Goal: Communication & Community: Answer question/provide support

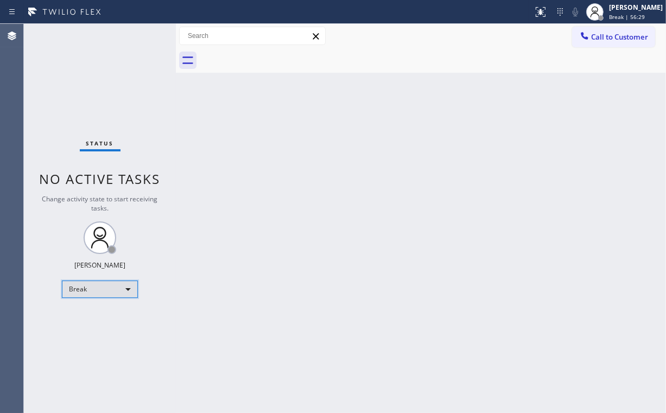
click at [98, 293] on div "Break" at bounding box center [100, 289] width 76 height 17
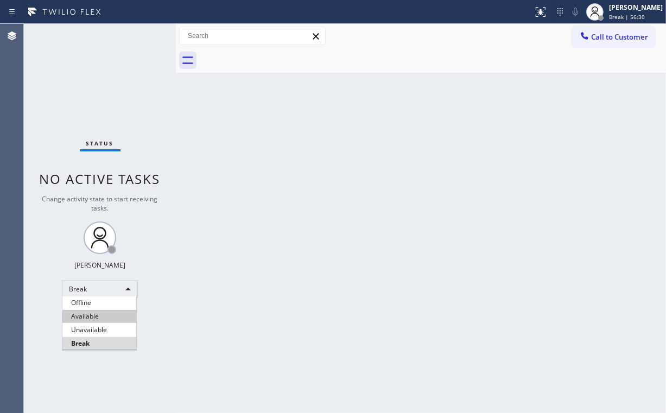
click at [101, 323] on li "Available" at bounding box center [99, 316] width 74 height 13
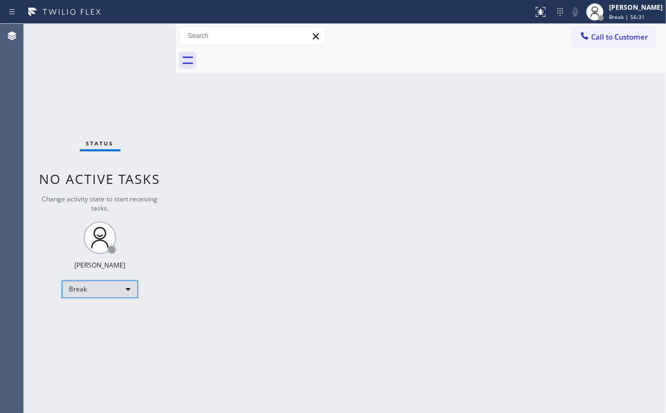
click at [92, 294] on div "Break" at bounding box center [100, 289] width 76 height 17
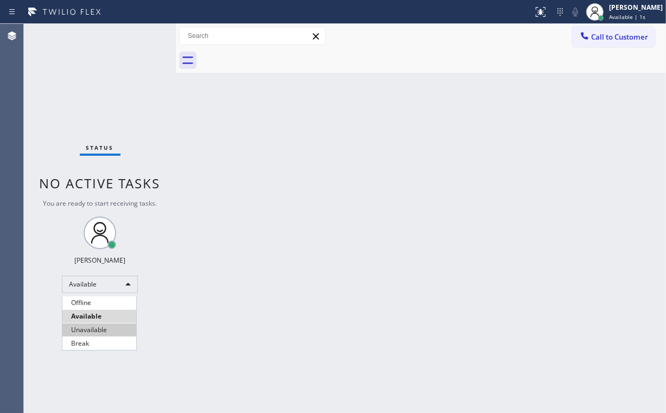
click at [99, 325] on li "Unavailable" at bounding box center [99, 329] width 74 height 13
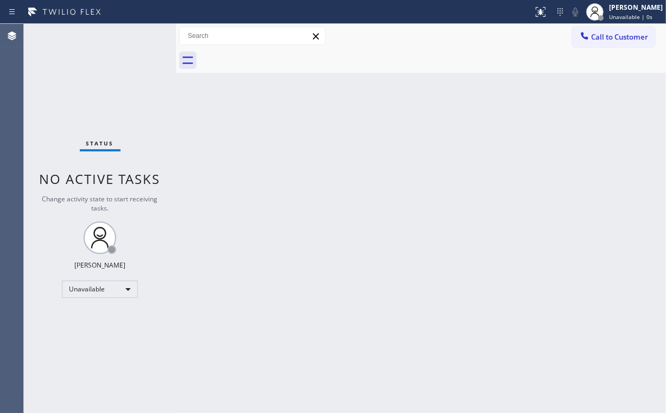
click at [214, 288] on div "Back to Dashboard Change Sender ID Customers Technicians Select a contact Outbo…" at bounding box center [421, 218] width 490 height 389
drag, startPoint x: 586, startPoint y: 34, endPoint x: 374, endPoint y: 176, distance: 254.5
click at [584, 35] on icon at bounding box center [584, 35] width 11 height 11
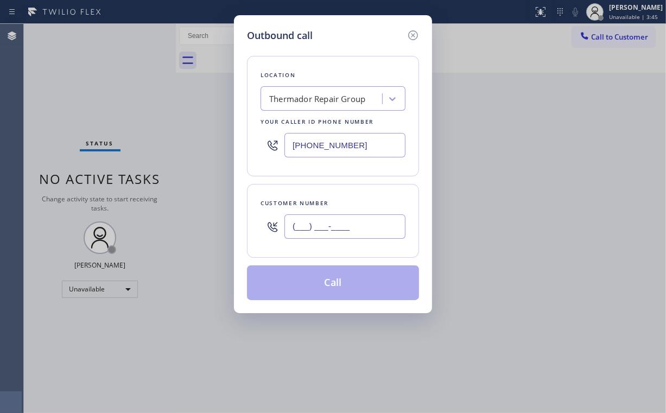
click at [352, 232] on input "(___) ___-____" at bounding box center [344, 226] width 121 height 24
paste input "703) 309-4854"
type input "[PHONE_NUMBER]"
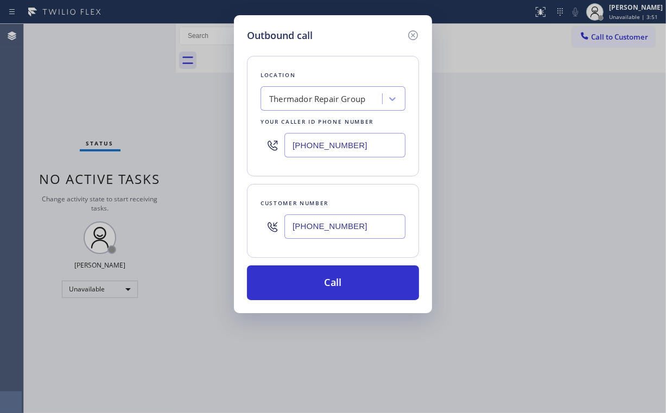
click at [348, 65] on div "Location Thermador Repair Group Your caller id phone number [PHONE_NUMBER]" at bounding box center [333, 116] width 172 height 120
drag, startPoint x: 365, startPoint y: 142, endPoint x: 217, endPoint y: 160, distance: 148.6
click at [225, 160] on div "Outbound call Location Thermador Repair Group Your caller id phone number [PHON…" at bounding box center [333, 206] width 666 height 413
paste input "731-4952"
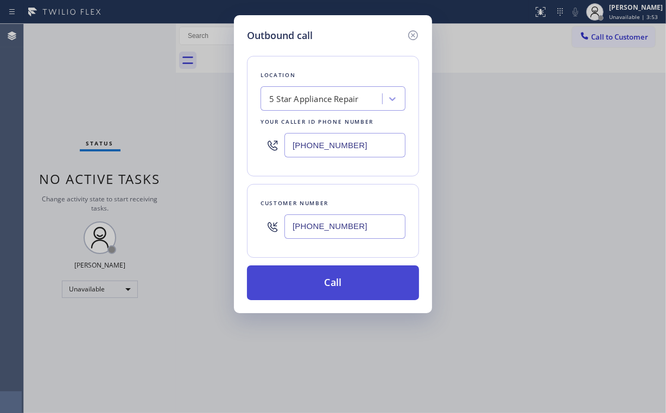
type input "[PHONE_NUMBER]"
click at [326, 285] on button "Call" at bounding box center [333, 282] width 172 height 35
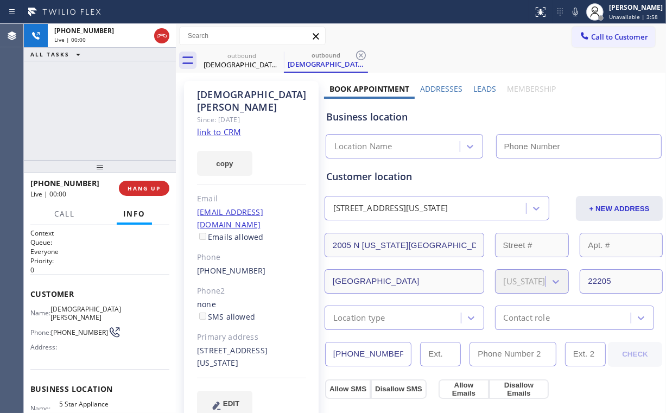
type input "[PHONE_NUMBER]"
click at [148, 190] on span "HANG UP" at bounding box center [144, 189] width 33 height 8
click at [150, 187] on span "HANG UP" at bounding box center [144, 189] width 33 height 8
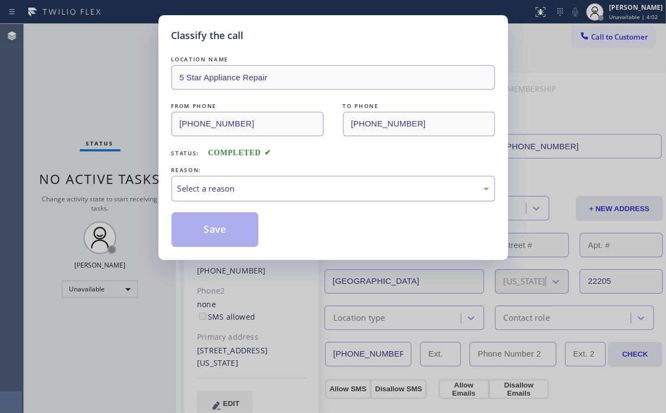
drag, startPoint x: 216, startPoint y: 185, endPoint x: 216, endPoint y: 193, distance: 7.6
click at [216, 187] on div "Select a reason" at bounding box center [332, 188] width 311 height 12
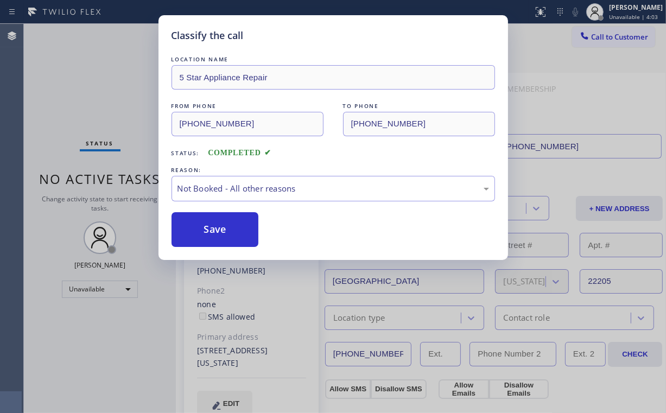
click at [214, 230] on button "Save" at bounding box center [214, 229] width 87 height 35
click at [75, 32] on div "Classify the call LOCATION NAME 5 Star Appliance Repair FROM PHONE [PHONE_NUMBE…" at bounding box center [333, 206] width 666 height 413
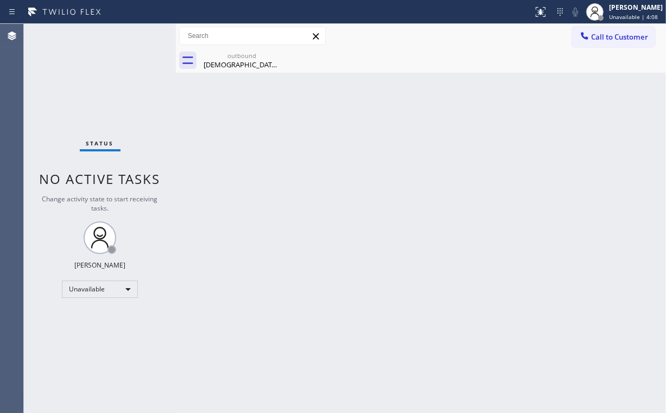
drag, startPoint x: 595, startPoint y: 39, endPoint x: 568, endPoint y: 62, distance: 35.8
click at [589, 47] on button "Call to Customer" at bounding box center [613, 37] width 83 height 21
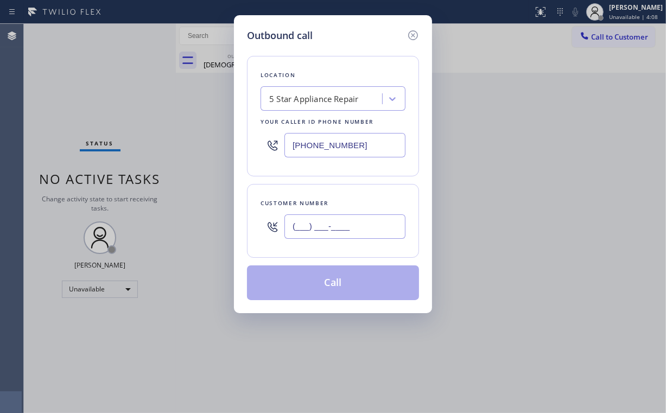
click at [332, 214] on input "(___) ___-____" at bounding box center [344, 226] width 121 height 24
paste input "425) 218-7776"
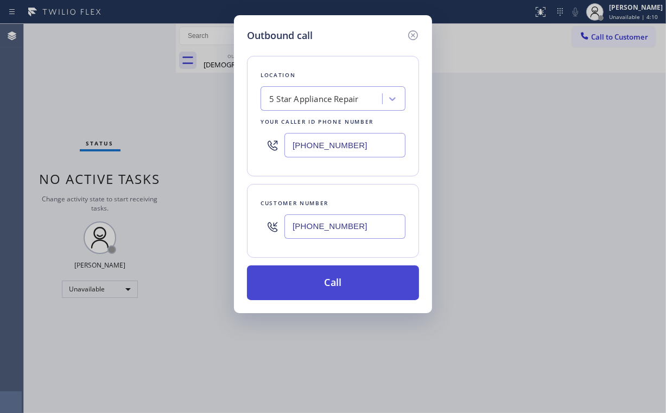
type input "[PHONE_NUMBER]"
click at [307, 279] on button "Call" at bounding box center [333, 282] width 172 height 35
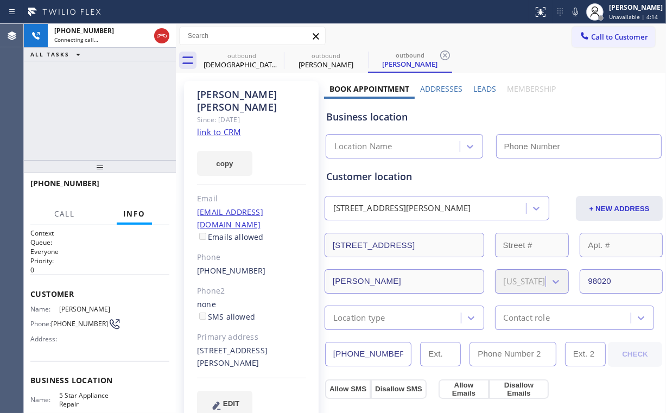
type input "[PHONE_NUMBER]"
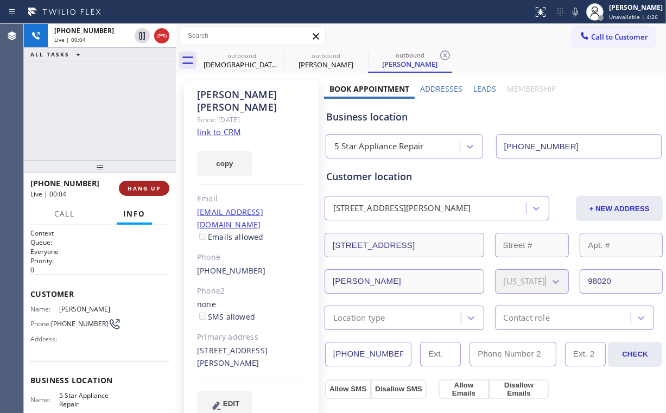
click at [154, 188] on span "HANG UP" at bounding box center [144, 189] width 33 height 8
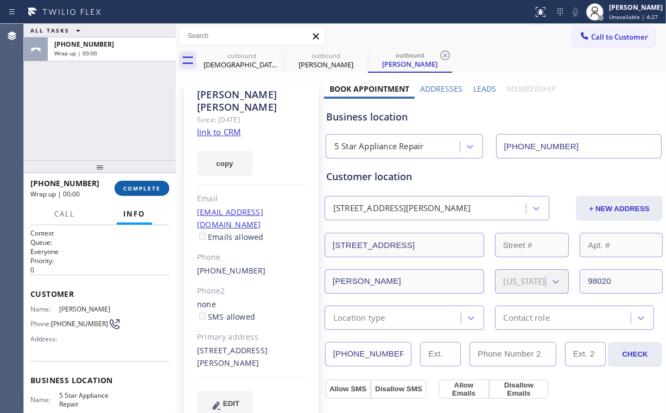
click at [154, 188] on span "COMPLETE" at bounding box center [141, 189] width 37 height 8
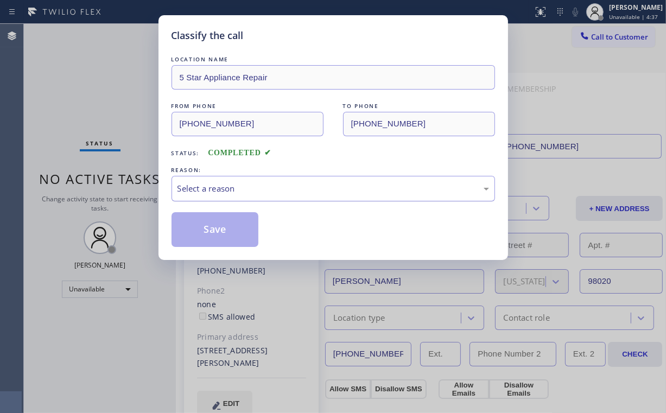
click at [213, 187] on div "Select a reason" at bounding box center [332, 188] width 311 height 12
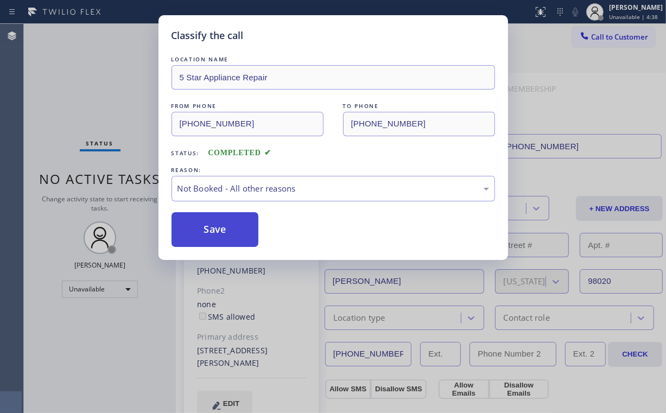
click at [230, 230] on button "Save" at bounding box center [214, 229] width 87 height 35
click at [97, 72] on div "Classify the call LOCATION NAME 5 Star Appliance Repair FROM PHONE [PHONE_NUMBE…" at bounding box center [333, 206] width 666 height 413
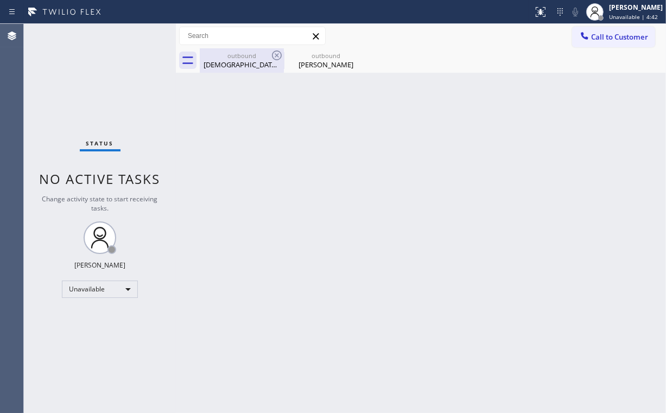
drag, startPoint x: 238, startPoint y: 57, endPoint x: 269, endPoint y: 56, distance: 31.5
click at [241, 59] on div "outbound" at bounding box center [242, 56] width 82 height 8
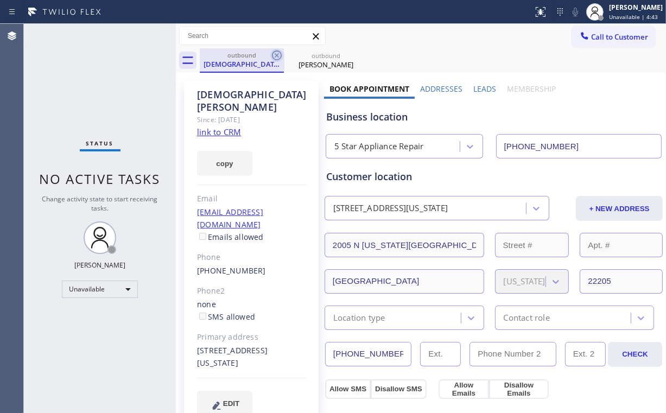
click at [280, 55] on icon at bounding box center [276, 55] width 13 height 13
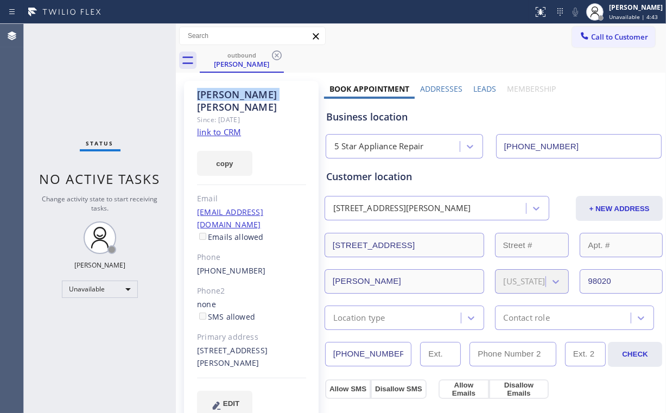
click at [280, 55] on icon at bounding box center [276, 55] width 13 height 13
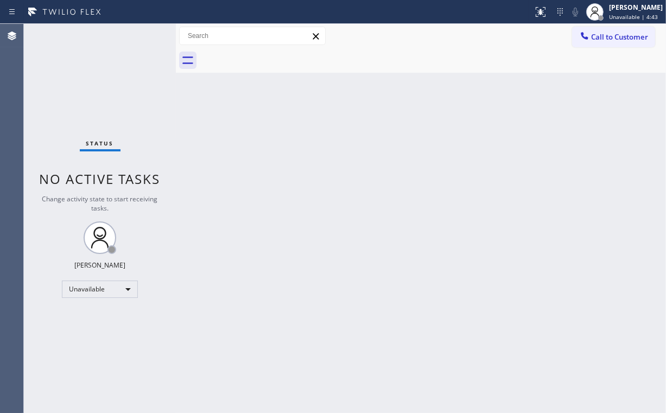
click at [663, 152] on div "Back to Dashboard Change Sender ID Customers Technicians Select a contact Outbo…" at bounding box center [421, 218] width 490 height 389
click at [601, 37] on span "Call to Customer" at bounding box center [619, 37] width 57 height 10
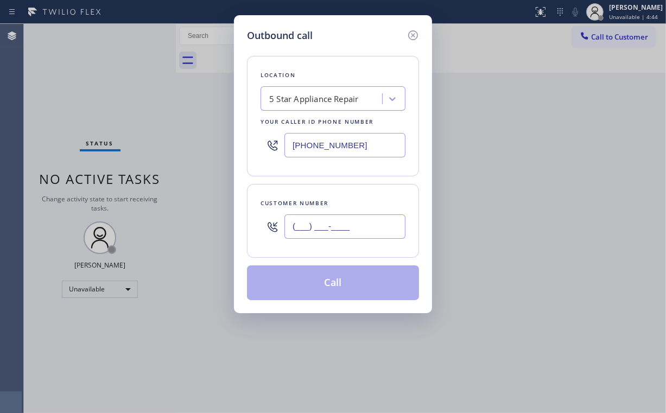
click at [361, 225] on input "(___) ___-____" at bounding box center [344, 226] width 121 height 24
paste input "626) 503-1388"
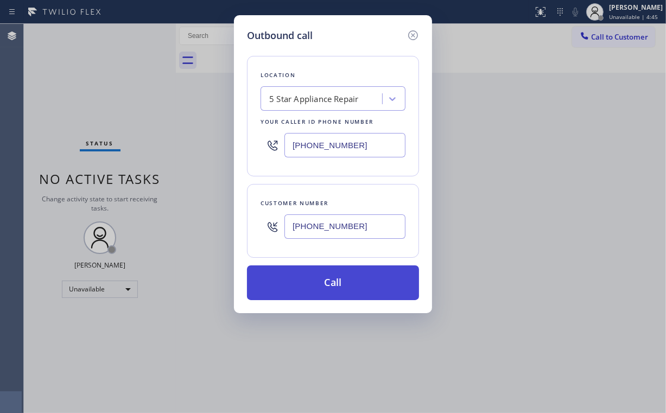
type input "[PHONE_NUMBER]"
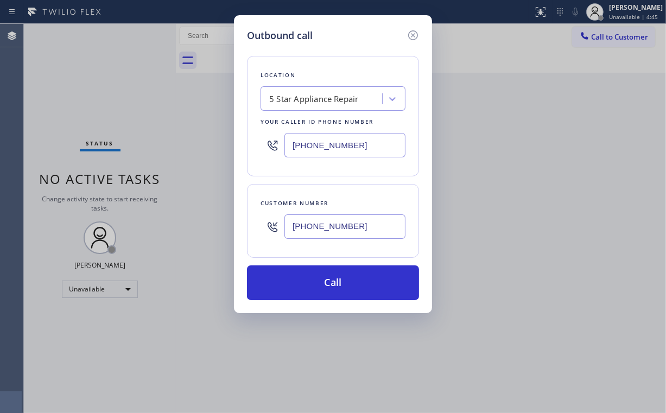
drag, startPoint x: 322, startPoint y: 281, endPoint x: 286, endPoint y: 339, distance: 67.8
click at [321, 283] on button "Call" at bounding box center [333, 282] width 172 height 35
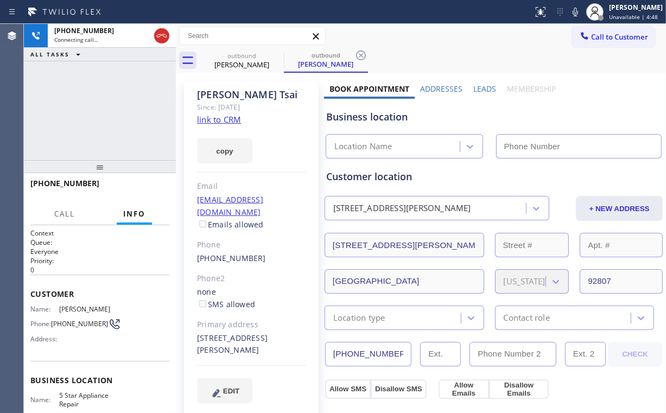
click at [99, 104] on div "[PHONE_NUMBER] Connecting call… ALL TASKS ALL TASKS ACTIVE TASKS TASKS IN WRAP …" at bounding box center [100, 92] width 152 height 136
type input "[PHONE_NUMBER]"
click at [133, 87] on div "[PHONE_NUMBER] Connecting call… ALL TASKS ALL TASKS ACTIVE TASKS TASKS IN WRAP …" at bounding box center [100, 92] width 152 height 136
click at [76, 116] on div "[PHONE_NUMBER] Connecting call… ALL TASKS ALL TASKS ACTIVE TASKS TASKS IN WRAP …" at bounding box center [100, 92] width 152 height 136
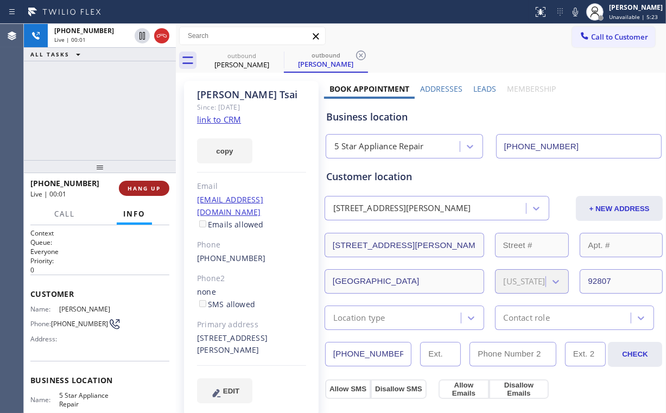
click at [158, 185] on span "HANG UP" at bounding box center [144, 189] width 33 height 8
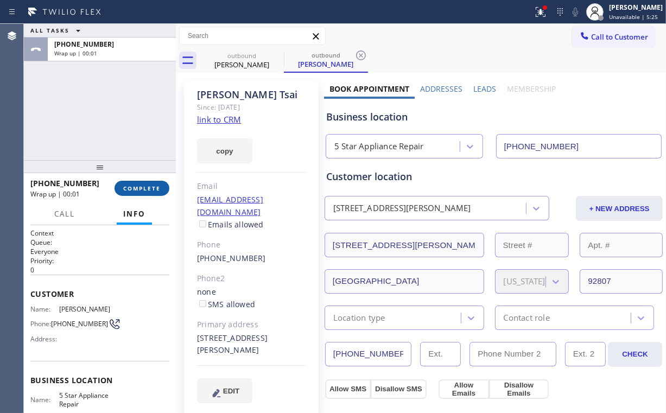
click at [131, 193] on button "COMPLETE" at bounding box center [141, 188] width 55 height 15
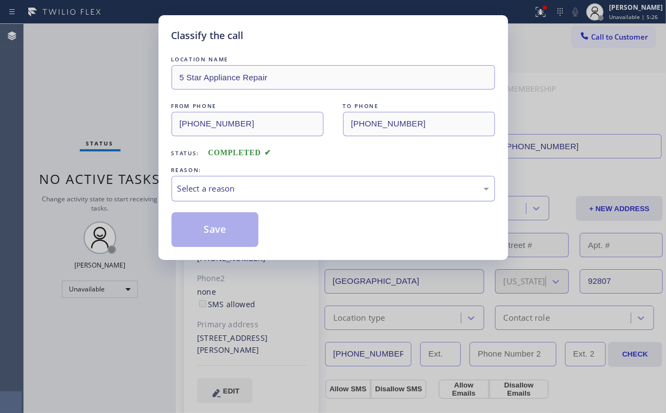
click at [219, 200] on div "Select a reason" at bounding box center [332, 189] width 323 height 26
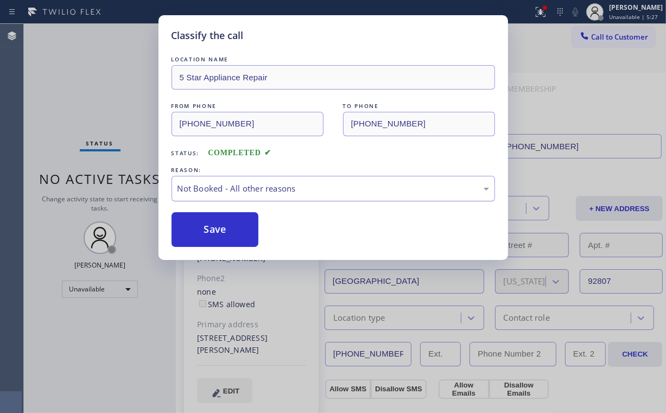
drag, startPoint x: 211, startPoint y: 224, endPoint x: 192, endPoint y: 177, distance: 50.6
click at [212, 220] on button "Save" at bounding box center [214, 229] width 87 height 35
click at [144, 119] on div "Classify the call LOCATION NAME 5 Star Appliance Repair FROM PHONE [PHONE_NUMBE…" at bounding box center [333, 206] width 666 height 413
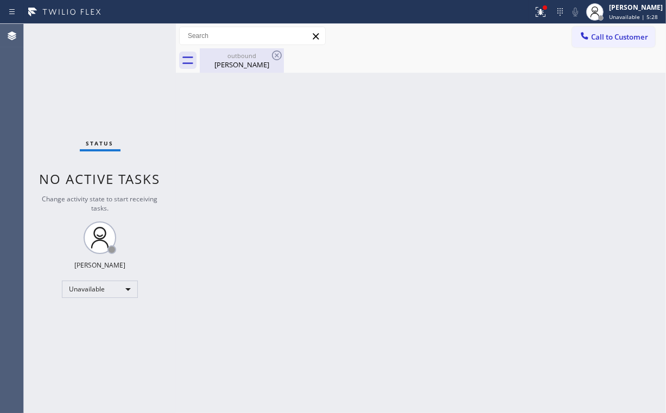
click at [237, 67] on div "[PERSON_NAME]" at bounding box center [242, 65] width 82 height 10
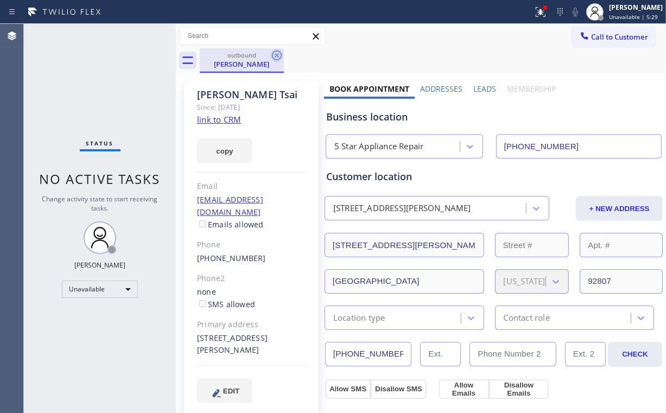
click at [276, 56] on icon at bounding box center [277, 55] width 10 height 10
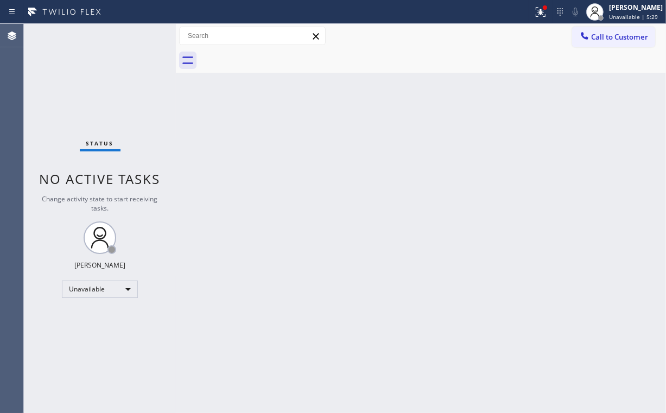
drag, startPoint x: 462, startPoint y: 130, endPoint x: 480, endPoint y: 86, distance: 48.0
click at [466, 122] on div "Back to Dashboard Change Sender ID Customers Technicians Select a contact Outbo…" at bounding box center [421, 218] width 490 height 389
click at [544, 11] on icon at bounding box center [540, 11] width 7 height 4
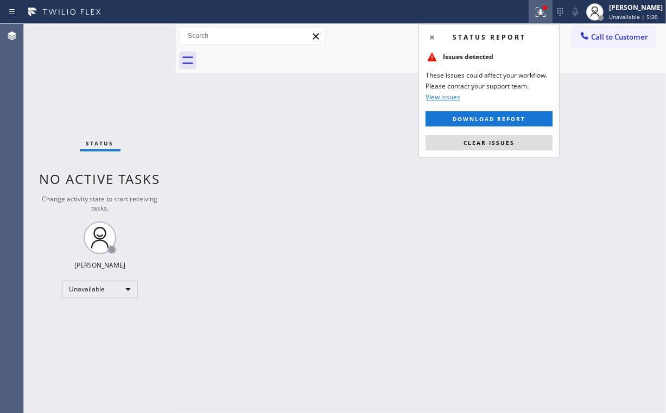
drag, startPoint x: 480, startPoint y: 137, endPoint x: 470, endPoint y: 143, distance: 10.7
click at [480, 137] on button "Clear issues" at bounding box center [488, 142] width 127 height 15
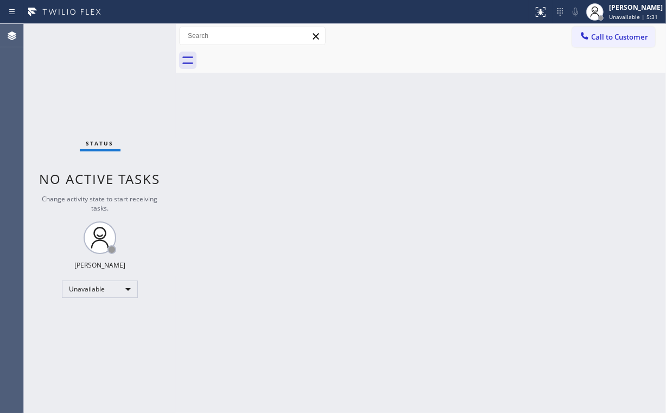
drag, startPoint x: 343, startPoint y: 160, endPoint x: 316, endPoint y: 136, distance: 36.2
click at [341, 157] on div "Back to Dashboard Change Sender ID Customers Technicians Select a contact Outbo…" at bounding box center [421, 218] width 490 height 389
drag, startPoint x: 632, startPoint y: 47, endPoint x: 567, endPoint y: 61, distance: 66.5
click at [632, 47] on div "Call to Customer Outbound call Location 5 Star Appliance Repair Your caller id …" at bounding box center [421, 36] width 490 height 24
drag, startPoint x: 593, startPoint y: 39, endPoint x: 480, endPoint y: 117, distance: 137.0
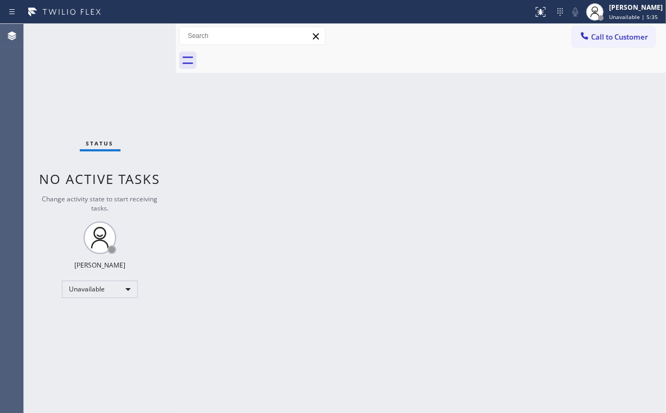
click at [590, 41] on button "Call to Customer" at bounding box center [613, 37] width 83 height 21
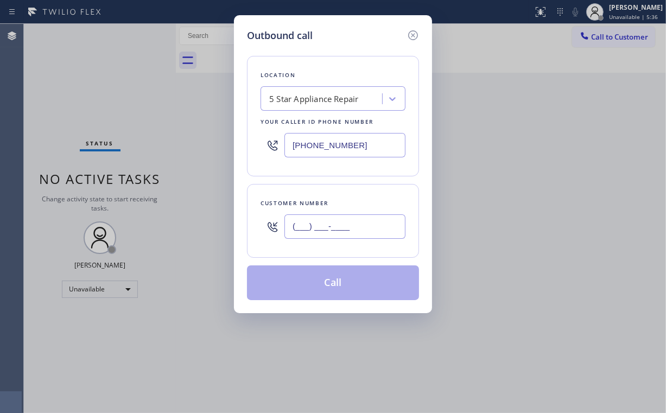
drag, startPoint x: 357, startPoint y: 228, endPoint x: 371, endPoint y: 208, distance: 24.4
click at [357, 228] on input "(___) ___-____" at bounding box center [344, 226] width 121 height 24
paste input "949) 547-6866"
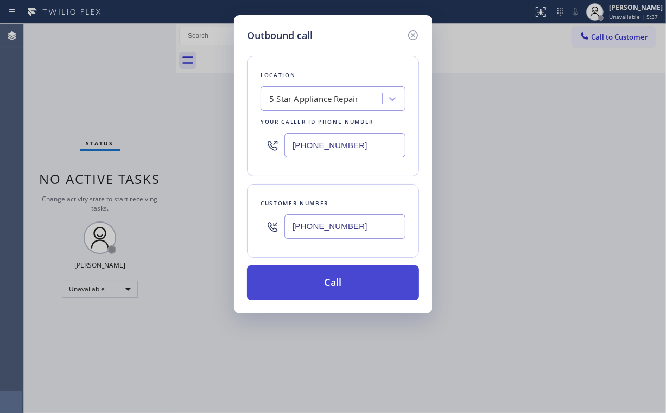
type input "[PHONE_NUMBER]"
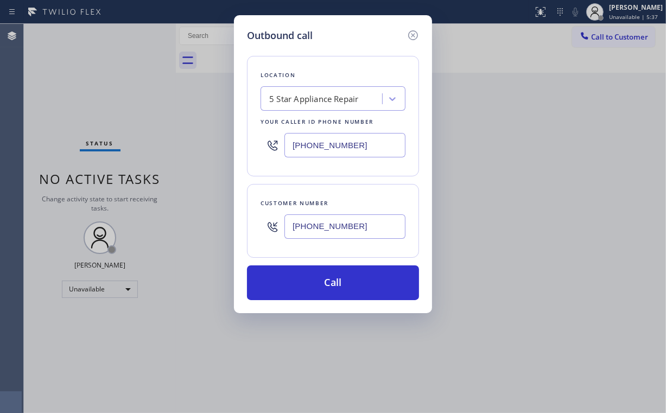
drag, startPoint x: 316, startPoint y: 292, endPoint x: 308, endPoint y: 308, distance: 17.2
click at [316, 293] on button "Call" at bounding box center [333, 282] width 172 height 35
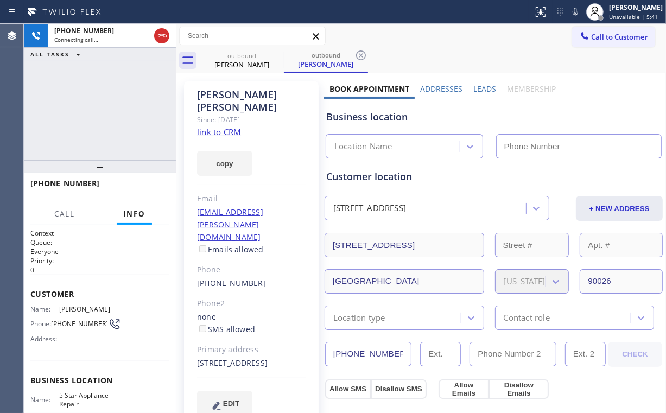
click at [120, 94] on div "[PHONE_NUMBER] Connecting call… ALL TASKS ALL TASKS ACTIVE TASKS TASKS IN WRAP …" at bounding box center [100, 92] width 152 height 136
type input "[PHONE_NUMBER]"
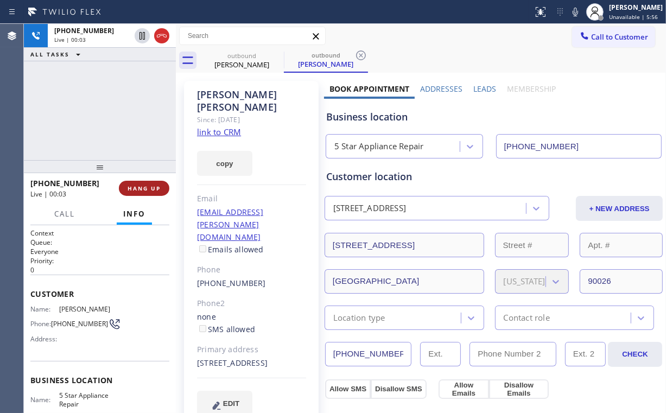
click at [140, 185] on span "HANG UP" at bounding box center [144, 189] width 33 height 8
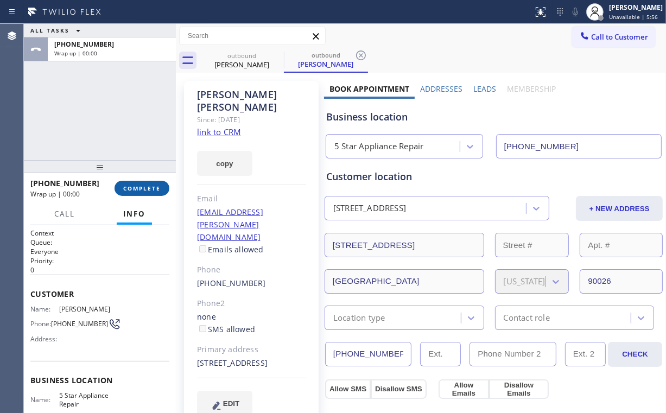
click at [140, 185] on span "COMPLETE" at bounding box center [141, 189] width 37 height 8
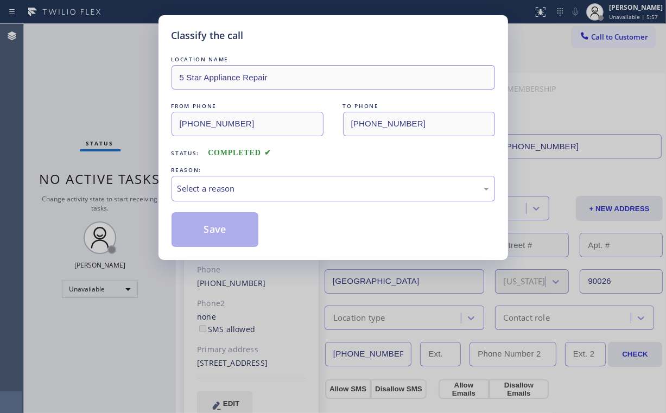
click at [205, 187] on div "Select a reason" at bounding box center [332, 188] width 311 height 12
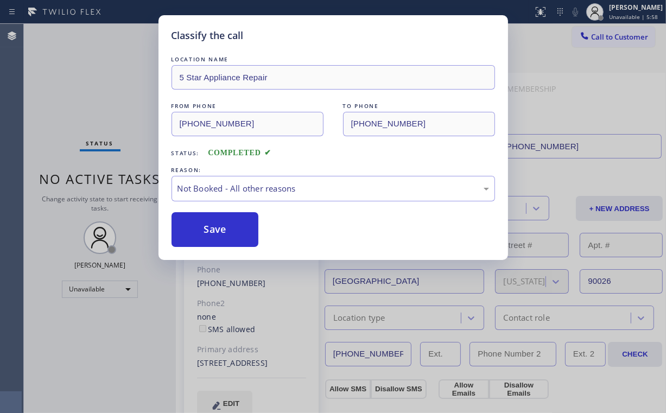
drag, startPoint x: 215, startPoint y: 228, endPoint x: 142, endPoint y: 120, distance: 130.2
click at [214, 226] on button "Save" at bounding box center [214, 229] width 87 height 35
drag, startPoint x: 92, startPoint y: 69, endPoint x: 131, endPoint y: 0, distance: 79.7
click at [92, 67] on div "Classify the call LOCATION NAME 5 Star Appliance Repair FROM PHONE [PHONE_NUMBE…" at bounding box center [333, 206] width 666 height 413
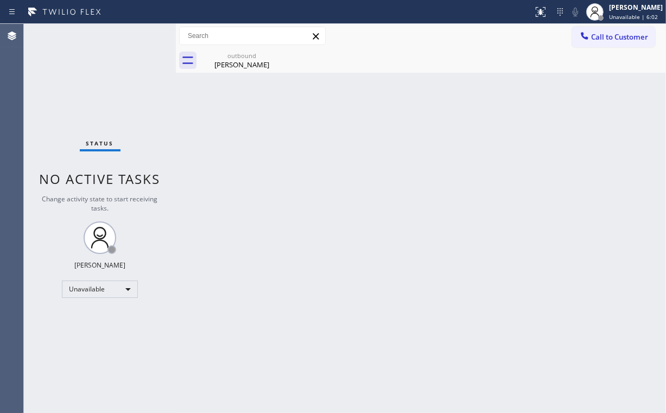
drag, startPoint x: 594, startPoint y: 35, endPoint x: 563, endPoint y: 71, distance: 47.0
click at [591, 43] on button "Call to Customer" at bounding box center [613, 37] width 83 height 21
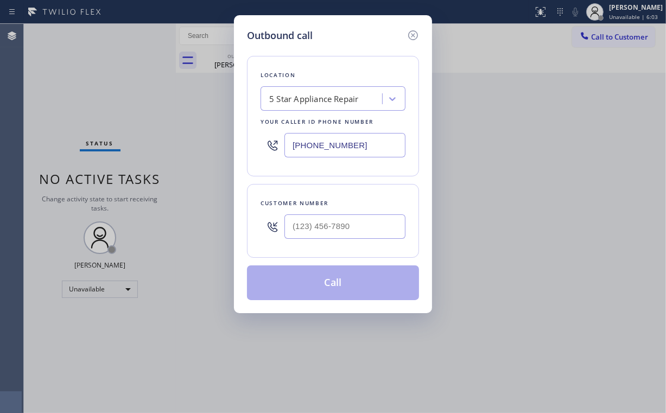
click at [359, 212] on div at bounding box center [344, 226] width 121 height 35
click at [360, 217] on input "(___) ___-____" at bounding box center [344, 226] width 121 height 24
paste input "951) 294-4672"
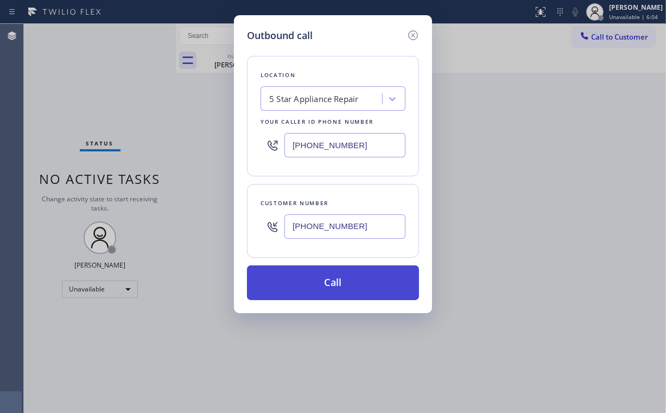
type input "[PHONE_NUMBER]"
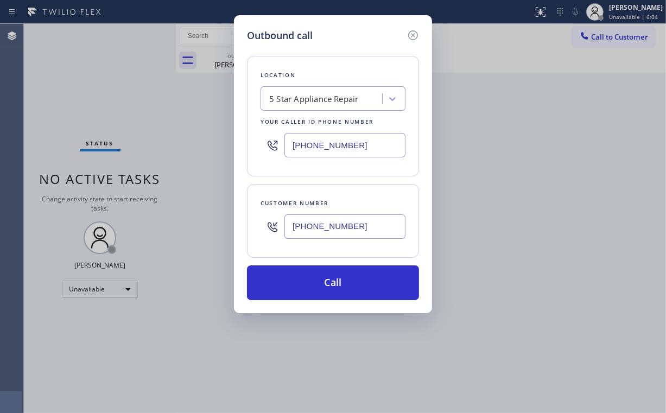
drag, startPoint x: 325, startPoint y: 287, endPoint x: 295, endPoint y: 364, distance: 82.9
click at [324, 287] on button "Call" at bounding box center [333, 282] width 172 height 35
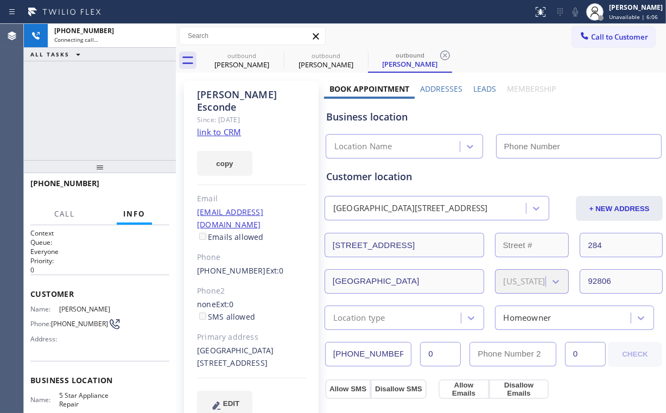
drag, startPoint x: 52, startPoint y: 100, endPoint x: 177, endPoint y: 111, distance: 125.8
click at [56, 103] on div "[PHONE_NUMBER] Connecting call… ALL TASKS ALL TASKS ACTIVE TASKS TASKS IN WRAP …" at bounding box center [100, 92] width 152 height 136
click at [245, 50] on div "outbound [PERSON_NAME]" at bounding box center [242, 60] width 82 height 24
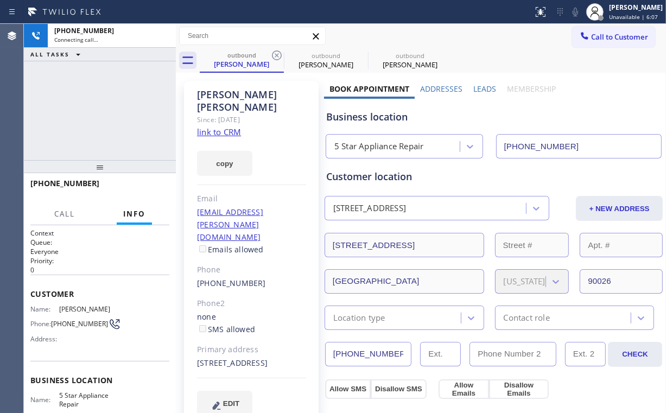
drag, startPoint x: 276, startPoint y: 52, endPoint x: 196, endPoint y: 98, distance: 91.9
click at [276, 52] on icon at bounding box center [276, 55] width 13 height 13
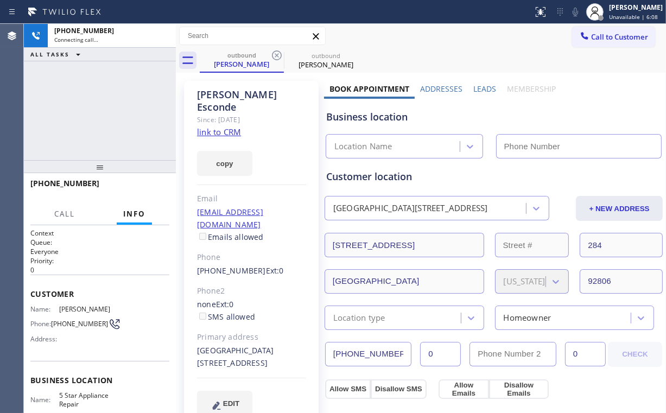
type input "[PHONE_NUMBER]"
click at [122, 106] on div "[PHONE_NUMBER] Connecting call… ALL TASKS ALL TASKS ACTIVE TASKS TASKS IN WRAP …" at bounding box center [100, 92] width 152 height 136
click at [109, 113] on div "[PHONE_NUMBER] Connecting call… ALL TASKS ALL TASKS ACTIVE TASKS TASKS IN WRAP …" at bounding box center [100, 92] width 152 height 136
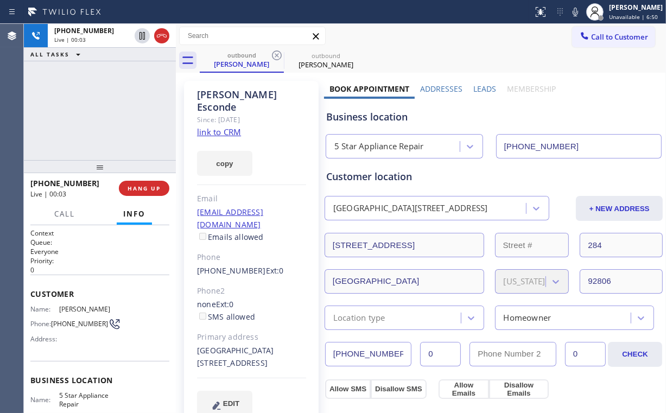
drag, startPoint x: 87, startPoint y: 114, endPoint x: 115, endPoint y: 147, distance: 42.7
click at [89, 118] on div "[PHONE_NUMBER] Live | 00:03 ALL TASKS ALL TASKS ACTIVE TASKS TASKS IN WRAP UP" at bounding box center [100, 92] width 152 height 136
click at [154, 185] on span "HANG UP" at bounding box center [144, 189] width 33 height 8
click at [155, 185] on span "HANG UP" at bounding box center [144, 189] width 33 height 8
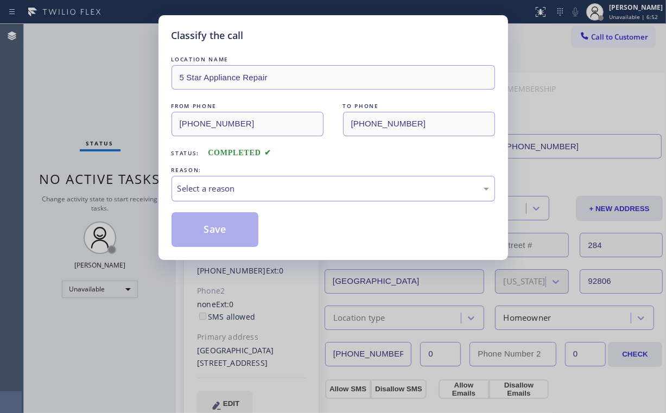
click at [221, 187] on div "Select a reason" at bounding box center [332, 188] width 311 height 12
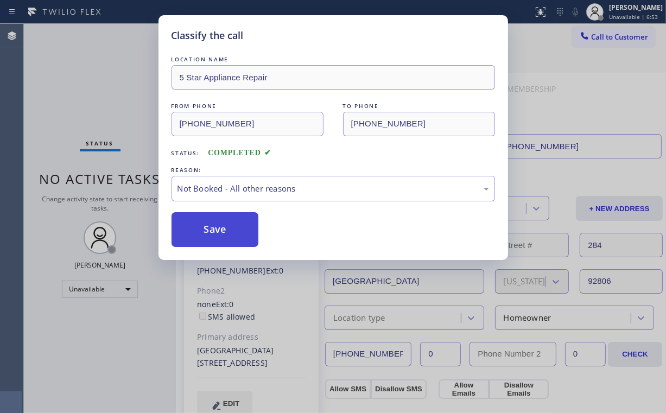
click at [220, 231] on button "Save" at bounding box center [214, 229] width 87 height 35
click at [92, 97] on div "Classify the call LOCATION NAME 5 Star Appliance Repair FROM PHONE [PHONE_NUMBE…" at bounding box center [333, 206] width 666 height 413
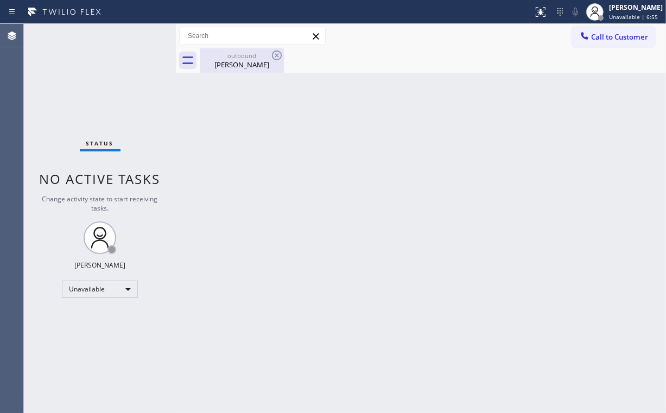
click at [236, 57] on div "outbound" at bounding box center [242, 56] width 82 height 8
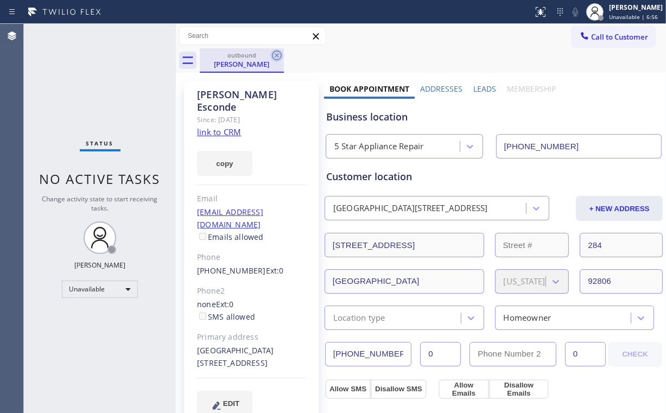
click at [282, 54] on icon at bounding box center [276, 55] width 13 height 13
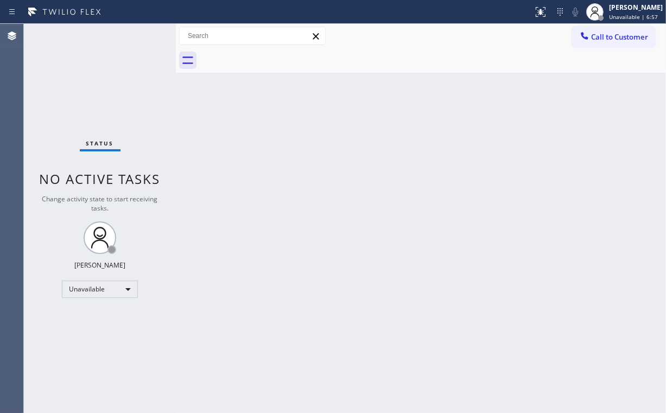
click at [339, 124] on div "Back to Dashboard Change Sender ID Customers Technicians Select a contact Outbo…" at bounding box center [421, 218] width 490 height 389
drag, startPoint x: 273, startPoint y: 183, endPoint x: 270, endPoint y: 176, distance: 8.1
click at [270, 176] on div "Back to Dashboard Change Sender ID Customers Technicians Select a contact Outbo…" at bounding box center [421, 218] width 490 height 389
click at [602, 31] on button "Call to Customer" at bounding box center [613, 37] width 83 height 21
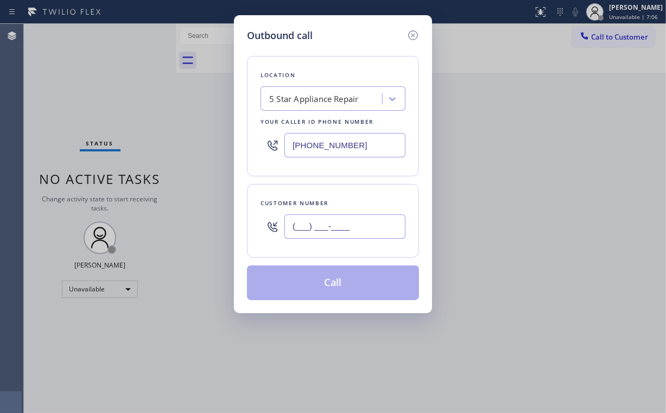
click at [358, 227] on input "(___) ___-____" at bounding box center [344, 226] width 121 height 24
paste input "949) 632-6734"
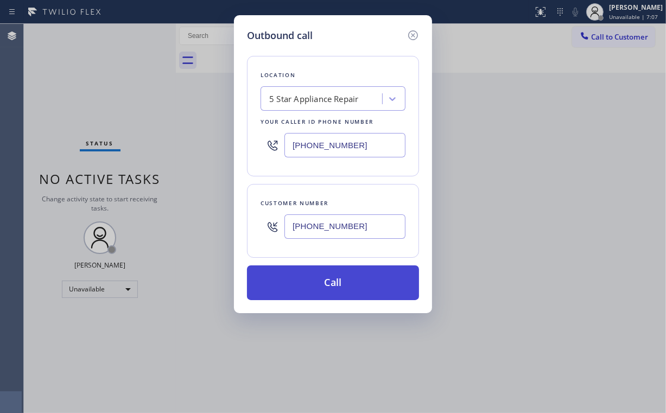
type input "[PHONE_NUMBER]"
click at [322, 282] on button "Call" at bounding box center [333, 282] width 172 height 35
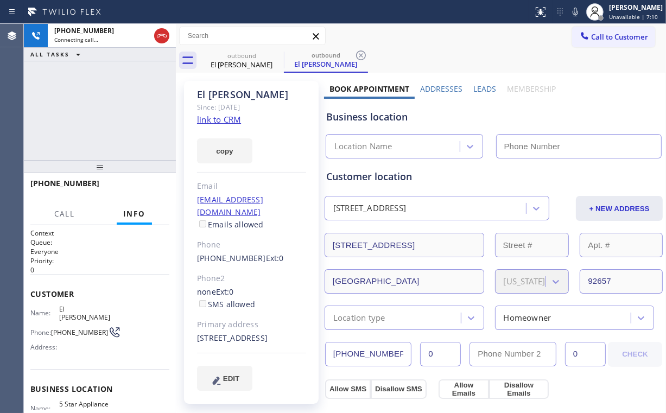
click at [141, 110] on div "[PHONE_NUMBER] Connecting call… ALL TASKS ALL TASKS ACTIVE TASKS TASKS IN WRAP …" at bounding box center [100, 92] width 152 height 136
type input "[PHONE_NUMBER]"
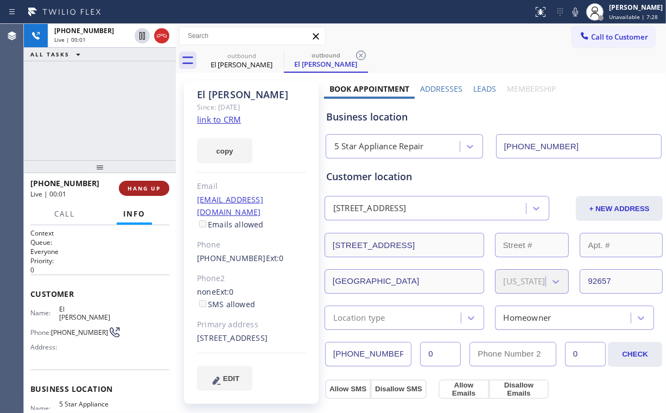
click at [129, 189] on span "HANG UP" at bounding box center [144, 189] width 33 height 8
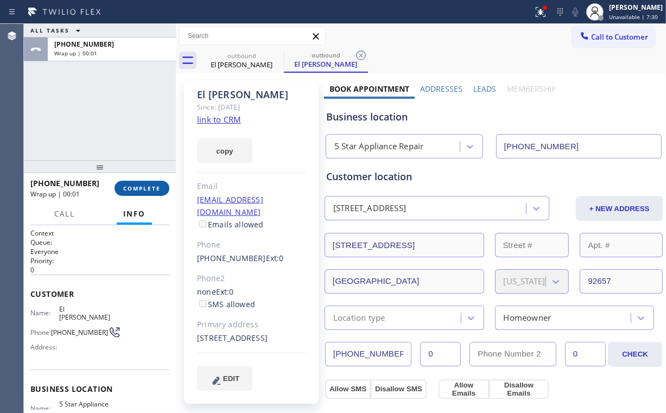
click at [147, 190] on span "COMPLETE" at bounding box center [141, 189] width 37 height 8
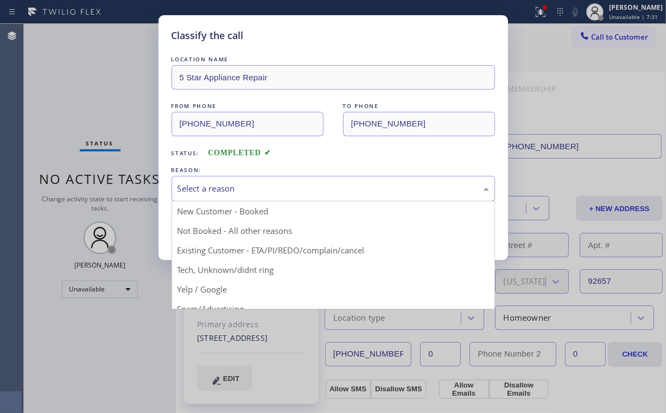
click at [213, 185] on div "Select a reason" at bounding box center [332, 188] width 311 height 12
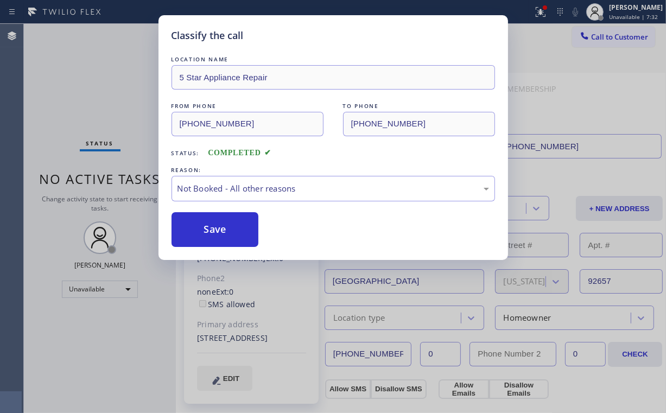
drag, startPoint x: 207, startPoint y: 226, endPoint x: 87, endPoint y: 87, distance: 184.3
click at [208, 225] on button "Save" at bounding box center [214, 229] width 87 height 35
click at [76, 68] on div "Classify the call LOCATION NAME 5 Star Appliance Repair FROM PHONE [PHONE_NUMBE…" at bounding box center [333, 206] width 666 height 413
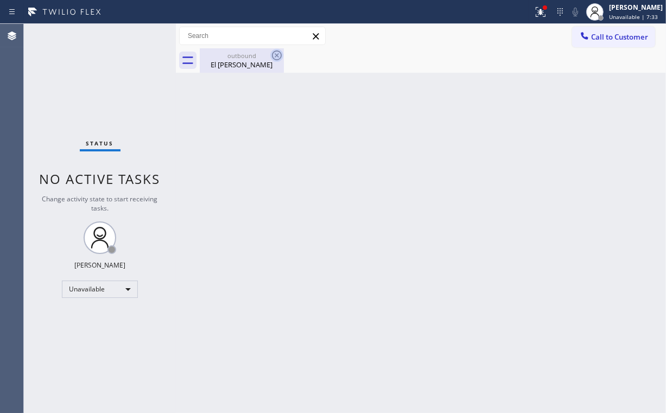
drag, startPoint x: 243, startPoint y: 60, endPoint x: 273, endPoint y: 54, distance: 31.0
click at [244, 61] on div "El [PERSON_NAME]" at bounding box center [242, 65] width 82 height 10
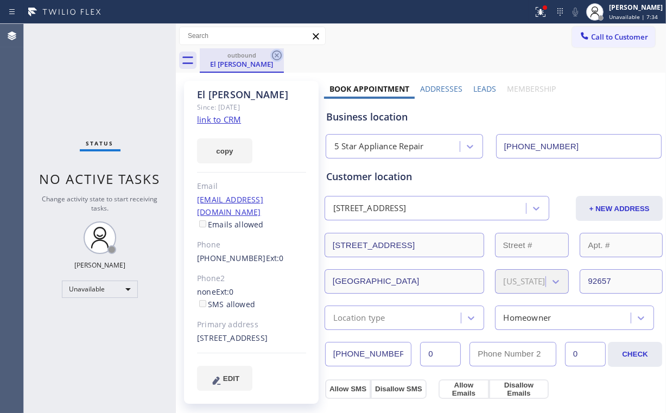
click at [272, 52] on icon at bounding box center [276, 55] width 13 height 13
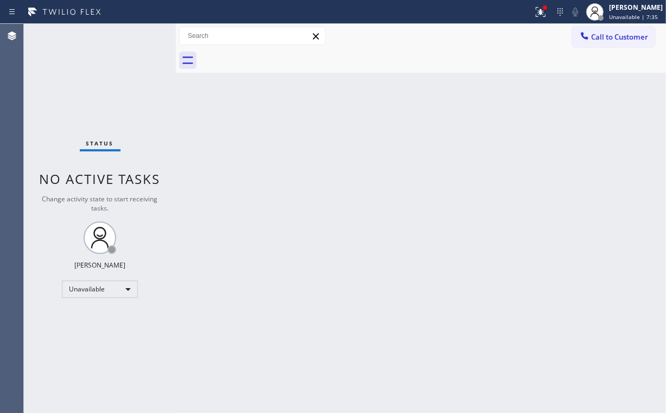
drag, startPoint x: 546, startPoint y: 11, endPoint x: 537, endPoint y: 31, distance: 21.8
click at [546, 12] on icon at bounding box center [540, 11] width 13 height 13
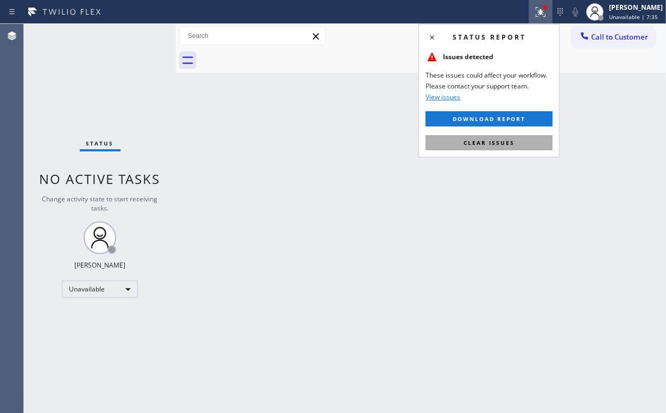
click at [498, 142] on span "Clear issues" at bounding box center [488, 143] width 51 height 8
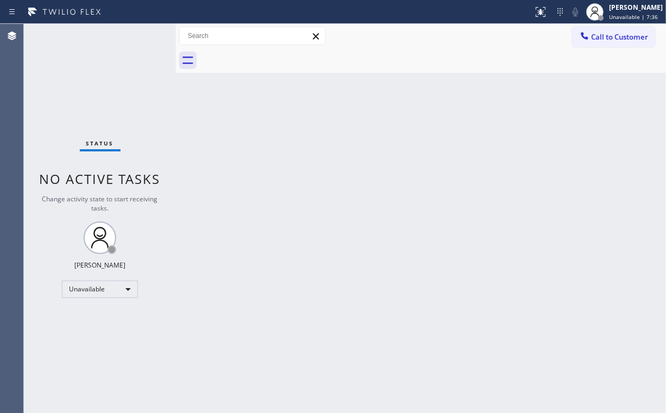
click at [284, 156] on div "Back to Dashboard Change Sender ID Customers Technicians Select a contact Outbo…" at bounding box center [421, 218] width 490 height 389
drag, startPoint x: 616, startPoint y: 36, endPoint x: 404, endPoint y: 174, distance: 253.8
click at [615, 38] on span "Call to Customer" at bounding box center [619, 37] width 57 height 10
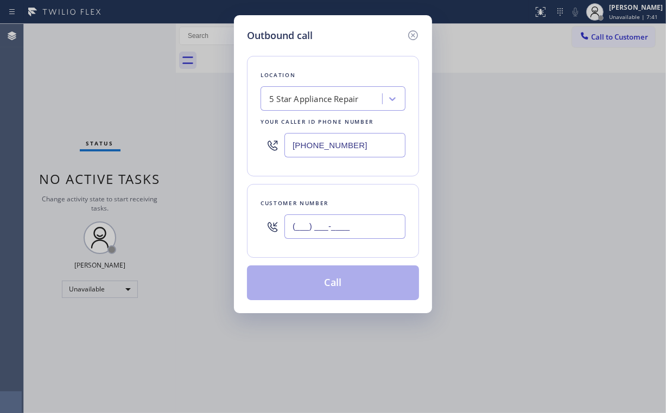
click at [353, 224] on input "(___) ___-____" at bounding box center [344, 226] width 121 height 24
paste input "918) 527-7131"
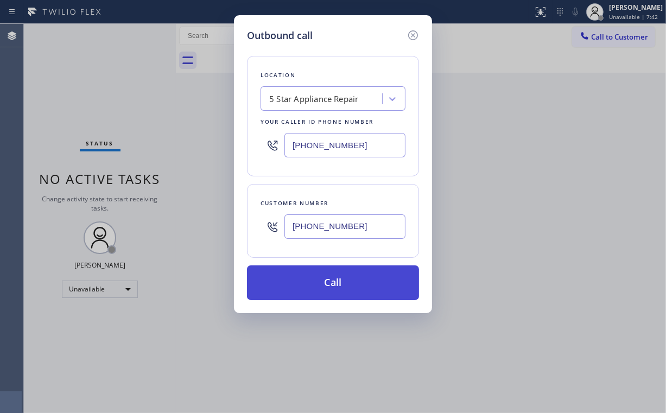
type input "[PHONE_NUMBER]"
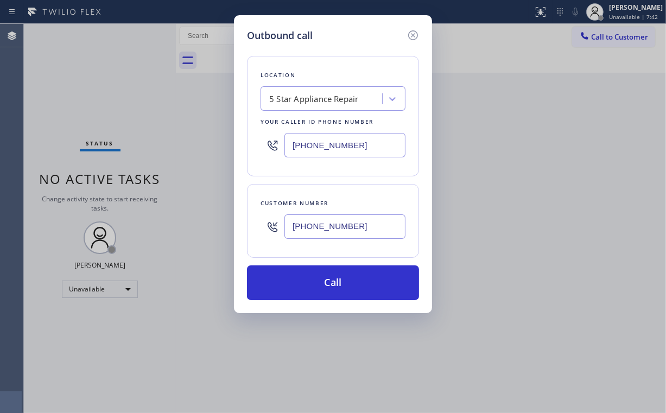
drag, startPoint x: 334, startPoint y: 288, endPoint x: 312, endPoint y: 330, distance: 47.8
click at [334, 289] on button "Call" at bounding box center [333, 282] width 172 height 35
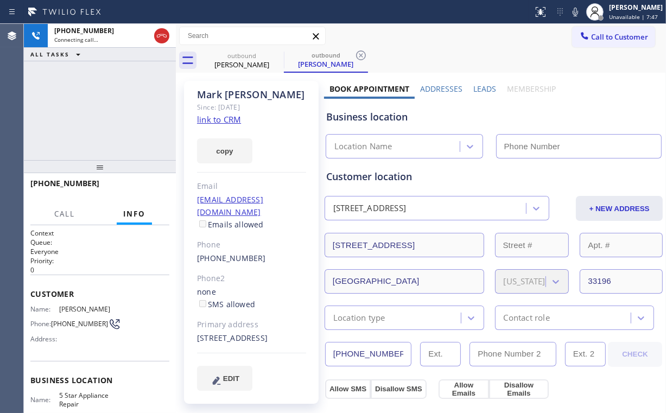
type input "[PHONE_NUMBER]"
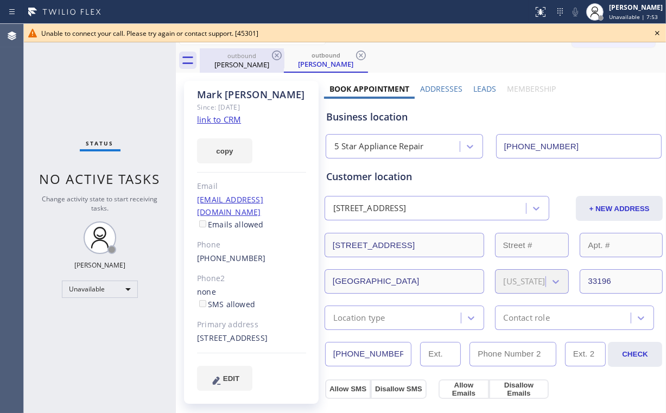
click at [239, 63] on div "[PERSON_NAME]" at bounding box center [242, 65] width 82 height 10
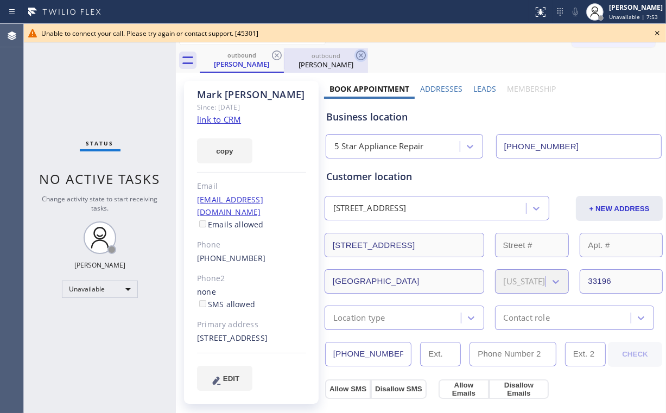
click at [282, 52] on icon at bounding box center [276, 55] width 13 height 13
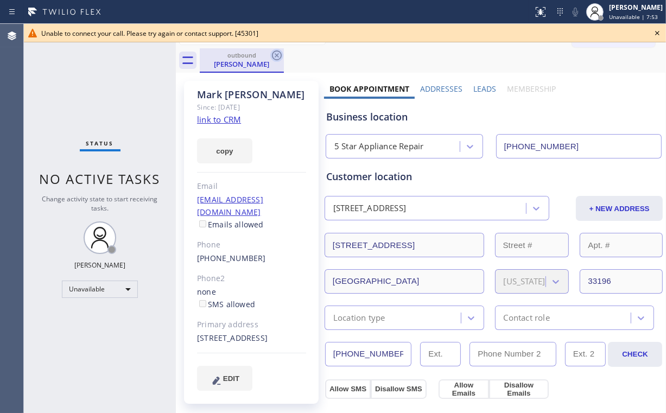
click at [276, 52] on icon at bounding box center [276, 55] width 13 height 13
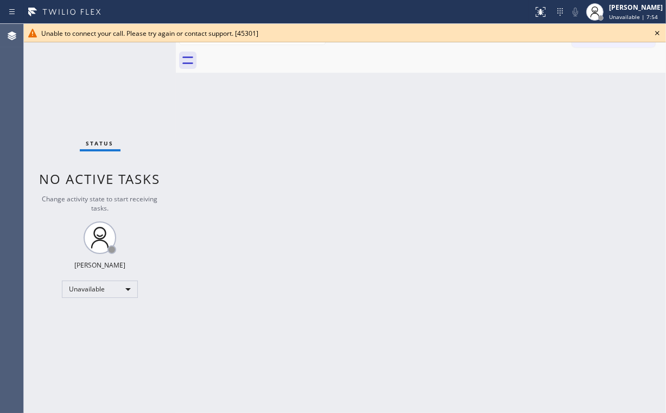
drag, startPoint x: 498, startPoint y: 159, endPoint x: 607, endPoint y: 58, distance: 148.6
click at [501, 158] on div "Back to Dashboard Change Sender ID Customers Technicians Select a contact Outbo…" at bounding box center [421, 218] width 490 height 389
click at [656, 33] on icon at bounding box center [657, 33] width 13 height 13
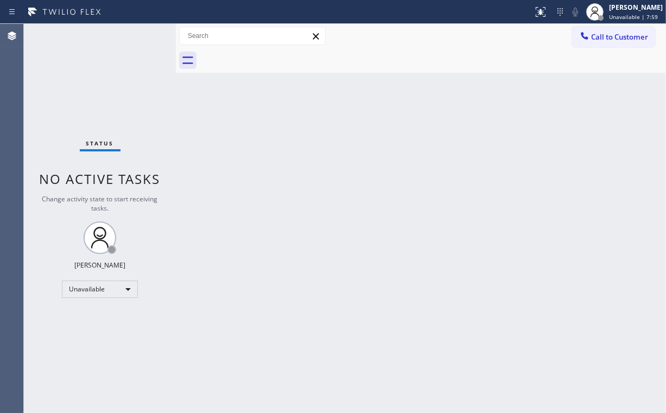
click at [599, 43] on button "Call to Customer" at bounding box center [613, 37] width 83 height 21
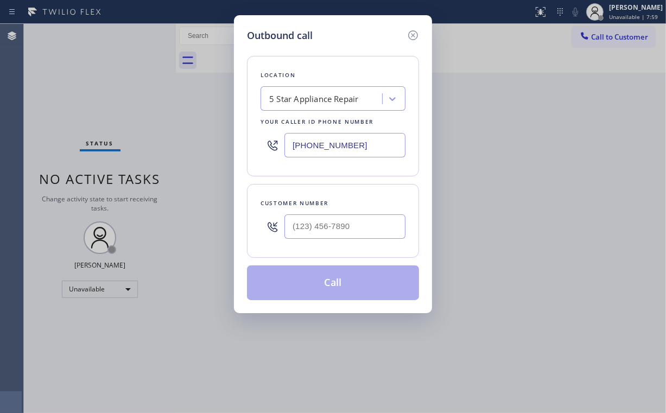
drag, startPoint x: 599, startPoint y: 41, endPoint x: 462, endPoint y: 120, distance: 158.0
click at [599, 40] on div "Outbound call Location 5 Star Appliance Repair Your caller id phone number [PHO…" at bounding box center [333, 206] width 666 height 413
click at [362, 217] on input "(___) ___-____" at bounding box center [344, 226] width 121 height 24
paste input "714) 401-5882"
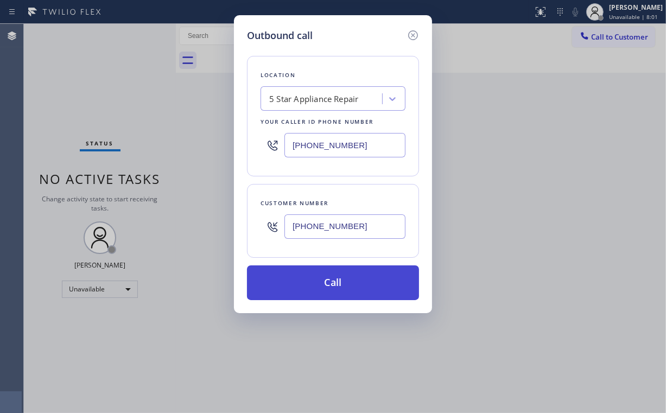
type input "[PHONE_NUMBER]"
drag, startPoint x: 330, startPoint y: 282, endPoint x: 263, endPoint y: 408, distance: 143.0
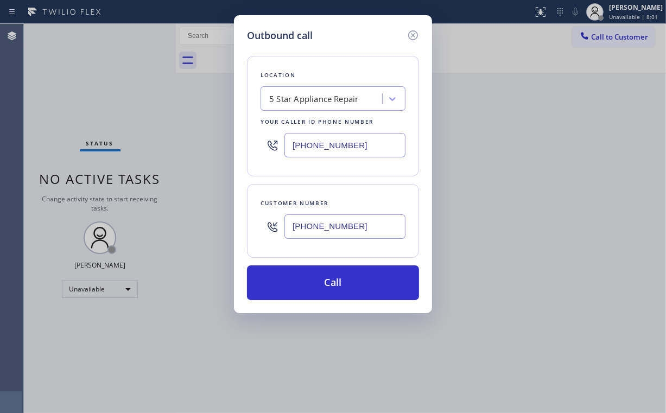
click at [329, 284] on button "Call" at bounding box center [333, 282] width 172 height 35
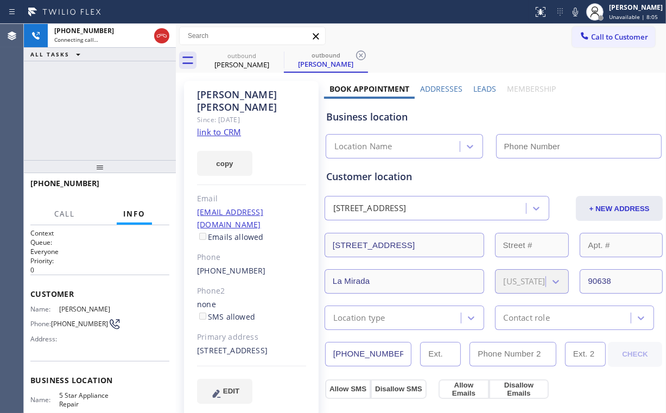
type input "[PHONE_NUMBER]"
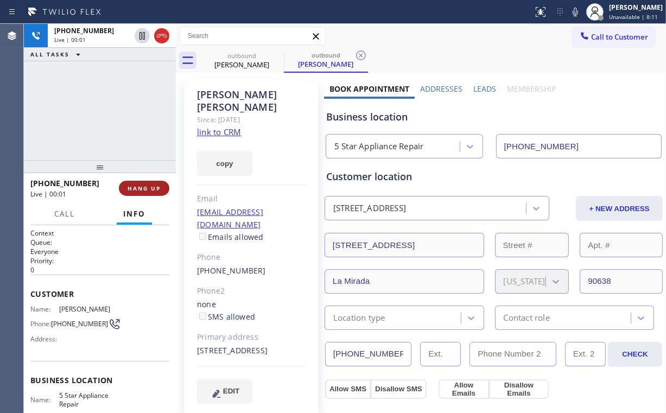
click at [148, 188] on span "HANG UP" at bounding box center [144, 189] width 33 height 8
click at [131, 187] on span "HANG UP" at bounding box center [144, 189] width 33 height 8
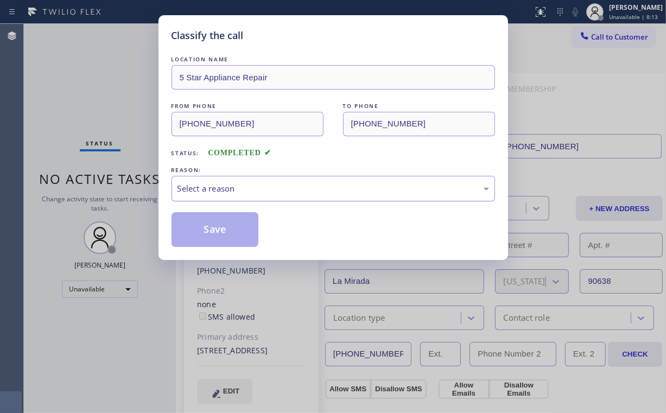
click at [206, 195] on div "Select a reason" at bounding box center [332, 189] width 323 height 26
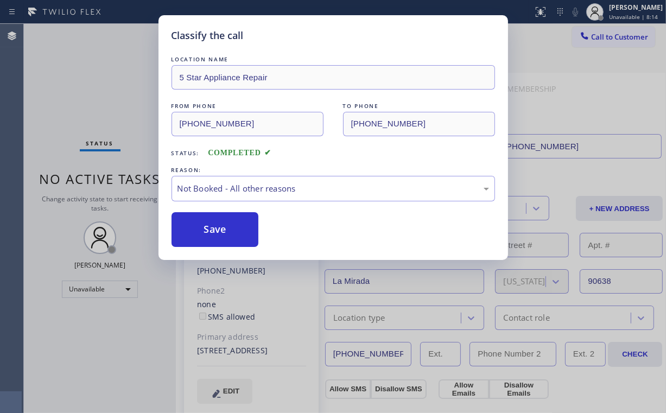
drag, startPoint x: 216, startPoint y: 226, endPoint x: 130, endPoint y: 123, distance: 134.1
click at [217, 225] on button "Save" at bounding box center [214, 229] width 87 height 35
click at [106, 89] on div "Classify the call LOCATION NAME 5 Star Appliance Repair FROM PHONE [PHONE_NUMBE…" at bounding box center [333, 206] width 666 height 413
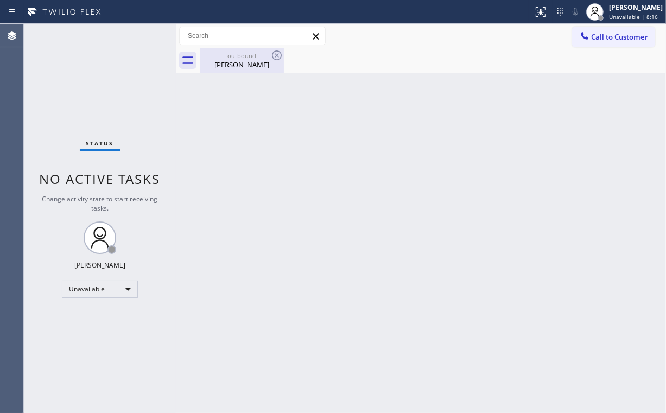
drag, startPoint x: 236, startPoint y: 54, endPoint x: 264, endPoint y: 56, distance: 28.3
click at [240, 55] on div "outbound" at bounding box center [242, 56] width 82 height 8
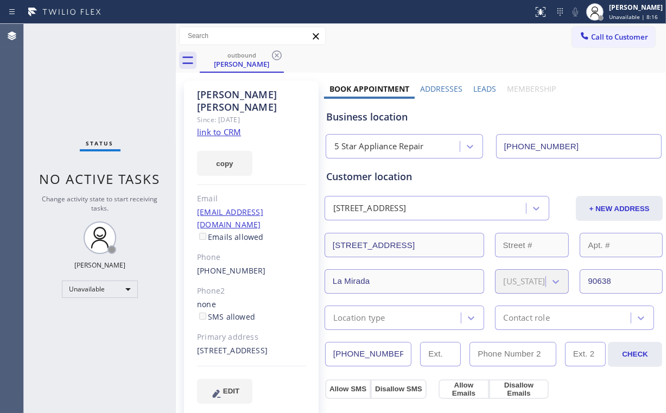
click at [277, 54] on icon at bounding box center [276, 55] width 13 height 13
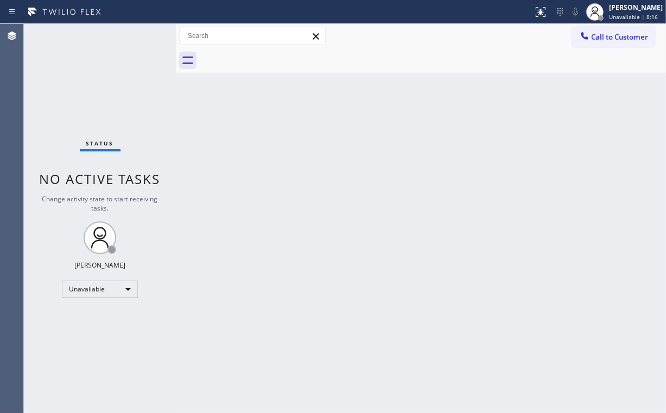
drag, startPoint x: 114, startPoint y: 93, endPoint x: 152, endPoint y: 7, distance: 94.6
click at [116, 90] on div "Status No active tasks Change activity state to start receiving tasks. [PERSON_…" at bounding box center [100, 218] width 152 height 389
drag, startPoint x: 590, startPoint y: 35, endPoint x: 417, endPoint y: 211, distance: 247.1
click at [590, 39] on div at bounding box center [584, 36] width 13 height 13
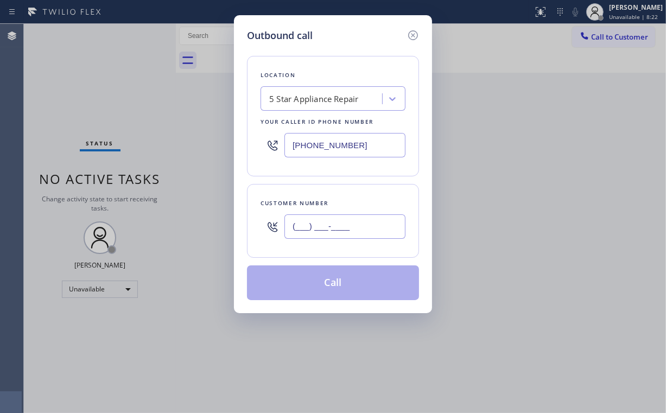
click at [373, 232] on input "(___) ___-____" at bounding box center [344, 226] width 121 height 24
paste input "310) 850-6731"
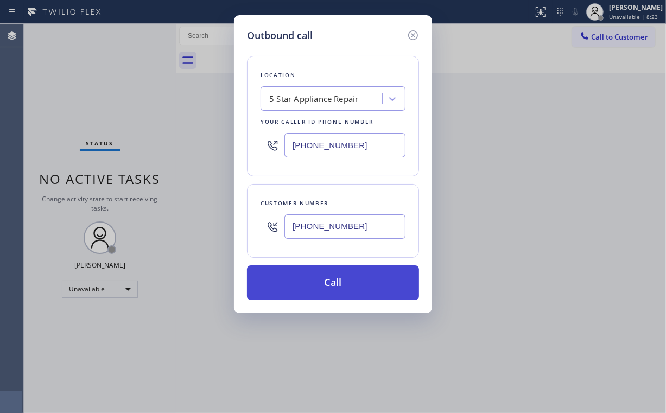
type input "[PHONE_NUMBER]"
click at [326, 273] on button "Call" at bounding box center [333, 282] width 172 height 35
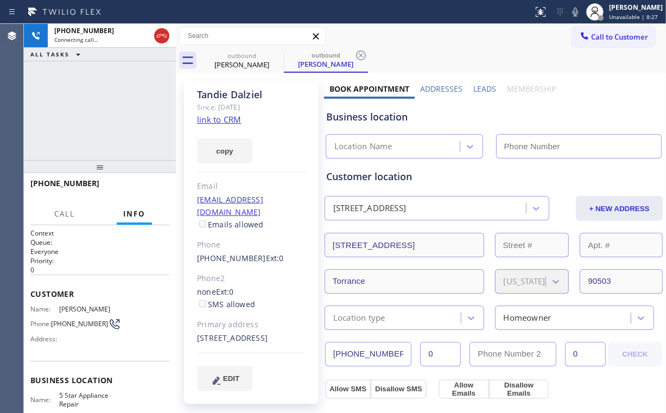
click at [132, 104] on div "[PHONE_NUMBER] Connecting call… ALL TASKS ALL TASKS ACTIVE TASKS TASKS IN WRAP …" at bounding box center [100, 92] width 152 height 136
type input "[PHONE_NUMBER]"
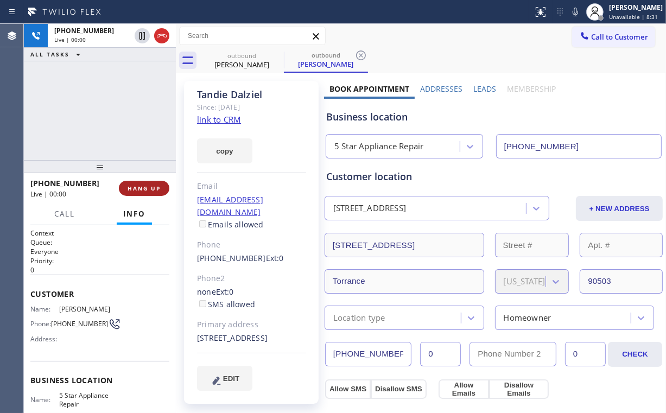
click at [144, 186] on span "HANG UP" at bounding box center [144, 189] width 33 height 8
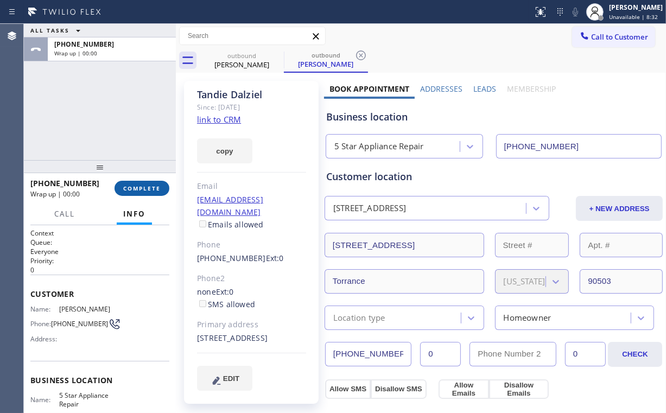
click at [146, 187] on span "COMPLETE" at bounding box center [141, 189] width 37 height 8
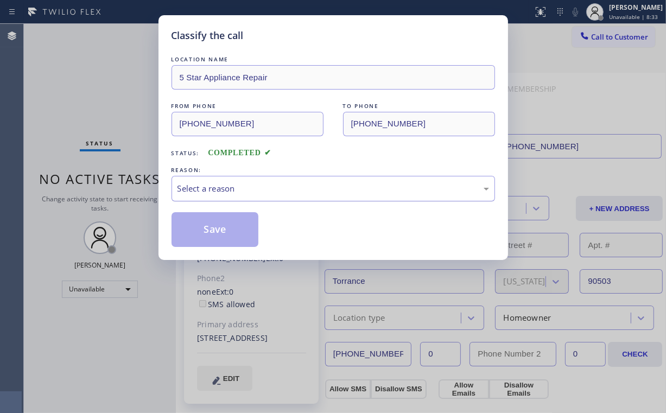
click at [219, 185] on div "Select a reason" at bounding box center [332, 188] width 311 height 12
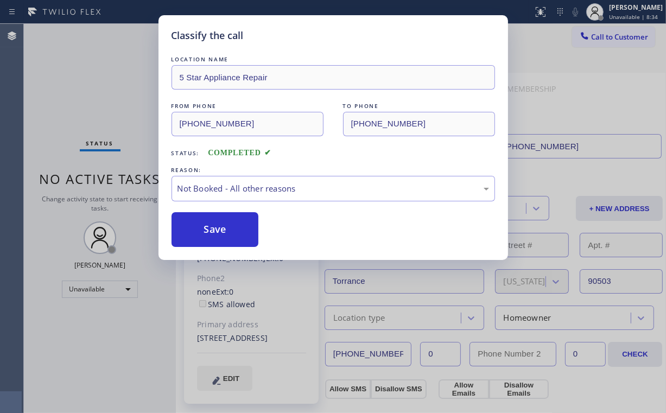
drag, startPoint x: 219, startPoint y: 230, endPoint x: 140, endPoint y: 138, distance: 121.2
click at [219, 230] on button "Save" at bounding box center [214, 229] width 87 height 35
click at [134, 124] on div "Classify the call LOCATION NAME 5 Star Appliance Repair FROM PHONE [PHONE_NUMBE…" at bounding box center [333, 206] width 666 height 413
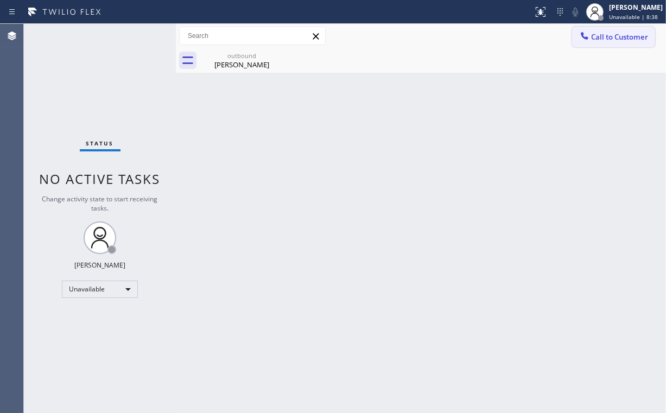
click at [612, 40] on span "Call to Customer" at bounding box center [619, 37] width 57 height 10
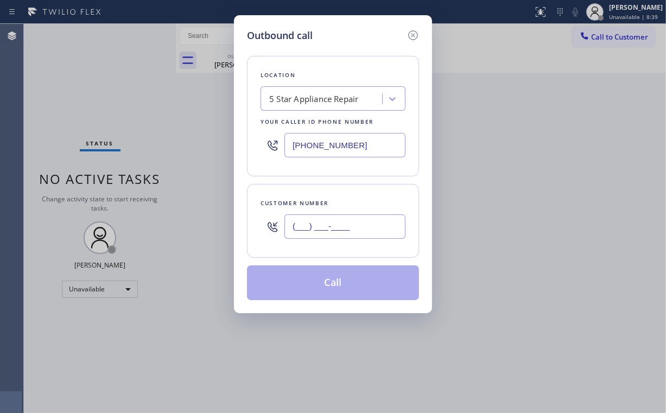
click at [359, 221] on input "(___) ___-____" at bounding box center [344, 226] width 121 height 24
paste input "248) 705-9913"
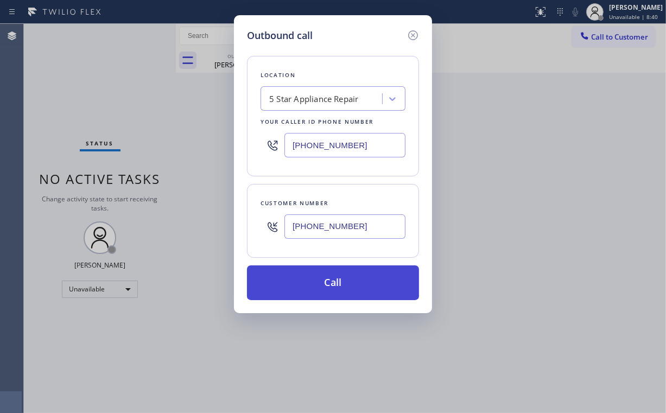
type input "[PHONE_NUMBER]"
click at [327, 284] on button "Call" at bounding box center [333, 282] width 172 height 35
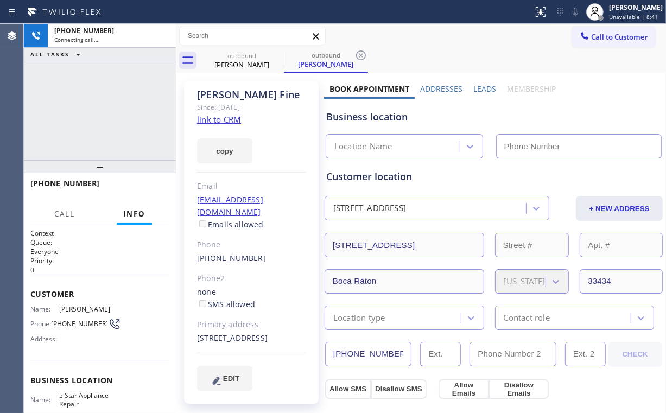
click at [103, 115] on div "[PHONE_NUMBER] Connecting call… ALL TASKS ALL TASKS ACTIVE TASKS TASKS IN WRAP …" at bounding box center [100, 92] width 152 height 136
type input "[PHONE_NUMBER]"
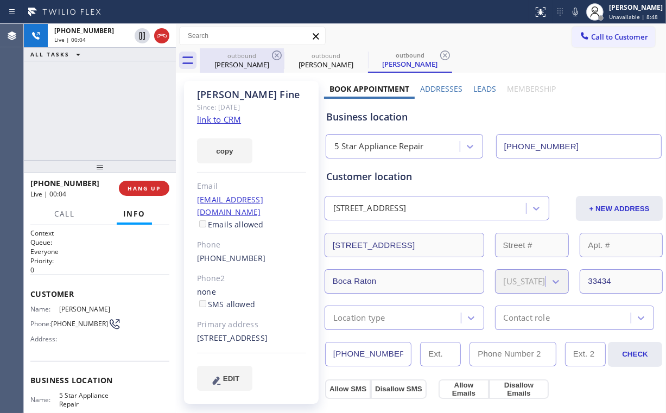
drag, startPoint x: 228, startPoint y: 61, endPoint x: 263, endPoint y: 61, distance: 35.3
click at [228, 61] on div "[PERSON_NAME]" at bounding box center [242, 65] width 82 height 10
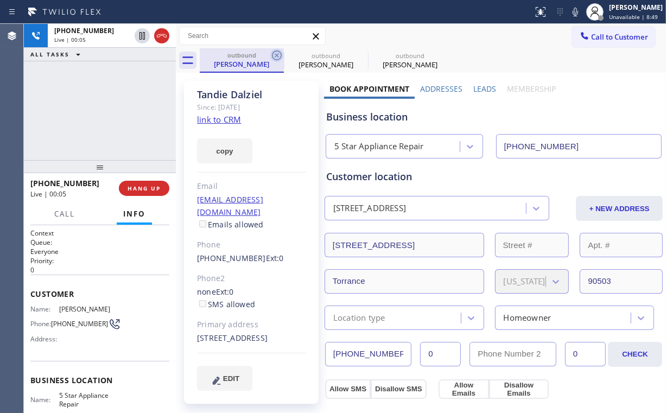
click at [276, 53] on icon at bounding box center [276, 55] width 13 height 13
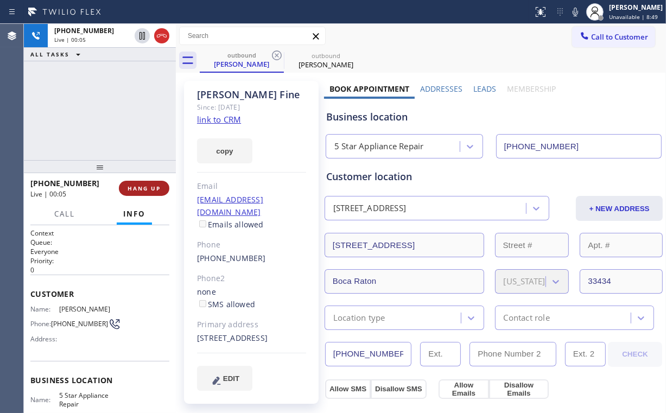
click at [139, 189] on span "HANG UP" at bounding box center [144, 189] width 33 height 8
click at [141, 185] on span "HANG UP" at bounding box center [144, 189] width 33 height 8
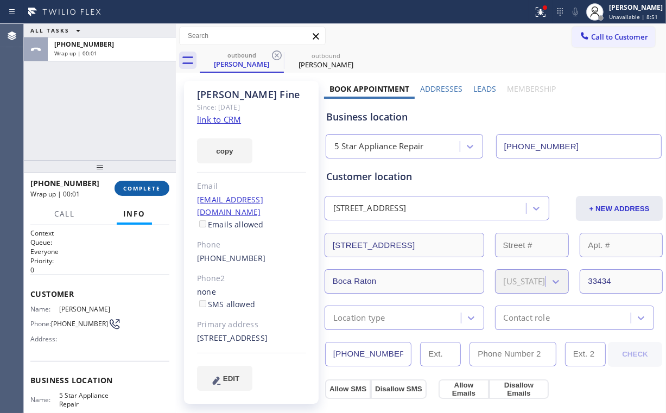
click at [151, 188] on span "COMPLETE" at bounding box center [141, 189] width 37 height 8
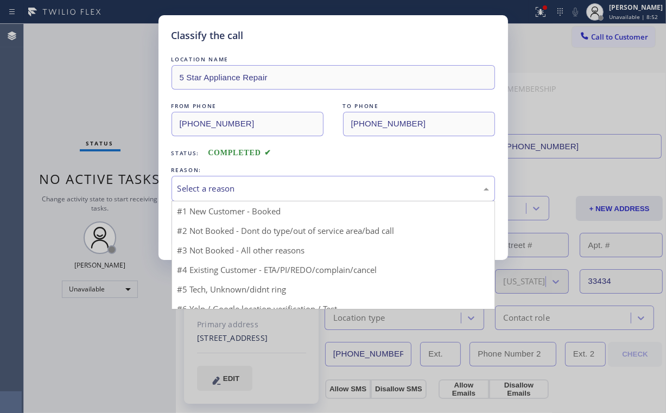
click at [210, 187] on div "Select a reason" at bounding box center [332, 188] width 311 height 12
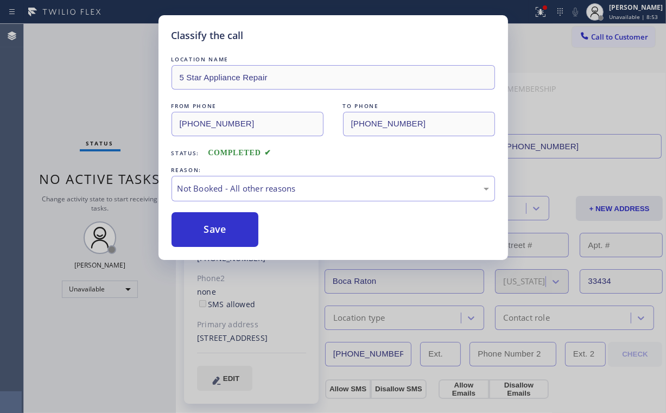
drag, startPoint x: 212, startPoint y: 230, endPoint x: 113, endPoint y: 104, distance: 159.9
click at [213, 230] on button "Save" at bounding box center [214, 229] width 87 height 35
click at [113, 100] on div "Classify the call LOCATION NAME 5 Star Appliance Repair FROM PHONE [PHONE_NUMBE…" at bounding box center [333, 206] width 666 height 413
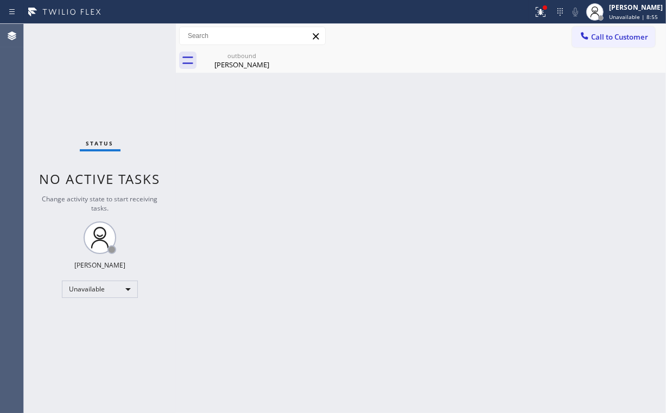
drag, startPoint x: 544, startPoint y: 9, endPoint x: 517, endPoint y: 90, distance: 85.5
click at [544, 10] on icon at bounding box center [540, 11] width 13 height 13
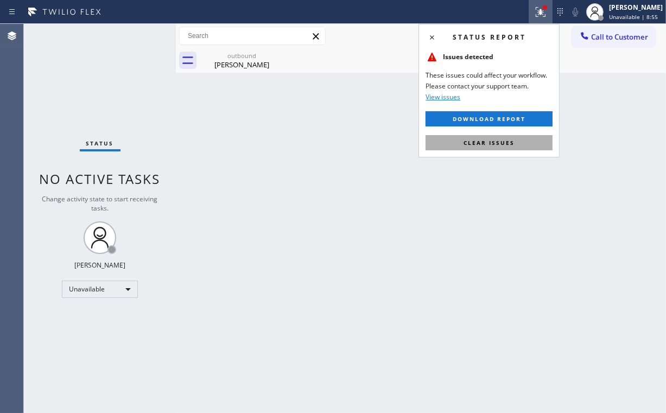
click at [494, 145] on span "Clear issues" at bounding box center [488, 143] width 51 height 8
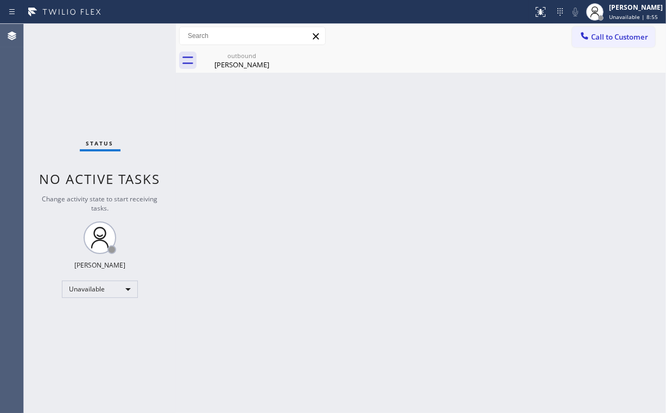
click at [301, 120] on div "Back to Dashboard Change Sender ID Customers Technicians Select a contact Outbo…" at bounding box center [421, 218] width 490 height 389
drag, startPoint x: 234, startPoint y: 55, endPoint x: 257, endPoint y: 54, distance: 22.8
click at [236, 56] on div "outbound" at bounding box center [242, 56] width 82 height 8
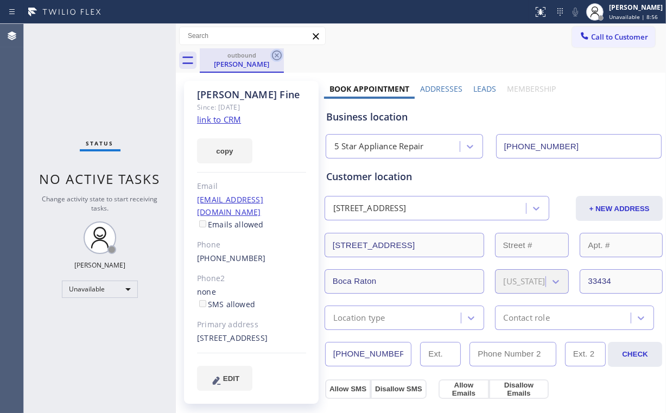
click at [279, 55] on icon at bounding box center [276, 55] width 13 height 13
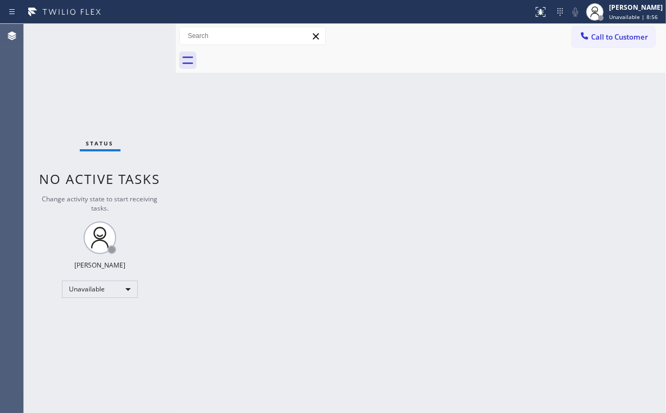
drag, startPoint x: 120, startPoint y: 76, endPoint x: 117, endPoint y: 2, distance: 73.8
click at [120, 71] on div "Status No active tasks Change activity state to start receiving tasks. [PERSON_…" at bounding box center [100, 218] width 152 height 389
drag, startPoint x: 598, startPoint y: 35, endPoint x: 535, endPoint y: 94, distance: 86.8
click at [599, 35] on span "Call to Customer" at bounding box center [619, 37] width 57 height 10
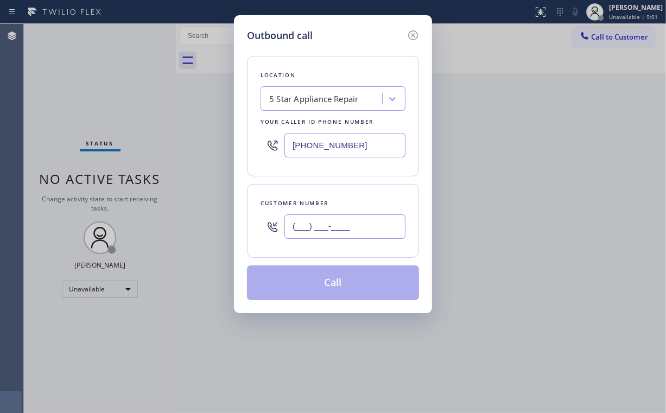
click at [360, 232] on input "(___) ___-____" at bounding box center [344, 226] width 121 height 24
paste input "714) 595-5635"
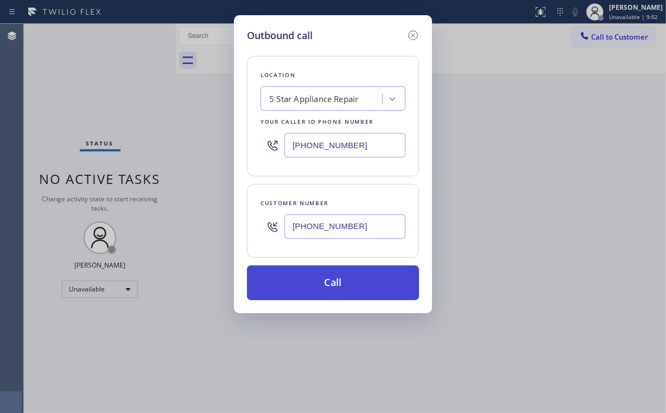
type input "[PHONE_NUMBER]"
click at [327, 278] on button "Call" at bounding box center [333, 282] width 172 height 35
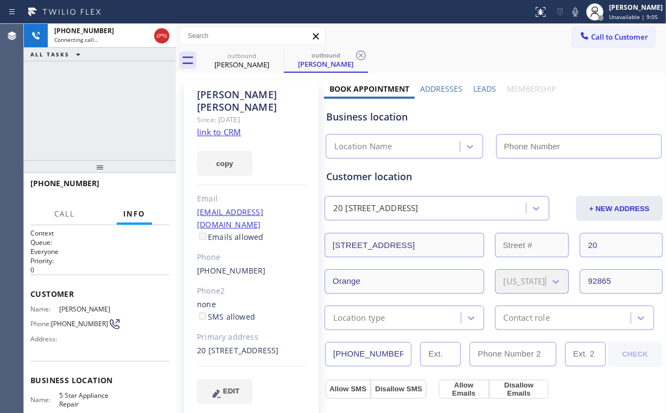
click at [93, 89] on div "[PHONE_NUMBER] Connecting call… ALL TASKS ALL TASKS ACTIVE TASKS TASKS IN WRAP …" at bounding box center [100, 92] width 152 height 136
type input "[PHONE_NUMBER]"
click at [136, 113] on div "[PHONE_NUMBER] Connecting call… ALL TASKS ALL TASKS ACTIVE TASKS TASKS IN WRAP …" at bounding box center [100, 92] width 152 height 136
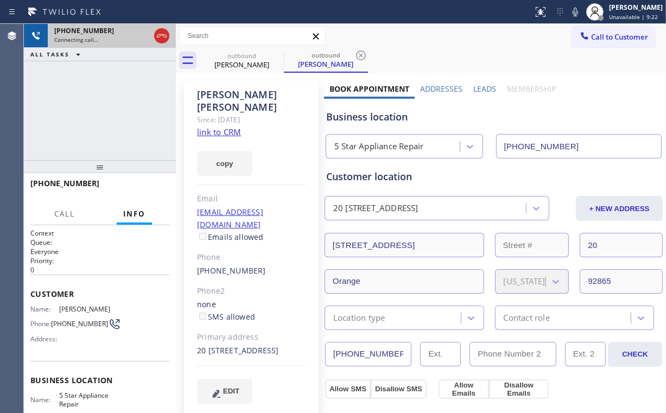
click at [163, 33] on icon at bounding box center [161, 35] width 13 height 13
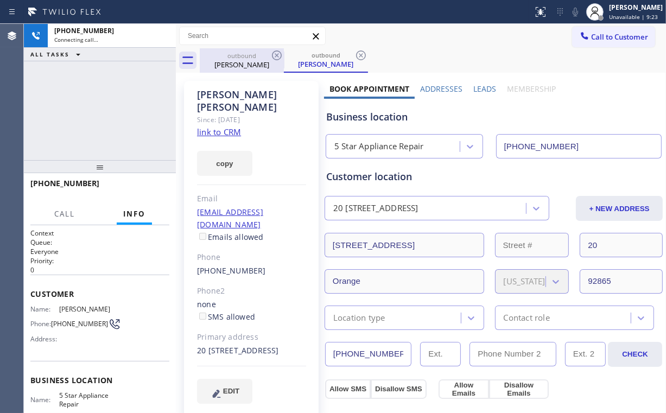
click at [245, 67] on div "[PERSON_NAME]" at bounding box center [242, 65] width 82 height 10
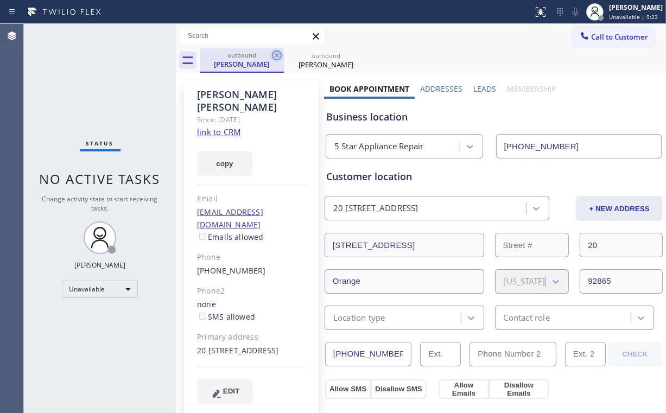
click at [277, 56] on icon at bounding box center [277, 55] width 10 height 10
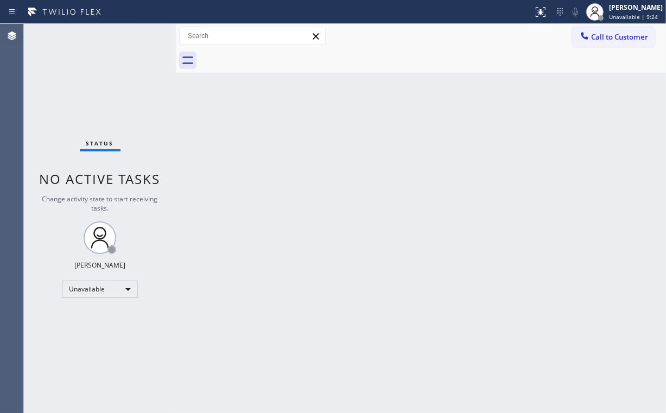
click at [89, 109] on div "Status No active tasks Change activity state to start receiving tasks. [PERSON_…" at bounding box center [100, 218] width 152 height 389
click at [627, 40] on span "Call to Customer" at bounding box center [619, 37] width 57 height 10
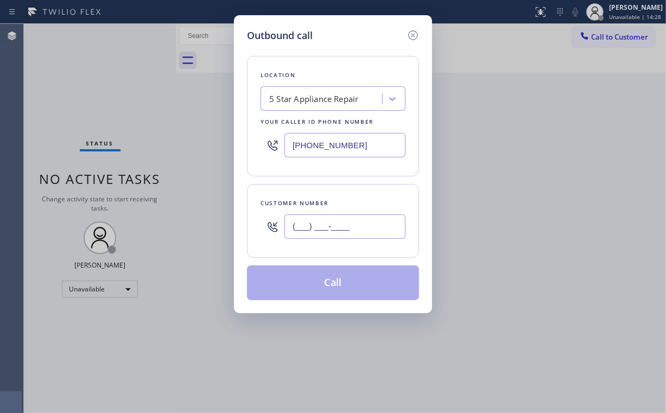
click at [351, 222] on input "(___) ___-____" at bounding box center [344, 226] width 121 height 24
paste input "949) 309-9225"
type input "[PHONE_NUMBER]"
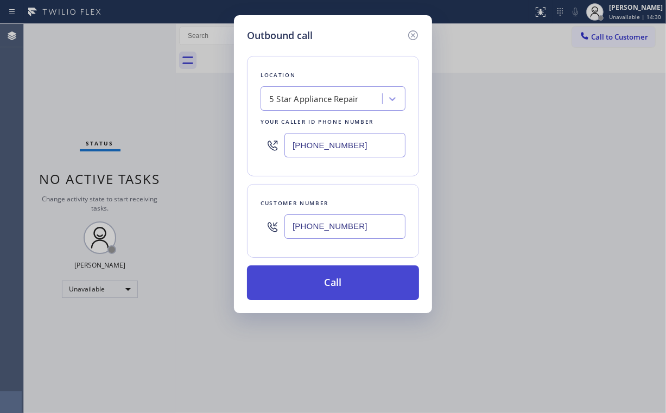
click at [327, 287] on button "Call" at bounding box center [333, 282] width 172 height 35
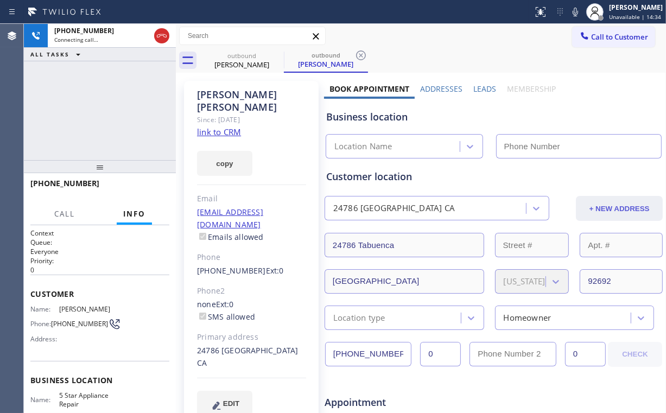
type input "[PHONE_NUMBER]"
drag, startPoint x: 84, startPoint y: 107, endPoint x: 96, endPoint y: 110, distance: 12.8
click at [84, 107] on div "[PHONE_NUMBER] Connecting call… ALL TASKS ALL TASKS ACTIVE TASKS TASKS IN WRAP …" at bounding box center [100, 92] width 152 height 136
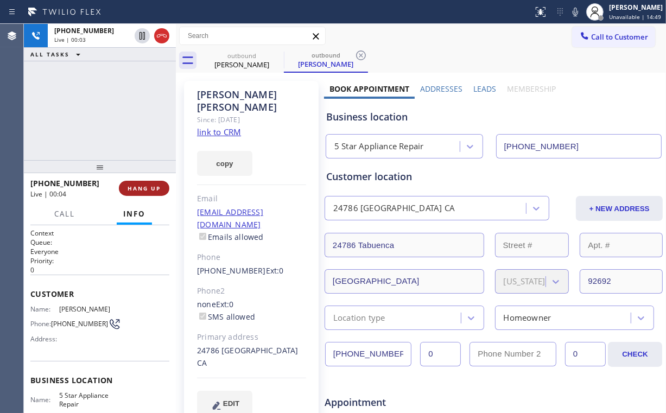
click at [154, 187] on span "HANG UP" at bounding box center [144, 189] width 33 height 8
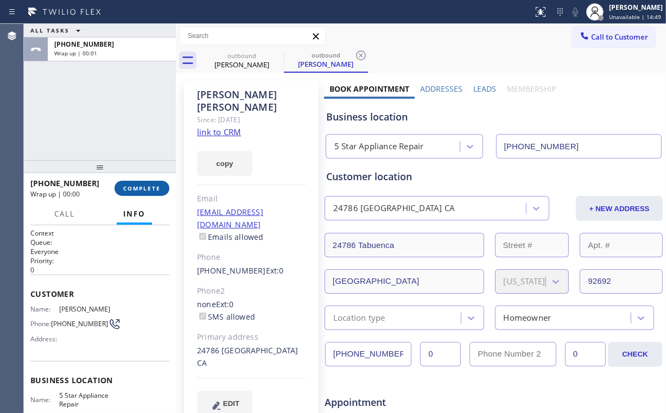
click at [152, 187] on span "COMPLETE" at bounding box center [141, 189] width 37 height 8
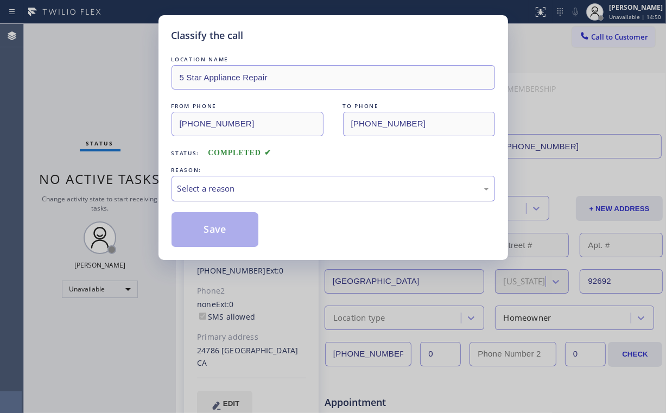
click at [200, 189] on div "Select a reason" at bounding box center [332, 188] width 311 height 12
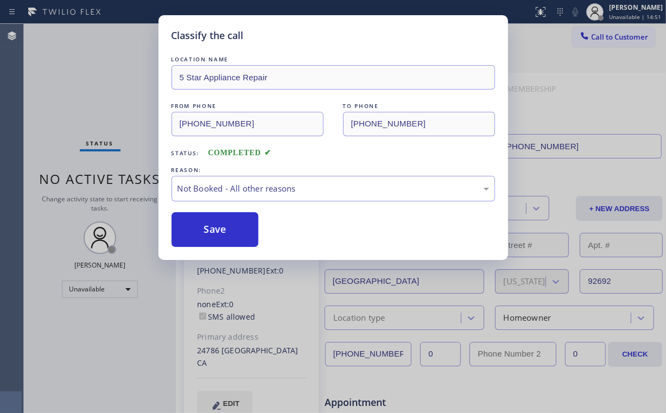
drag, startPoint x: 206, startPoint y: 231, endPoint x: 111, endPoint y: 74, distance: 182.9
click at [206, 231] on button "Save" at bounding box center [214, 229] width 87 height 35
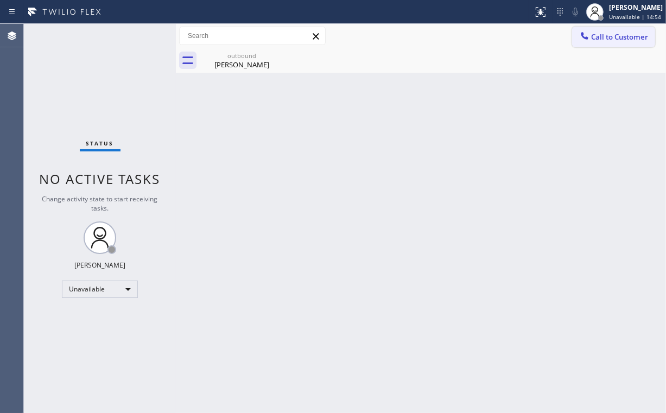
click at [593, 35] on span "Call to Customer" at bounding box center [619, 37] width 57 height 10
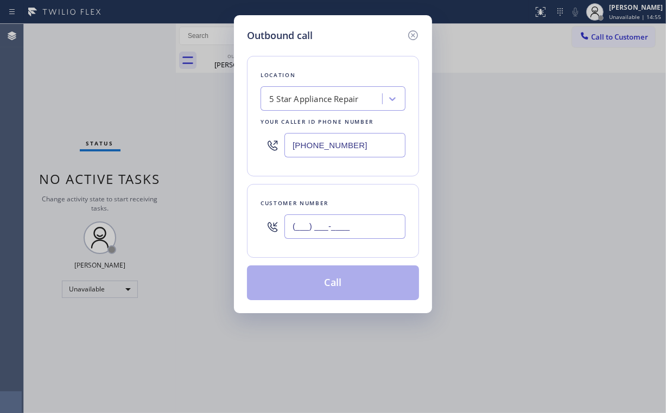
click at [360, 218] on input "(___) ___-____" at bounding box center [344, 226] width 121 height 24
paste input "559) 284-5744"
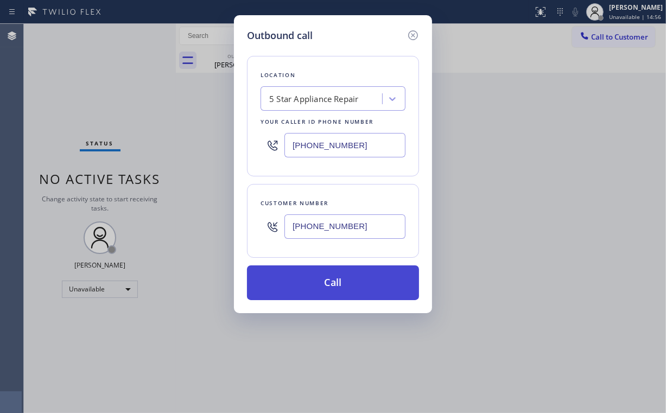
type input "[PHONE_NUMBER]"
click at [313, 280] on button "Call" at bounding box center [333, 282] width 172 height 35
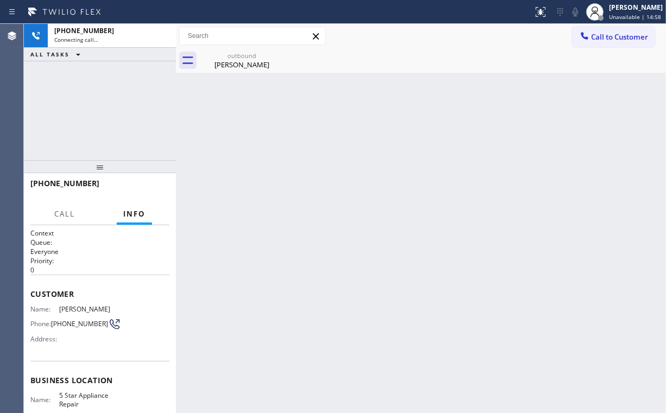
click at [91, 87] on div "[PHONE_NUMBER] Connecting call… ALL TASKS ALL TASKS ACTIVE TASKS TASKS IN WRAP …" at bounding box center [100, 92] width 152 height 136
drag, startPoint x: 231, startPoint y: 58, endPoint x: 279, endPoint y: 58, distance: 47.8
click at [231, 59] on div "outbound" at bounding box center [242, 56] width 82 height 8
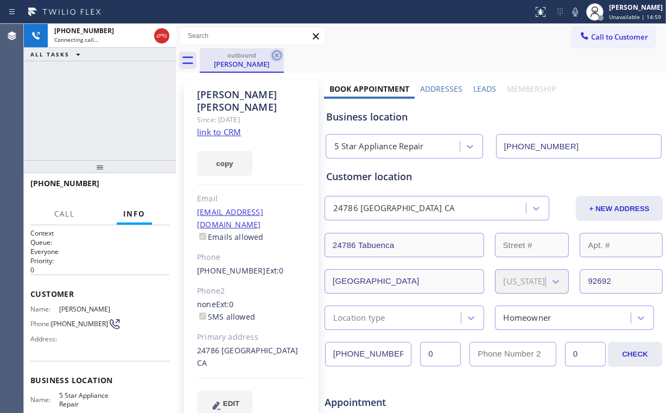
drag, startPoint x: 277, startPoint y: 55, endPoint x: 163, endPoint y: 118, distance: 130.2
click at [277, 56] on icon at bounding box center [277, 55] width 10 height 10
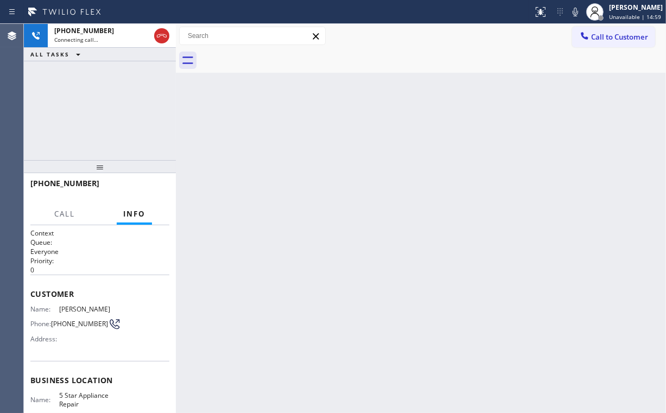
click at [88, 111] on div "[PHONE_NUMBER] Connecting call… ALL TASKS ALL TASKS ACTIVE TASKS TASKS IN WRAP …" at bounding box center [100, 92] width 152 height 136
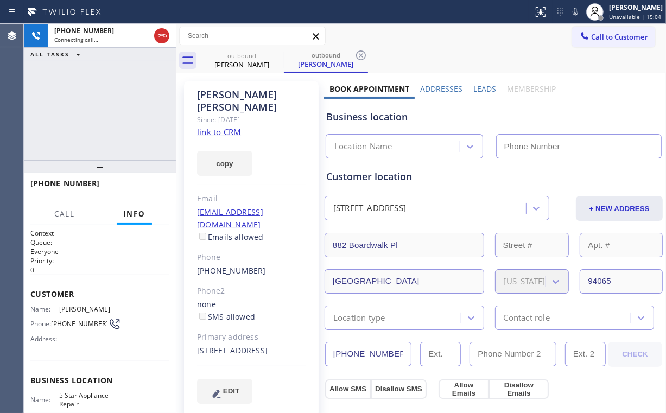
click at [114, 109] on div "[PHONE_NUMBER] Connecting call… ALL TASKS ALL TASKS ACTIVE TASKS TASKS IN WRAP …" at bounding box center [100, 92] width 152 height 136
type input "[PHONE_NUMBER]"
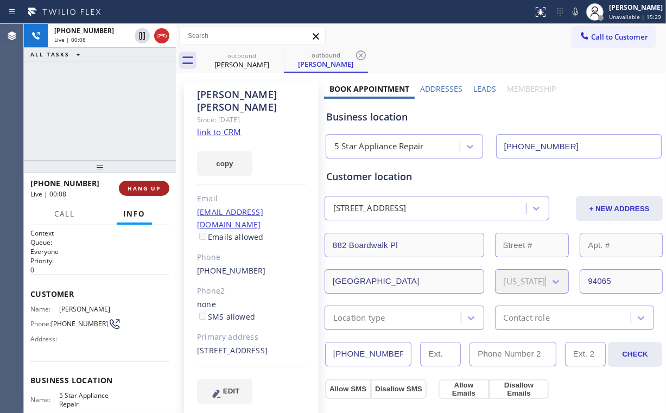
click at [162, 182] on button "HANG UP" at bounding box center [144, 188] width 50 height 15
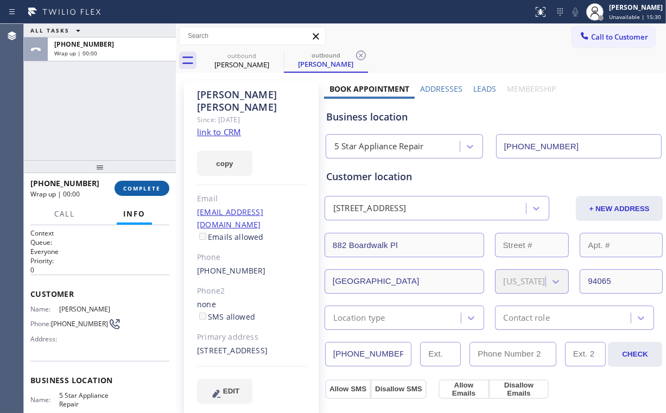
click at [152, 190] on span "COMPLETE" at bounding box center [141, 189] width 37 height 8
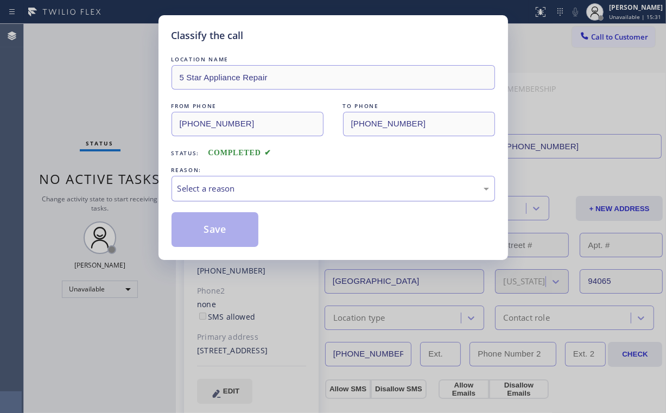
click at [206, 194] on div "Select a reason" at bounding box center [332, 189] width 323 height 26
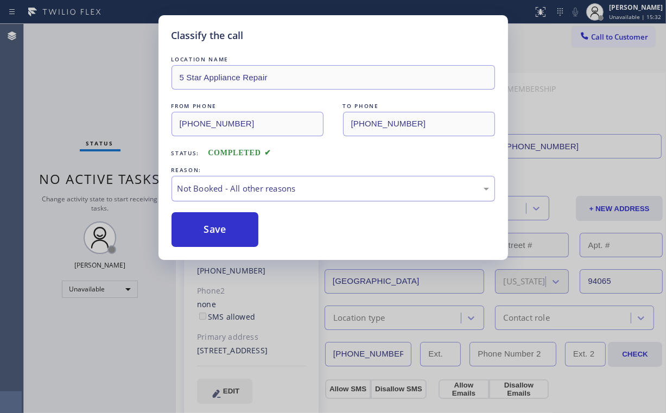
click at [204, 230] on button "Save" at bounding box center [214, 229] width 87 height 35
drag, startPoint x: 72, startPoint y: 67, endPoint x: 221, endPoint y: 60, distance: 149.4
click at [74, 69] on div "Classify the call LOCATION NAME 5 Star Appliance Repair FROM PHONE [PHONE_NUMBE…" at bounding box center [333, 206] width 666 height 413
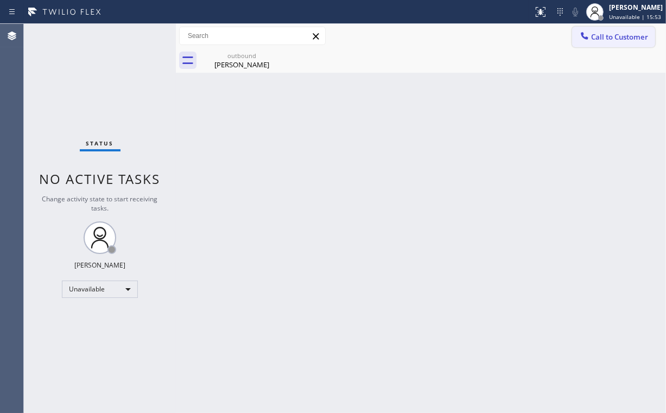
click at [588, 41] on icon at bounding box center [584, 35] width 11 height 11
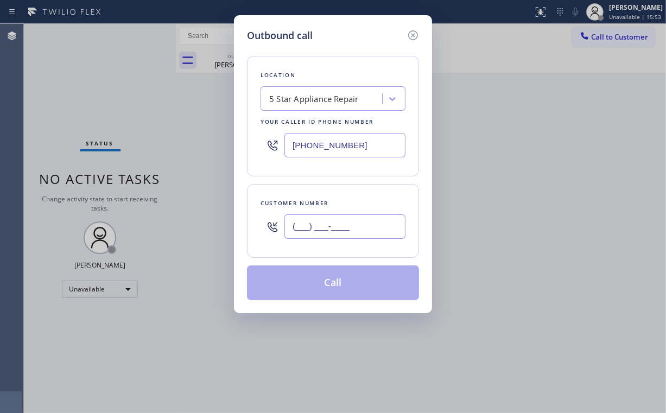
click at [341, 230] on input "(___) ___-____" at bounding box center [344, 226] width 121 height 24
paste input "787) 922-8438"
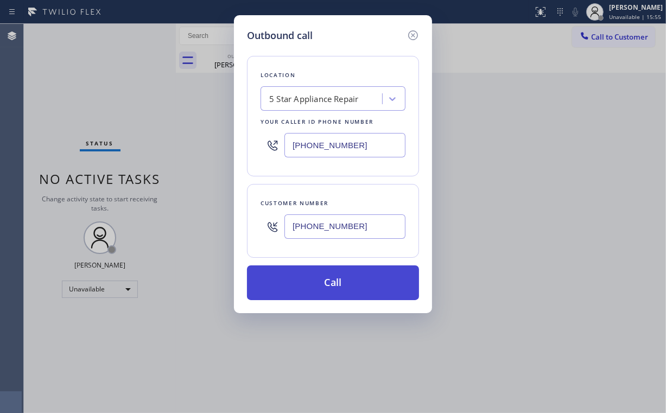
type input "[PHONE_NUMBER]"
click at [320, 287] on button "Call" at bounding box center [333, 282] width 172 height 35
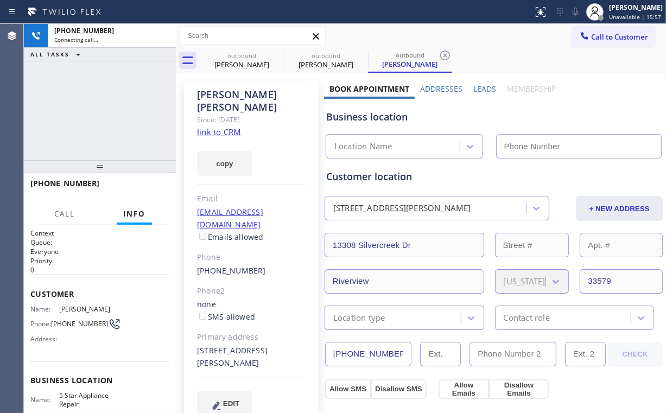
click at [108, 98] on div "[PHONE_NUMBER] Connecting call… ALL TASKS ALL TASKS ACTIVE TASKS TASKS IN WRAP …" at bounding box center [100, 92] width 152 height 136
click at [239, 60] on div "[PERSON_NAME]" at bounding box center [242, 65] width 82 height 10
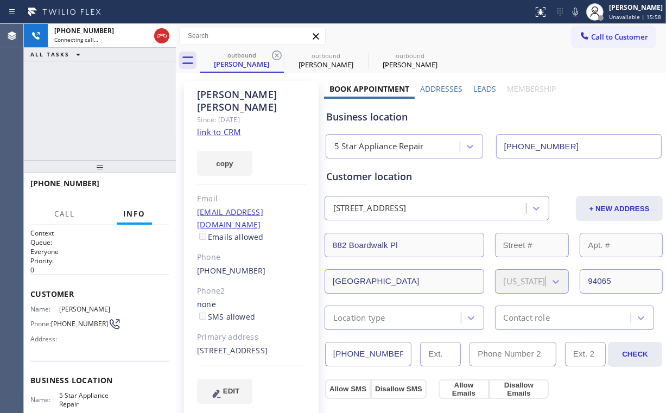
drag, startPoint x: 276, startPoint y: 52, endPoint x: 118, endPoint y: 130, distance: 175.7
click at [276, 52] on icon at bounding box center [276, 55] width 13 height 13
type input "[PHONE_NUMBER]"
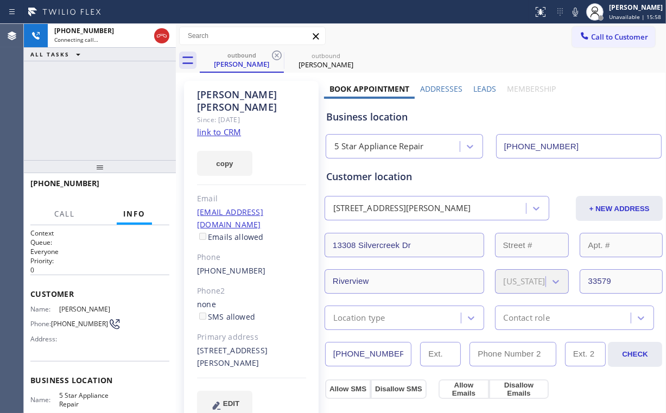
drag, startPoint x: 69, startPoint y: 120, endPoint x: 85, endPoint y: 119, distance: 15.2
click at [69, 120] on div "[PHONE_NUMBER] Connecting call… ALL TASKS ALL TASKS ACTIVE TASKS TASKS IN WRAP …" at bounding box center [100, 92] width 152 height 136
click at [104, 112] on div "[PHONE_NUMBER] Live | 00:05 ALL TASKS ALL TASKS ACTIVE TASKS TASKS IN WRAP UP" at bounding box center [100, 92] width 152 height 136
click at [139, 183] on button "HANG UP" at bounding box center [144, 188] width 50 height 15
click at [141, 185] on span "HANG UP" at bounding box center [144, 189] width 33 height 8
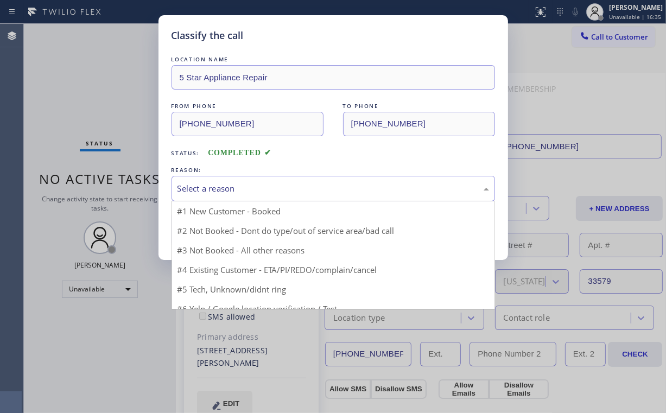
drag, startPoint x: 200, startPoint y: 183, endPoint x: 203, endPoint y: 219, distance: 36.0
click at [200, 184] on div "Select a reason" at bounding box center [332, 188] width 311 height 12
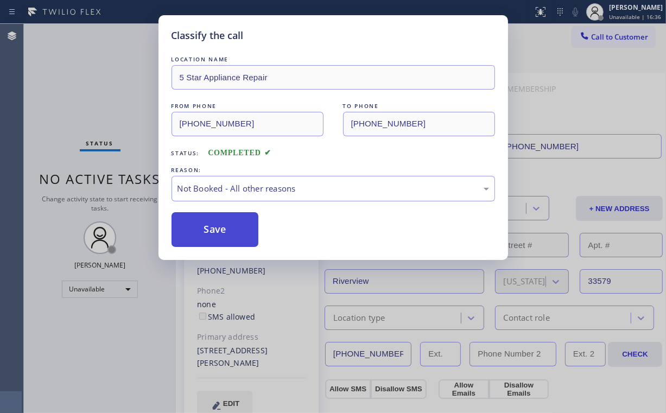
click at [206, 226] on button "Save" at bounding box center [214, 229] width 87 height 35
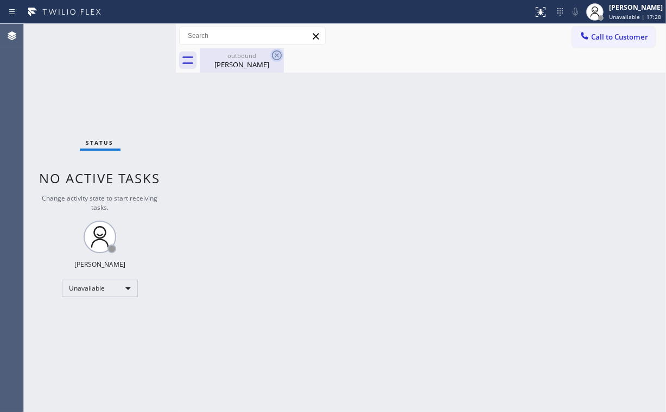
drag, startPoint x: 239, startPoint y: 67, endPoint x: 275, endPoint y: 59, distance: 36.1
click at [243, 67] on div "[PERSON_NAME]" at bounding box center [242, 65] width 82 height 10
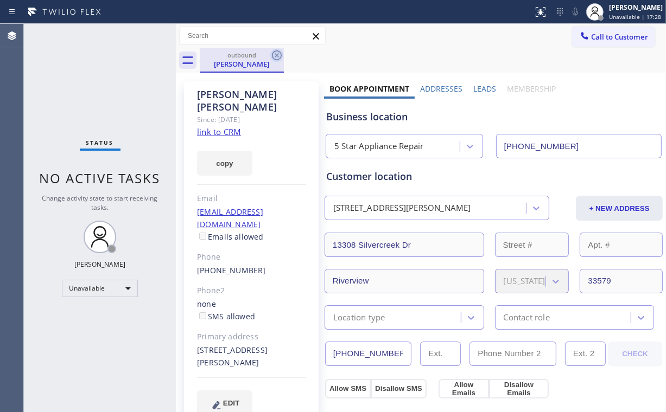
click at [282, 56] on icon at bounding box center [276, 55] width 13 height 13
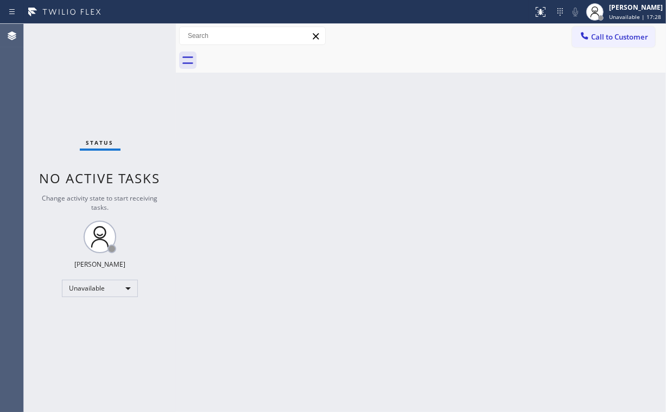
click at [74, 87] on div "Status No active tasks Change activity state to start receiving tasks. [PERSON_…" at bounding box center [100, 218] width 152 height 389
click at [588, 37] on icon at bounding box center [584, 35] width 11 height 11
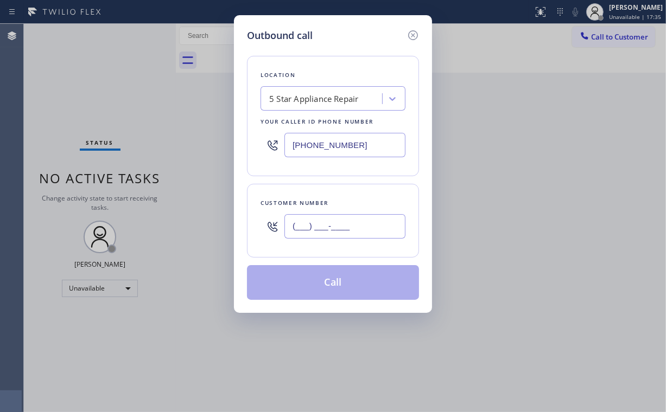
click at [359, 236] on input "(___) ___-____" at bounding box center [344, 226] width 121 height 24
paste input "312) 731-5964"
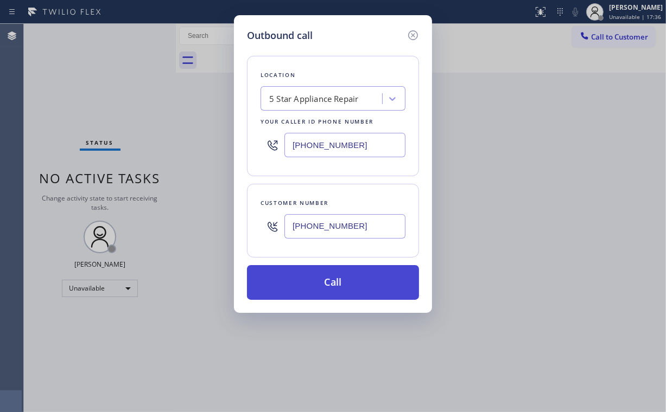
type input "[PHONE_NUMBER]"
click at [323, 280] on button "Call" at bounding box center [333, 282] width 172 height 35
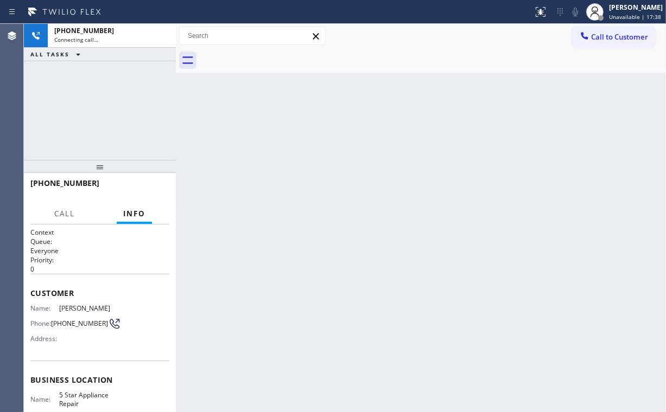
click at [104, 75] on div "[PHONE_NUMBER] Connecting call… ALL TASKS ALL TASKS ACTIVE TASKS TASKS IN WRAP …" at bounding box center [100, 92] width 152 height 136
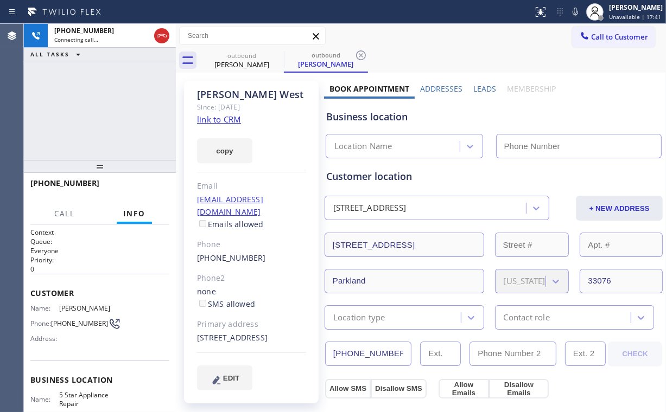
type input "[PHONE_NUMBER]"
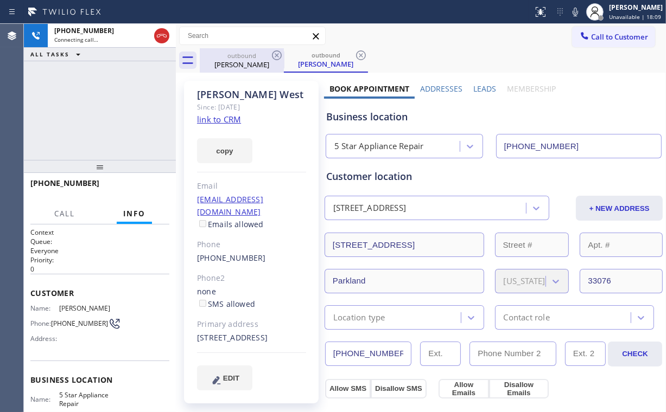
drag, startPoint x: 155, startPoint y: 34, endPoint x: 203, endPoint y: 61, distance: 55.7
click at [156, 34] on icon at bounding box center [161, 35] width 13 height 13
drag, startPoint x: 223, startPoint y: 64, endPoint x: 294, endPoint y: 55, distance: 71.6
click at [227, 64] on div "[PERSON_NAME]" at bounding box center [242, 65] width 82 height 10
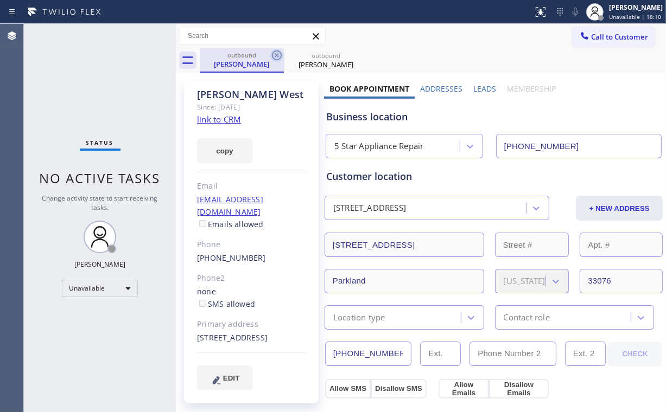
click at [274, 53] on icon at bounding box center [276, 55] width 13 height 13
click at [0, 0] on icon at bounding box center [0, 0] width 0 height 0
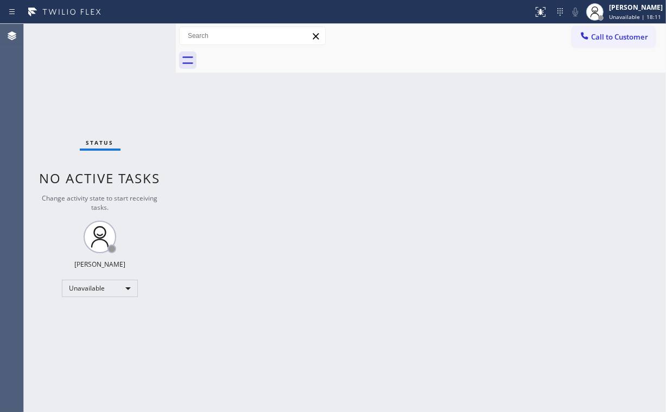
click at [84, 88] on div "Status No active tasks Change activity state to start receiving tasks. [PERSON_…" at bounding box center [100, 218] width 152 height 389
click at [606, 37] on button "Call to Customer" at bounding box center [613, 37] width 83 height 21
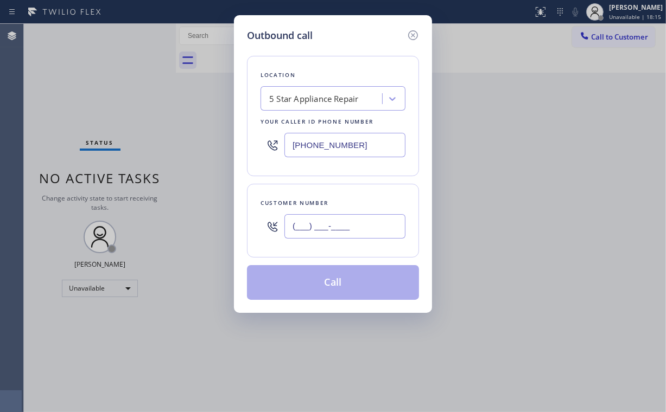
click at [363, 230] on input "(___) ___-____" at bounding box center [344, 226] width 121 height 24
paste input "805) 208-4787"
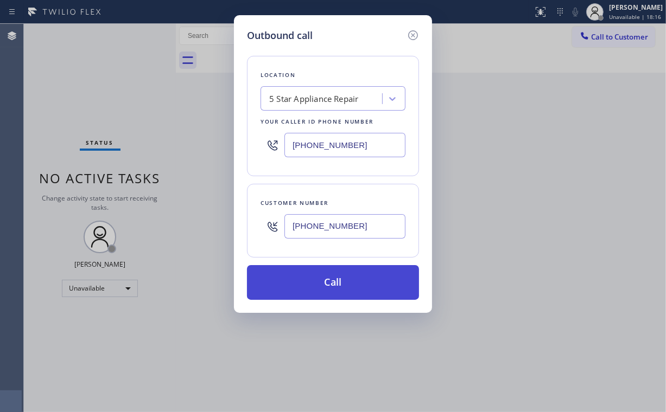
type input "[PHONE_NUMBER]"
drag, startPoint x: 303, startPoint y: 279, endPoint x: 301, endPoint y: 288, distance: 8.4
click at [302, 281] on button "Call" at bounding box center [333, 282] width 172 height 35
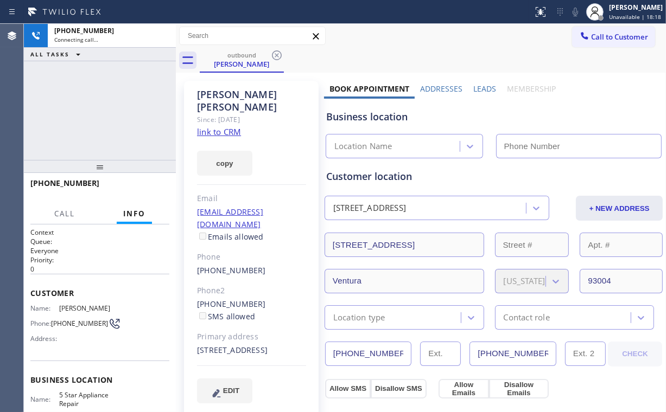
click at [109, 117] on div "[PHONE_NUMBER] Connecting call… ALL TASKS ALL TASKS ACTIVE TASKS TASKS IN WRAP …" at bounding box center [100, 92] width 152 height 136
type input "[PHONE_NUMBER]"
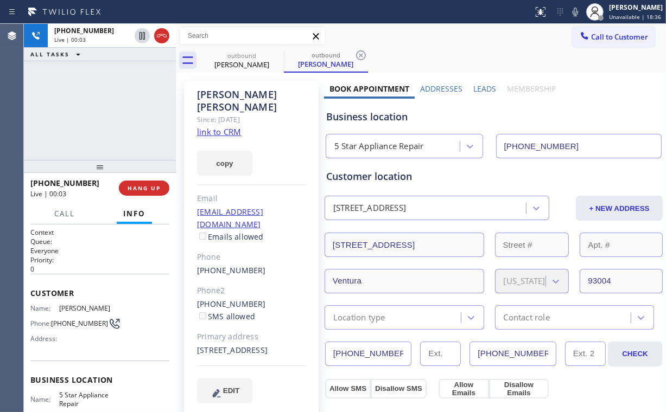
drag, startPoint x: 93, startPoint y: 117, endPoint x: 116, endPoint y: 141, distance: 33.4
click at [94, 118] on div "[PHONE_NUMBER] Live | 00:03 ALL TASKS ALL TASKS ACTIVE TASKS TASKS IN WRAP UP" at bounding box center [100, 92] width 152 height 136
click at [149, 185] on span "HANG UP" at bounding box center [144, 189] width 33 height 8
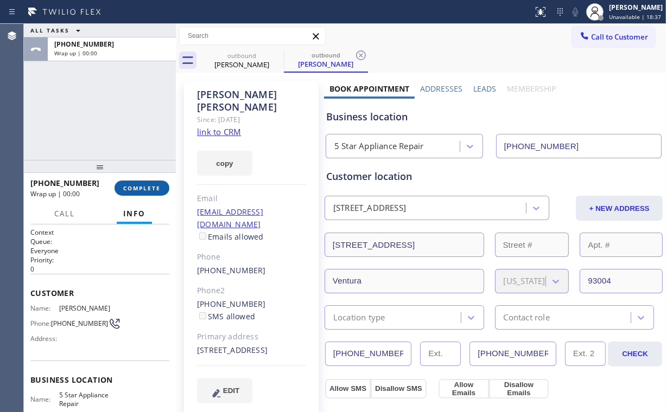
click at [150, 185] on span "COMPLETE" at bounding box center [141, 189] width 37 height 8
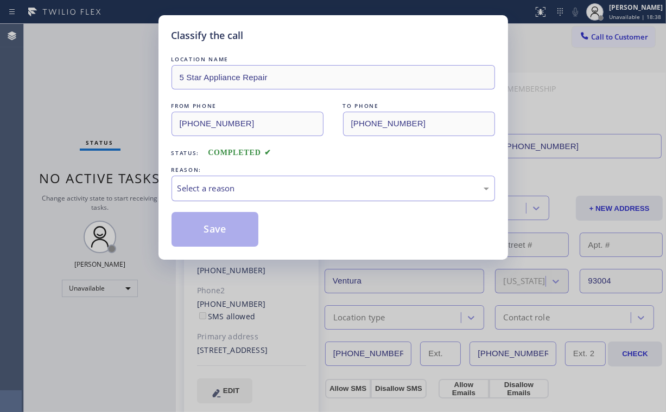
click at [194, 187] on div "Select a reason" at bounding box center [332, 188] width 311 height 12
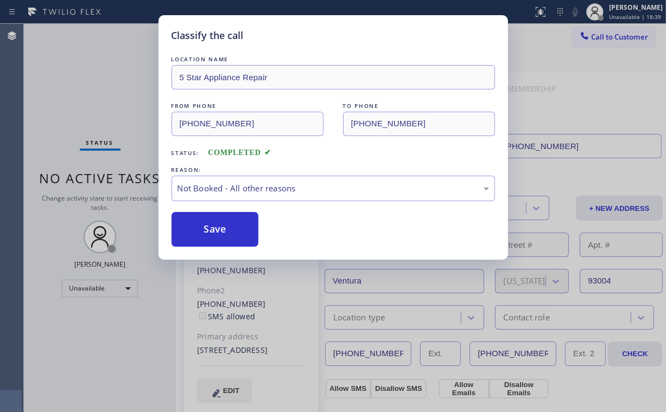
drag, startPoint x: 213, startPoint y: 226, endPoint x: 161, endPoint y: 148, distance: 93.5
click at [213, 225] on button "Save" at bounding box center [214, 229] width 87 height 35
click at [130, 101] on div "Classify the call LOCATION NAME 5 Star Appliance Repair FROM PHONE [PHONE_NUMBE…" at bounding box center [333, 206] width 666 height 412
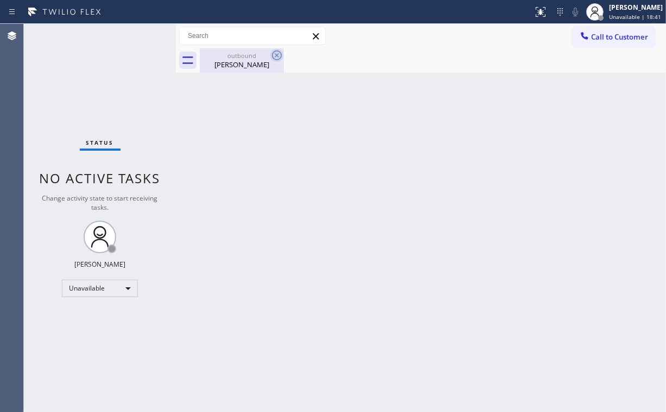
click at [237, 63] on div "[PERSON_NAME]" at bounding box center [242, 65] width 82 height 10
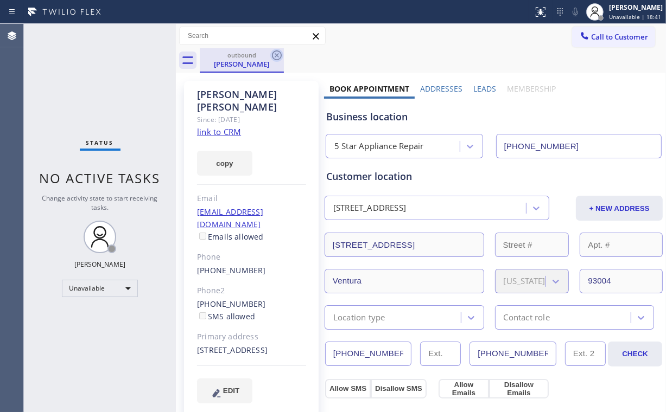
click at [280, 56] on icon at bounding box center [276, 55] width 13 height 13
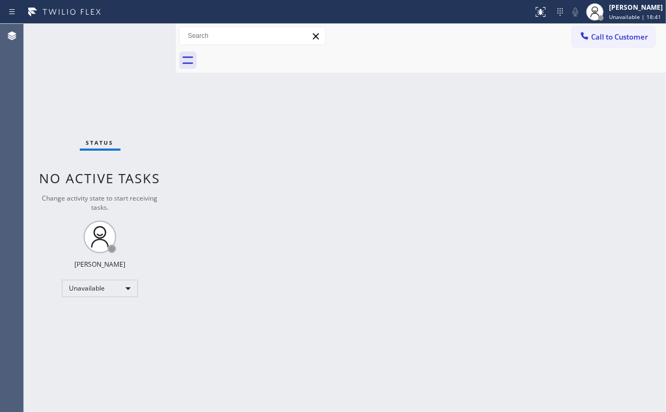
drag, startPoint x: 67, startPoint y: 86, endPoint x: 116, endPoint y: 0, distance: 98.9
click at [69, 82] on div "Status No active tasks Change activity state to start receiving tasks. [PERSON_…" at bounding box center [100, 218] width 152 height 389
drag, startPoint x: 606, startPoint y: 41, endPoint x: 529, endPoint y: 82, distance: 87.9
click at [602, 45] on button "Call to Customer" at bounding box center [613, 37] width 83 height 21
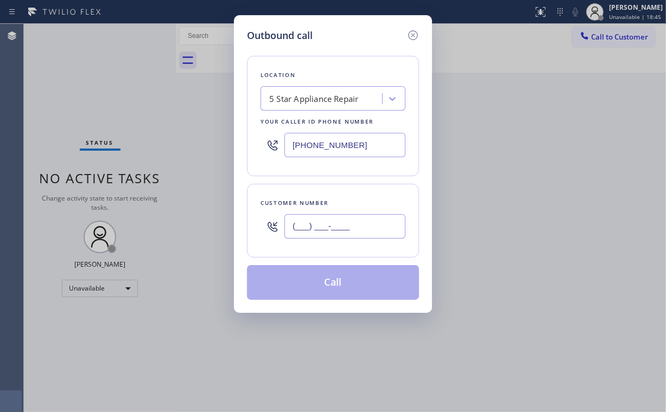
drag, startPoint x: 349, startPoint y: 229, endPoint x: 364, endPoint y: 222, distance: 16.3
click at [351, 228] on input "(___) ___-____" at bounding box center [344, 226] width 121 height 24
paste input "215) 681-1438"
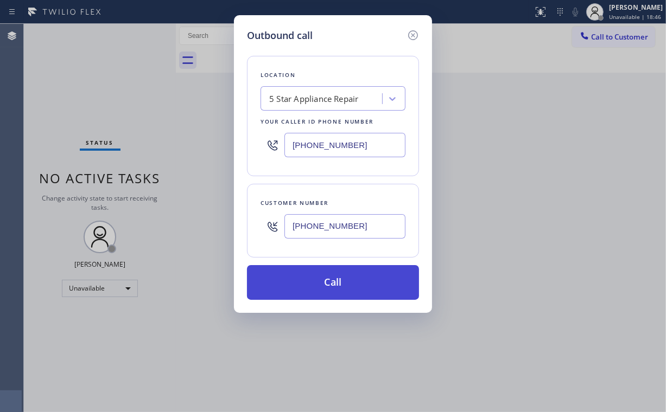
type input "[PHONE_NUMBER]"
drag, startPoint x: 309, startPoint y: 275, endPoint x: 290, endPoint y: 340, distance: 67.5
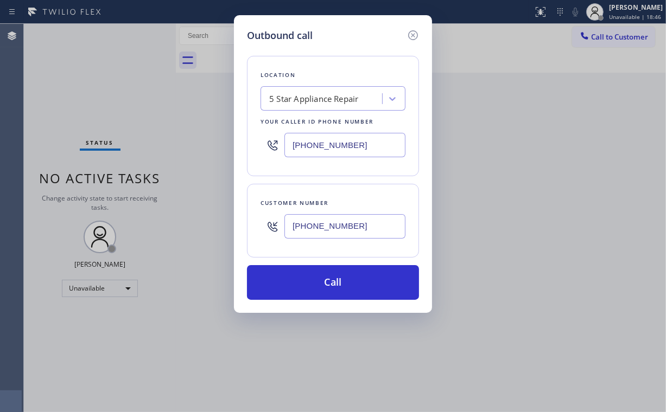
click at [309, 276] on button "Call" at bounding box center [333, 282] width 172 height 35
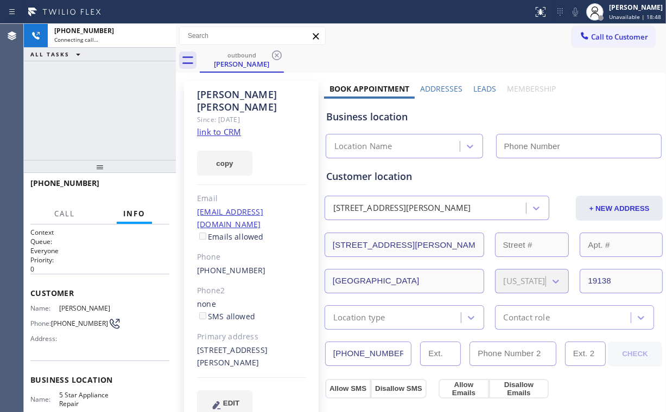
click at [78, 104] on div "[PHONE_NUMBER] Connecting call… ALL TASKS ALL TASKS ACTIVE TASKS TASKS IN WRAP …" at bounding box center [100, 92] width 152 height 136
type input "[PHONE_NUMBER]"
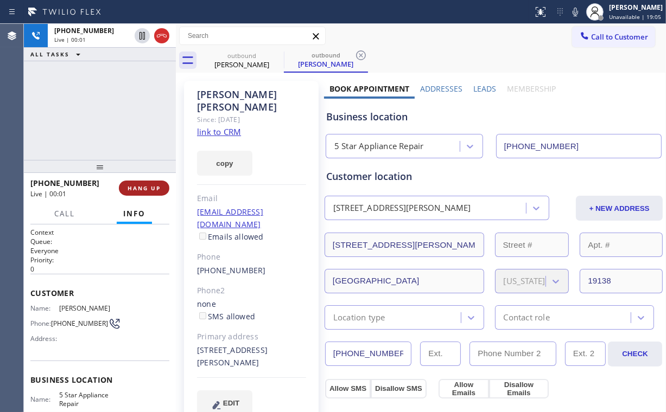
click at [133, 185] on span "HANG UP" at bounding box center [144, 189] width 33 height 8
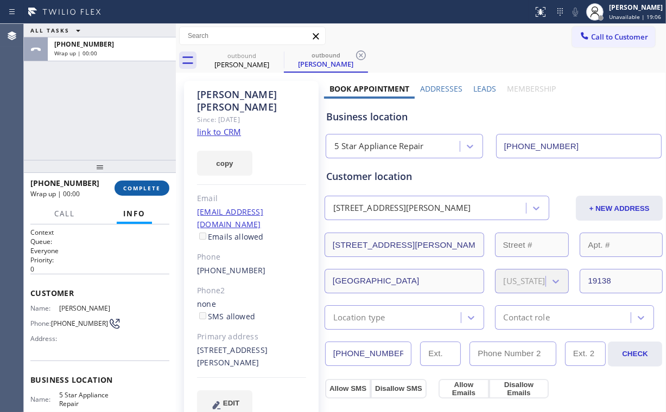
click at [141, 190] on span "COMPLETE" at bounding box center [141, 189] width 37 height 8
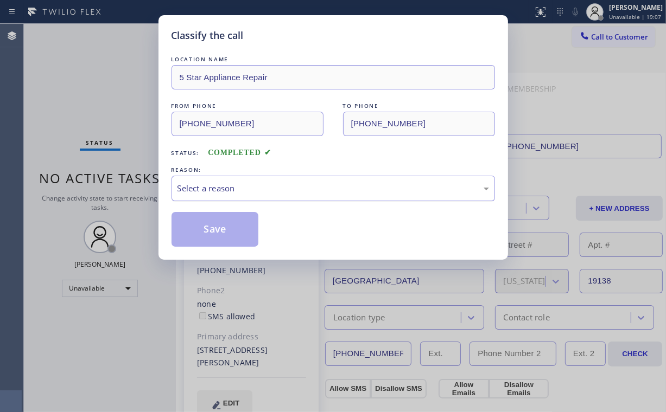
click at [214, 186] on div "Select a reason" at bounding box center [332, 188] width 311 height 12
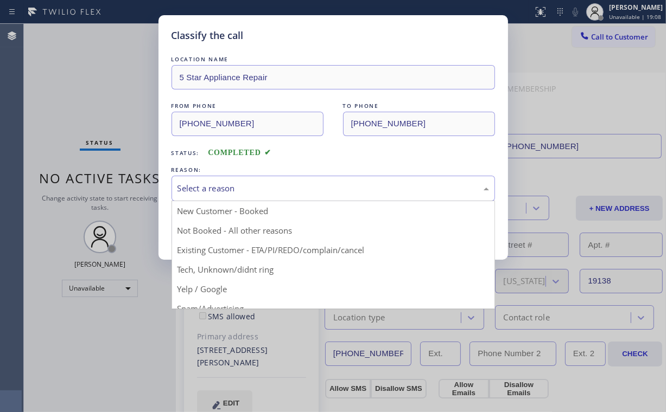
drag, startPoint x: 222, startPoint y: 234, endPoint x: 239, endPoint y: 229, distance: 18.0
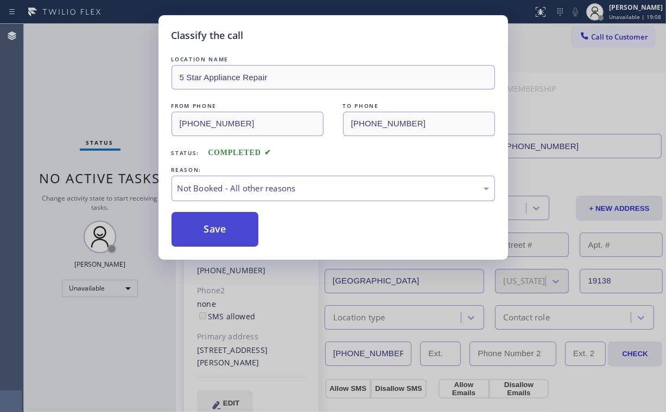
click at [240, 227] on button "Save" at bounding box center [214, 229] width 87 height 35
click at [127, 89] on div "Classify the call LOCATION NAME 5 Star Appliance Repair FROM PHONE [PHONE_NUMBE…" at bounding box center [333, 206] width 666 height 412
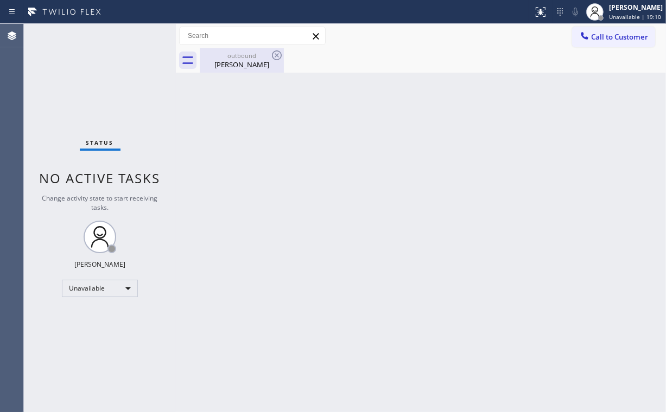
click at [252, 65] on div "[PERSON_NAME]" at bounding box center [242, 65] width 82 height 10
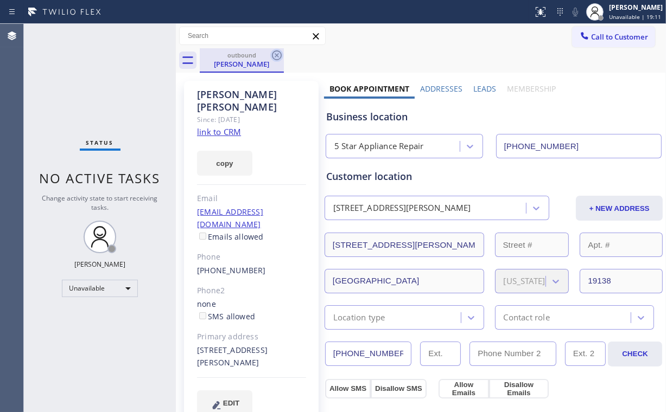
click at [278, 56] on icon at bounding box center [276, 55] width 13 height 13
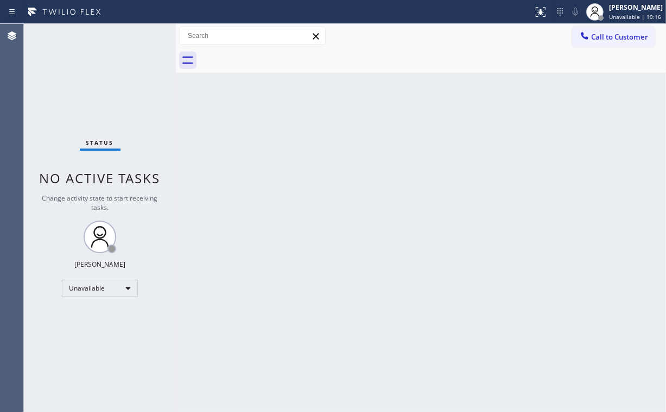
click at [615, 43] on button "Call to Customer" at bounding box center [613, 37] width 83 height 21
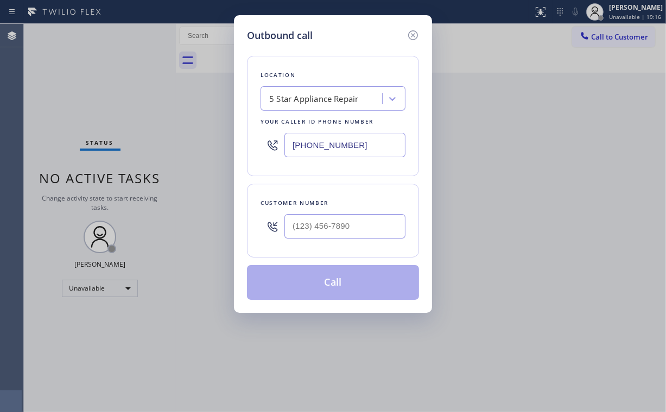
click at [365, 241] on div at bounding box center [344, 226] width 121 height 35
click at [368, 224] on input "(___) ___-____" at bounding box center [344, 226] width 121 height 24
paste input "626) 941-4336"
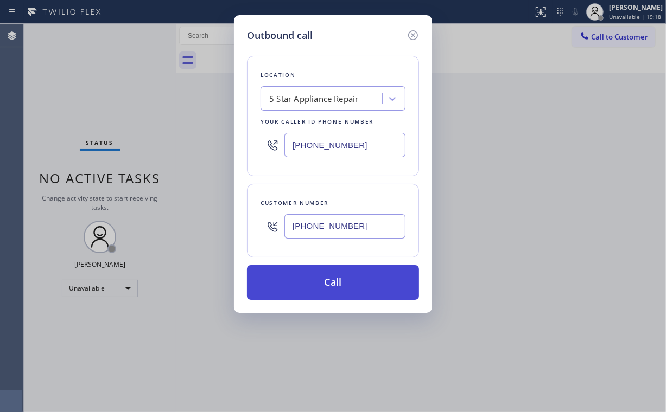
type input "[PHONE_NUMBER]"
click at [310, 288] on button "Call" at bounding box center [333, 282] width 172 height 35
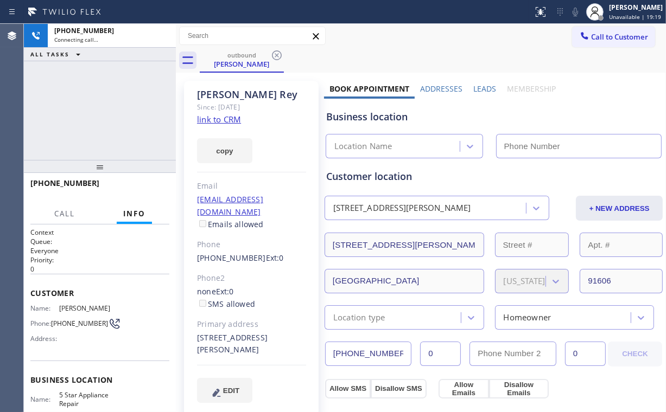
click at [135, 103] on div "[PHONE_NUMBER] Connecting call… ALL TASKS ALL TASKS ACTIVE TASKS TASKS IN WRAP …" at bounding box center [100, 92] width 152 height 136
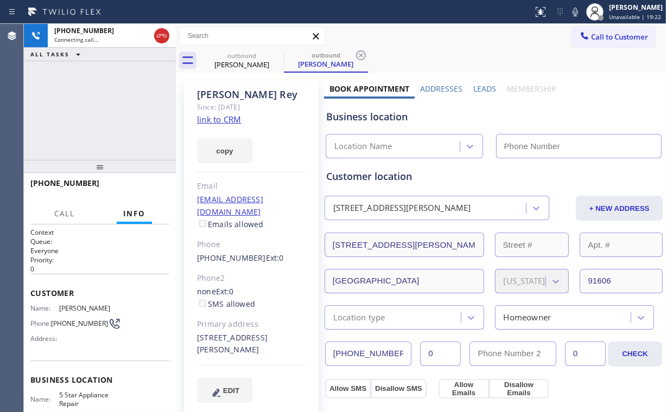
type input "[PHONE_NUMBER]"
click at [114, 123] on div "[PHONE_NUMBER] Connecting call… ALL TASKS ALL TASKS ACTIVE TASKS TASKS IN WRAP …" at bounding box center [100, 92] width 152 height 136
click at [113, 109] on div "[PHONE_NUMBER] Live | 00:19 ALL TASKS ALL TASKS ACTIVE TASKS TASKS IN WRAP UP" at bounding box center [100, 92] width 152 height 136
click at [111, 111] on div "[PHONE_NUMBER] Live | 00:20 ALL TASKS ALL TASKS ACTIVE TASKS TASKS IN WRAP UP" at bounding box center [100, 92] width 152 height 136
click at [111, 111] on div "[PHONE_NUMBER] Live | 00:22 ALL TASKS ALL TASKS ACTIVE TASKS TASKS IN WRAP UP" at bounding box center [100, 92] width 152 height 136
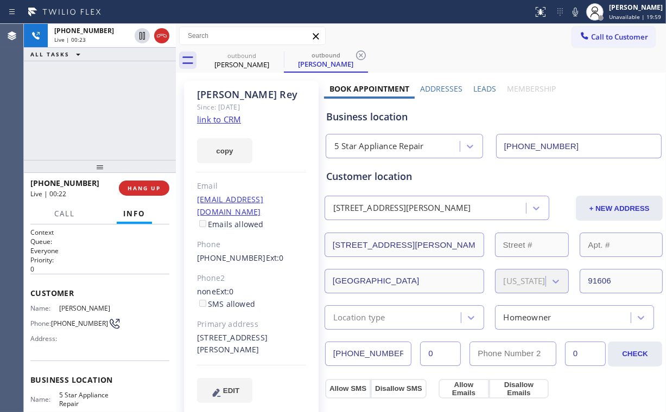
click at [111, 111] on div "[PHONE_NUMBER] Live | 00:23 ALL TASKS ALL TASKS ACTIVE TASKS TASKS IN WRAP UP" at bounding box center [100, 92] width 152 height 136
click at [111, 111] on div "[PHONE_NUMBER] Live | 00:24 ALL TASKS ALL TASKS ACTIVE TASKS TASKS IN WRAP UP" at bounding box center [100, 92] width 152 height 136
click at [111, 111] on div "[PHONE_NUMBER] Live | 00:25 ALL TASKS ALL TASKS ACTIVE TASKS TASKS IN WRAP UP" at bounding box center [100, 92] width 152 height 136
click at [111, 111] on div "[PHONE_NUMBER] Live | 00:26 ALL TASKS ALL TASKS ACTIVE TASKS TASKS IN WRAP UP" at bounding box center [100, 92] width 152 height 136
click at [111, 111] on div "[PHONE_NUMBER] Live | 00:27 ALL TASKS ALL TASKS ACTIVE TASKS TASKS IN WRAP UP" at bounding box center [100, 92] width 152 height 136
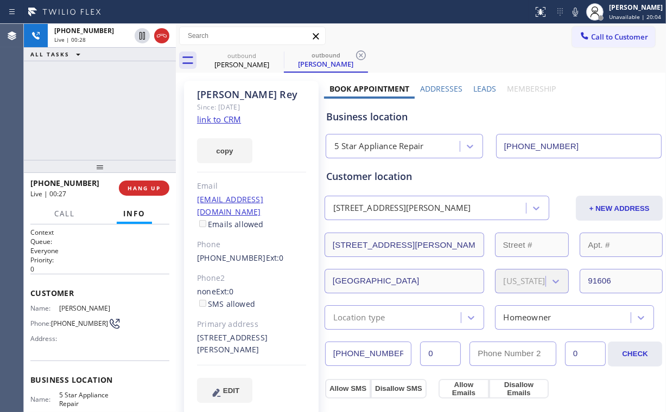
click at [111, 111] on div "[PHONE_NUMBER] Live | 00:28 ALL TASKS ALL TASKS ACTIVE TASKS TASKS IN WRAP UP" at bounding box center [100, 92] width 152 height 136
click at [111, 111] on div "[PHONE_NUMBER] Live | 00:29 ALL TASKS ALL TASKS ACTIVE TASKS TASKS IN WRAP UP" at bounding box center [100, 92] width 152 height 136
click at [111, 111] on div "[PHONE_NUMBER] Live | 00:30 ALL TASKS ALL TASKS ACTIVE TASKS TASKS IN WRAP UP" at bounding box center [100, 92] width 152 height 136
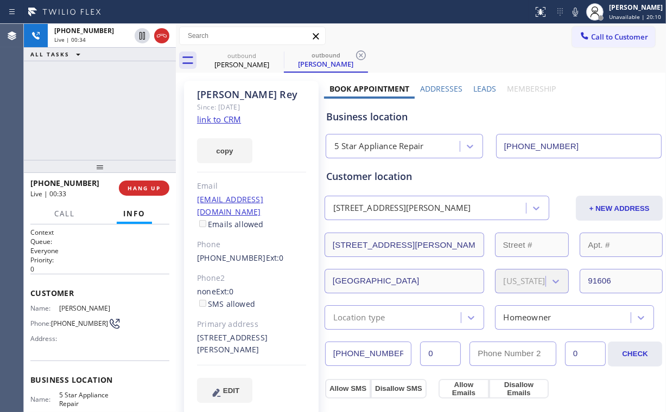
click at [106, 111] on div "[PHONE_NUMBER] Live | 00:34 ALL TASKS ALL TASKS ACTIVE TASKS TASKS IN WRAP UP" at bounding box center [100, 92] width 152 height 136
click at [109, 111] on div "[PHONE_NUMBER] Live | 00:35 ALL TASKS ALL TASKS ACTIVE TASKS TASKS IN WRAP UP" at bounding box center [100, 92] width 152 height 136
click at [109, 111] on div "[PHONE_NUMBER] Live | 00:39 ALL TASKS ALL TASKS ACTIVE TASKS TASKS IN WRAP UP" at bounding box center [100, 92] width 152 height 136
click at [142, 135] on div "[PHONE_NUMBER] Live | 01:03 ALL TASKS ALL TASKS ACTIVE TASKS TASKS IN WRAP UP" at bounding box center [100, 92] width 152 height 136
click at [147, 189] on span "HANG UP" at bounding box center [144, 189] width 33 height 8
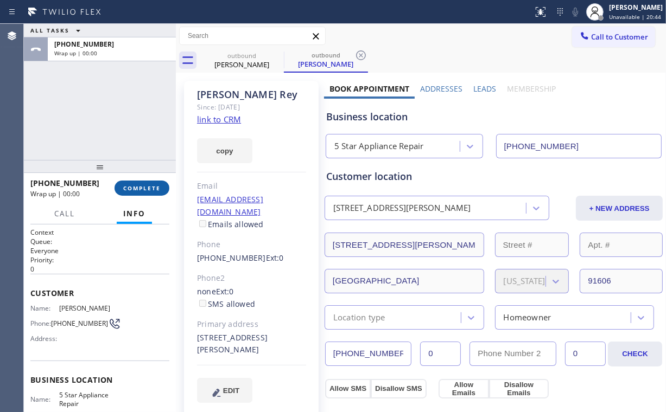
click at [146, 188] on span "COMPLETE" at bounding box center [141, 189] width 37 height 8
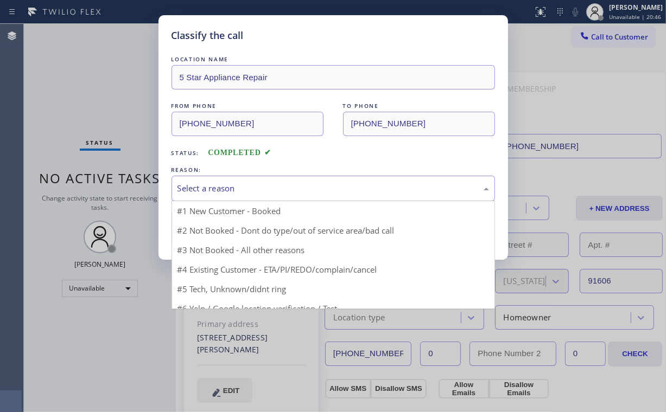
drag, startPoint x: 192, startPoint y: 186, endPoint x: 195, endPoint y: 221, distance: 35.5
click at [192, 187] on div "Select a reason" at bounding box center [332, 188] width 311 height 12
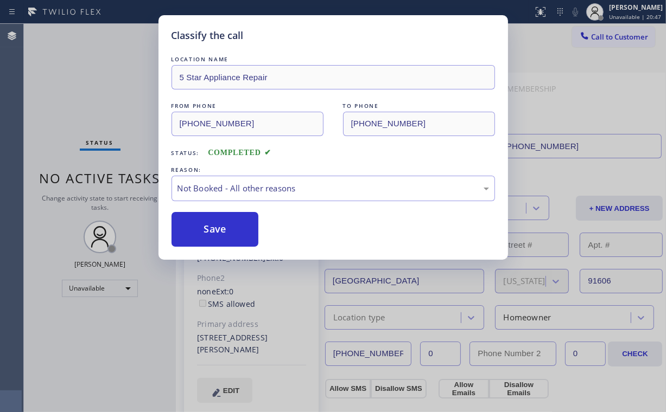
drag, startPoint x: 199, startPoint y: 221, endPoint x: 131, endPoint y: 109, distance: 131.4
click at [200, 219] on button "Save" at bounding box center [214, 229] width 87 height 35
click at [109, 67] on div "Classify the call LOCATION NAME 5 Star Appliance Repair FROM PHONE [PHONE_NUMBE…" at bounding box center [333, 206] width 666 height 412
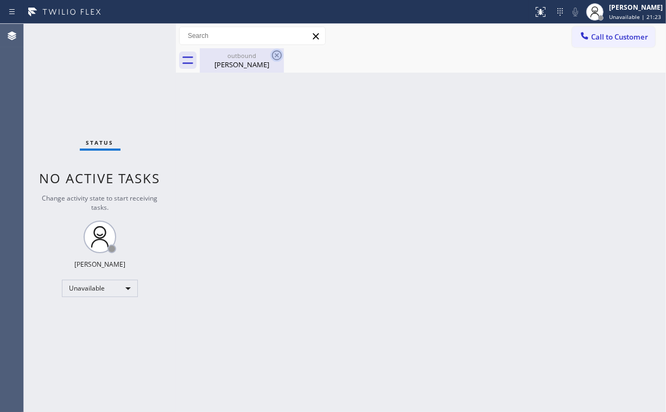
drag, startPoint x: 252, startPoint y: 61, endPoint x: 277, endPoint y: 54, distance: 25.9
click at [252, 61] on div "[PERSON_NAME]" at bounding box center [242, 65] width 82 height 10
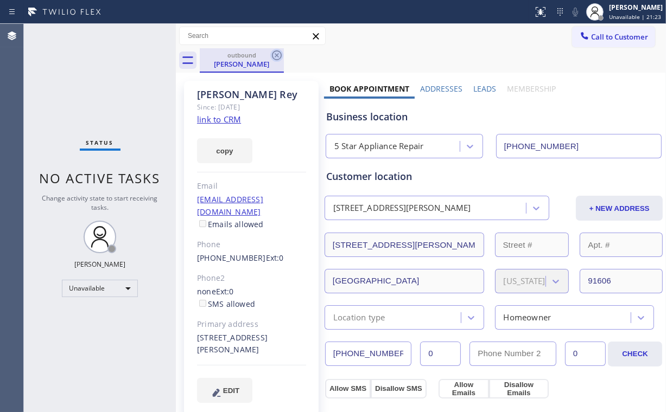
click at [278, 53] on icon at bounding box center [276, 55] width 13 height 13
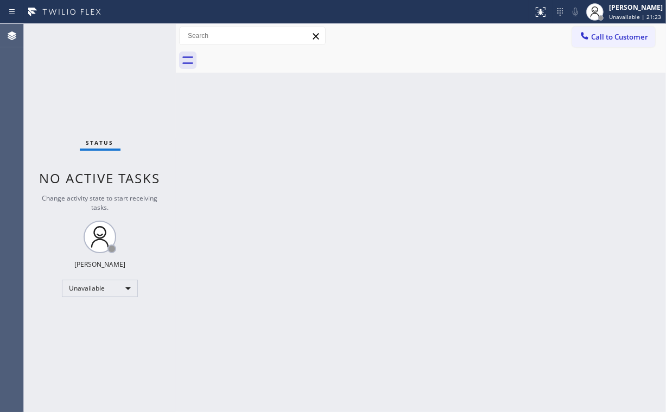
drag, startPoint x: 479, startPoint y: 94, endPoint x: 551, endPoint y: 46, distance: 86.8
click at [485, 93] on div "Back to Dashboard Change Sender ID Customers Technicians Select a contact Outbo…" at bounding box center [421, 218] width 490 height 389
click at [603, 37] on span "Call to Customer" at bounding box center [619, 37] width 57 height 10
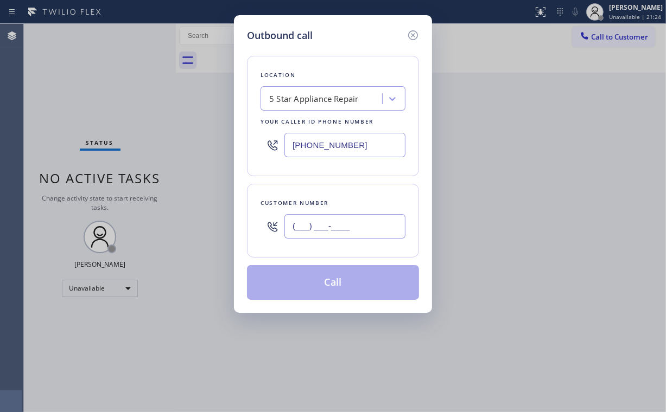
drag, startPoint x: 333, startPoint y: 217, endPoint x: 345, endPoint y: 205, distance: 16.9
click at [334, 217] on input "(___) ___-____" at bounding box center [344, 226] width 121 height 24
paste input "510) 602-7702"
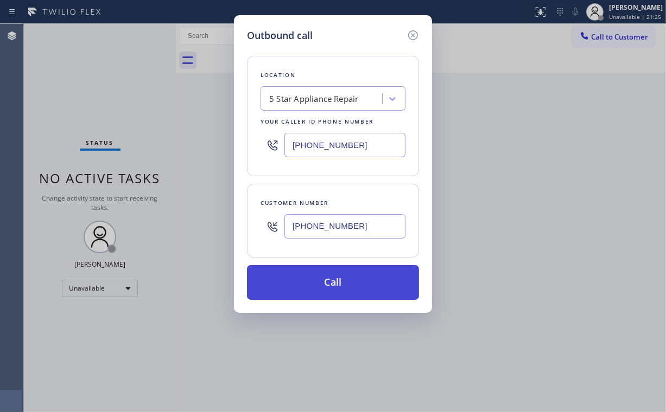
type input "[PHONE_NUMBER]"
drag, startPoint x: 308, startPoint y: 282, endPoint x: 302, endPoint y: 299, distance: 17.8
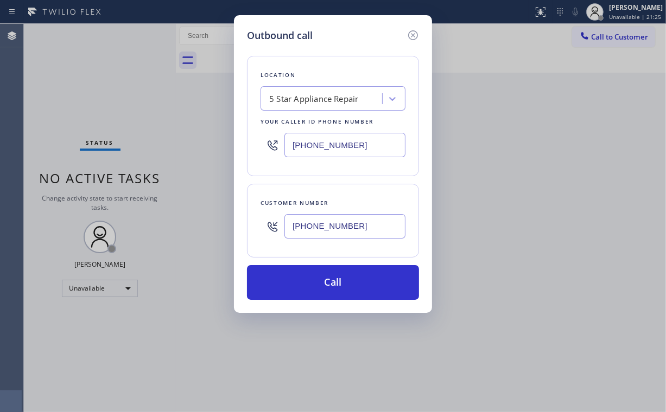
click at [308, 283] on button "Call" at bounding box center [333, 282] width 172 height 35
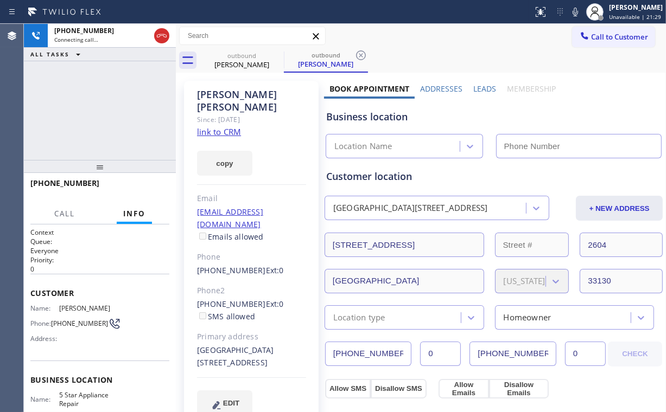
click at [120, 122] on div "[PHONE_NUMBER] Connecting call… ALL TASKS ALL TASKS ACTIVE TASKS TASKS IN WRAP …" at bounding box center [100, 92] width 152 height 136
type input "[PHONE_NUMBER]"
click at [104, 106] on div "[PHONE_NUMBER] Connecting call… ALL TASKS ALL TASKS ACTIVE TASKS TASKS IN WRAP …" at bounding box center [100, 92] width 152 height 136
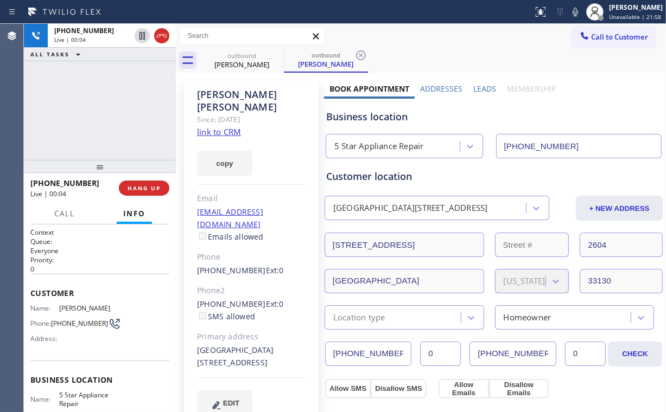
click at [104, 102] on div "[PHONE_NUMBER] Live | 00:04 ALL TASKS ALL TASKS ACTIVE TASKS TASKS IN WRAP UP" at bounding box center [100, 92] width 152 height 136
click at [108, 110] on div "[PHONE_NUMBER] Live | 00:08 ALL TASKS ALL TASKS ACTIVE TASKS TASKS IN WRAP UP" at bounding box center [100, 92] width 152 height 136
click at [217, 126] on link "link to CRM" at bounding box center [219, 131] width 44 height 11
drag, startPoint x: 345, startPoint y: 119, endPoint x: 387, endPoint y: 122, distance: 42.4
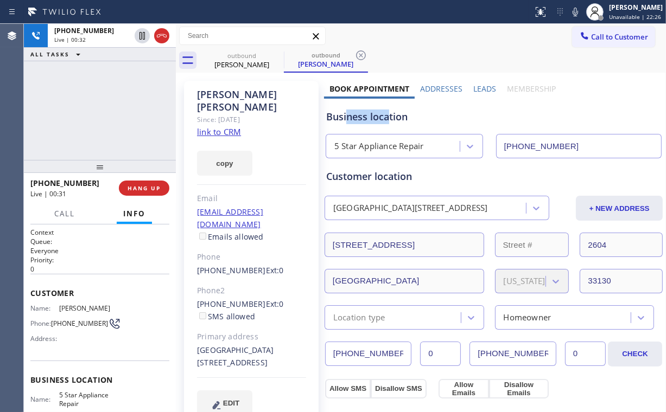
click at [387, 122] on div "Business location" at bounding box center [493, 117] width 335 height 15
drag, startPoint x: 120, startPoint y: 94, endPoint x: 114, endPoint y: 109, distance: 15.8
click at [120, 94] on div "[PHONE_NUMBER] Live | 00:32 ALL TASKS ALL TASKS ACTIVE TASKS TASKS IN WRAP UP" at bounding box center [100, 92] width 152 height 136
click at [109, 106] on div "[PHONE_NUMBER] Live | 00:33 ALL TASKS ALL TASKS ACTIVE TASKS TASKS IN WRAP UP" at bounding box center [100, 92] width 152 height 136
click at [112, 111] on div "[PHONE_NUMBER] Live | 00:35 ALL TASKS ALL TASKS ACTIVE TASKS TASKS IN WRAP UP" at bounding box center [100, 92] width 152 height 136
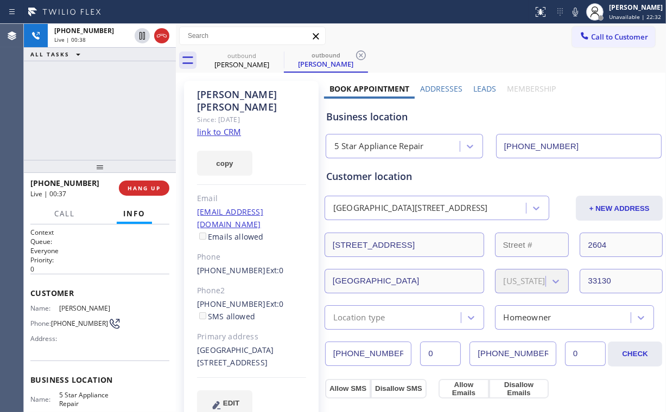
click at [109, 108] on div "[PHONE_NUMBER] Live | 00:38 ALL TASKS ALL TASKS ACTIVE TASKS TASKS IN WRAP UP" at bounding box center [100, 92] width 152 height 136
click at [109, 108] on div "[PHONE_NUMBER] Live | 00:39 ALL TASKS ALL TASKS ACTIVE TASKS TASKS IN WRAP UP" at bounding box center [100, 92] width 152 height 136
click at [109, 108] on div "[PHONE_NUMBER] Live | 00:40 ALL TASKS ALL TASKS ACTIVE TASKS TASKS IN WRAP UP" at bounding box center [100, 92] width 152 height 136
click at [152, 187] on span "HANG UP" at bounding box center [144, 189] width 33 height 8
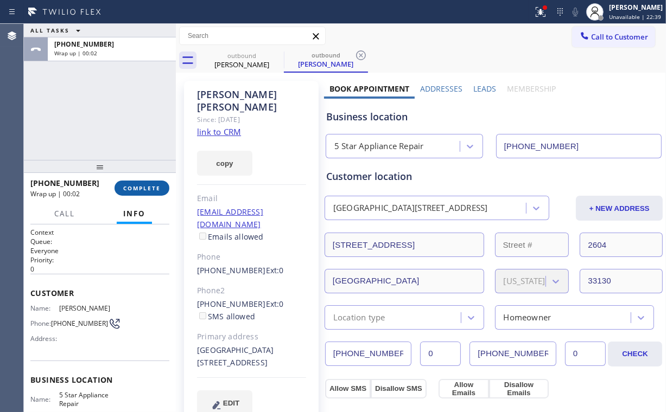
click at [140, 187] on span "COMPLETE" at bounding box center [141, 189] width 37 height 8
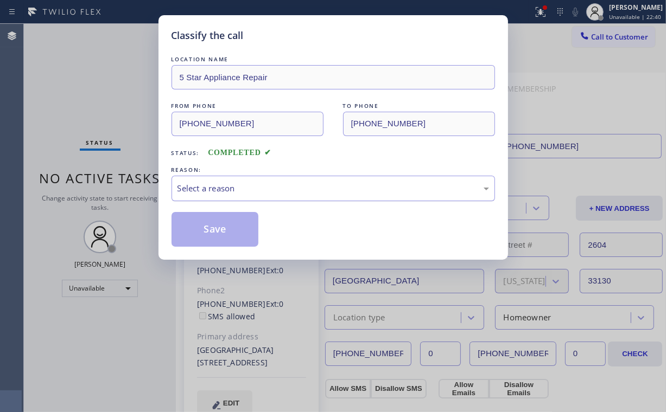
click at [205, 188] on div "Select a reason" at bounding box center [332, 188] width 311 height 12
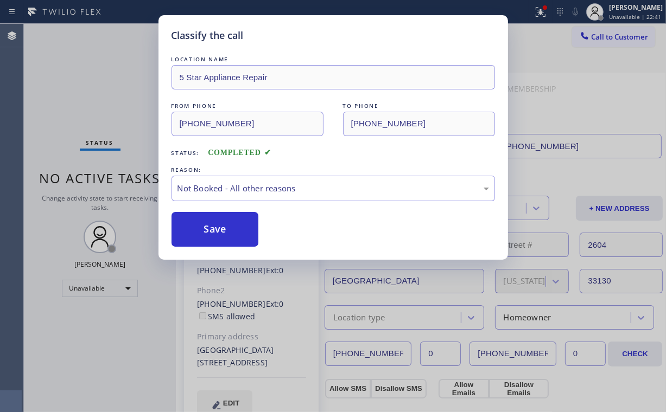
click at [213, 221] on button "Save" at bounding box center [214, 229] width 87 height 35
click at [99, 56] on div "Classify the call LOCATION NAME 5 Star Appliance Repair FROM PHONE [PHONE_NUMBE…" at bounding box center [333, 206] width 666 height 412
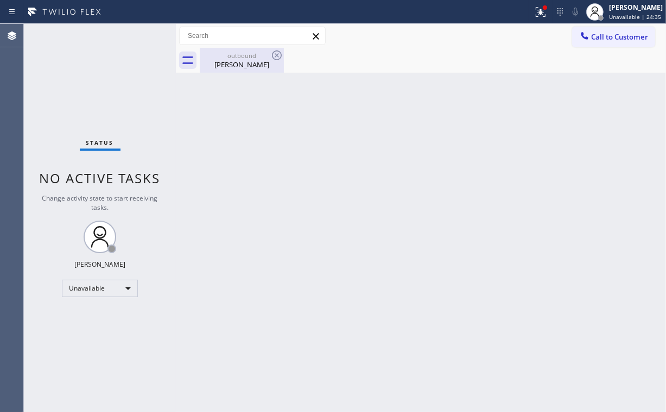
drag, startPoint x: 251, startPoint y: 66, endPoint x: 275, endPoint y: 65, distance: 23.9
click at [252, 66] on div "[PERSON_NAME]" at bounding box center [242, 65] width 82 height 10
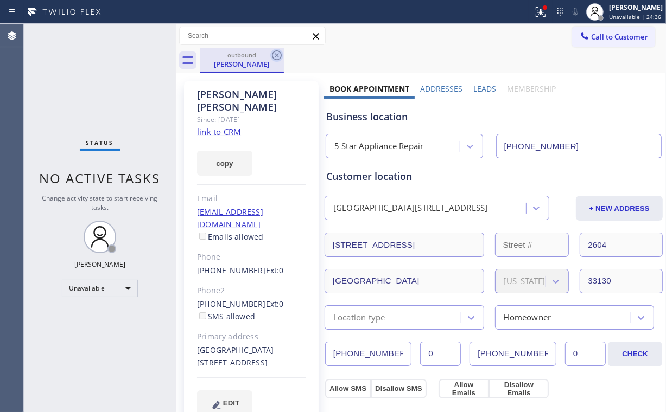
click at [281, 52] on icon at bounding box center [276, 55] width 13 height 13
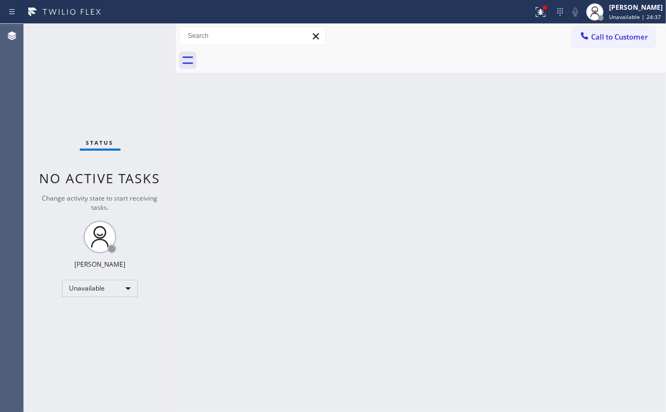
drag, startPoint x: 122, startPoint y: 82, endPoint x: 112, endPoint y: 79, distance: 9.6
click at [112, 79] on div "Status No active tasks Change activity state to start receiving tasks. [PERSON_…" at bounding box center [100, 218] width 152 height 389
click at [113, 80] on div "Status No active tasks Change activity state to start receiving tasks. [PERSON_…" at bounding box center [100, 218] width 152 height 389
drag, startPoint x: 540, startPoint y: 14, endPoint x: 538, endPoint y: 37, distance: 22.9
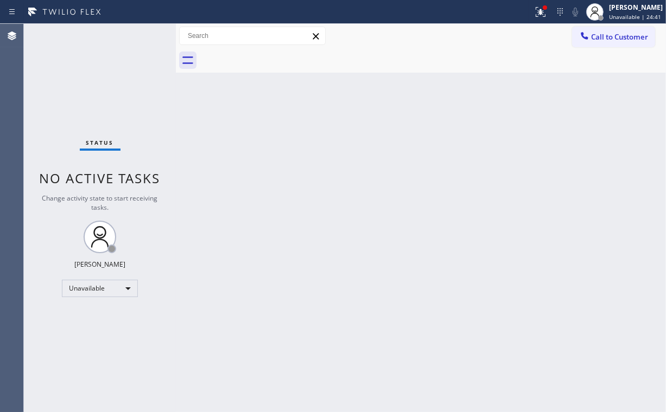
click at [541, 14] on icon at bounding box center [540, 11] width 13 height 13
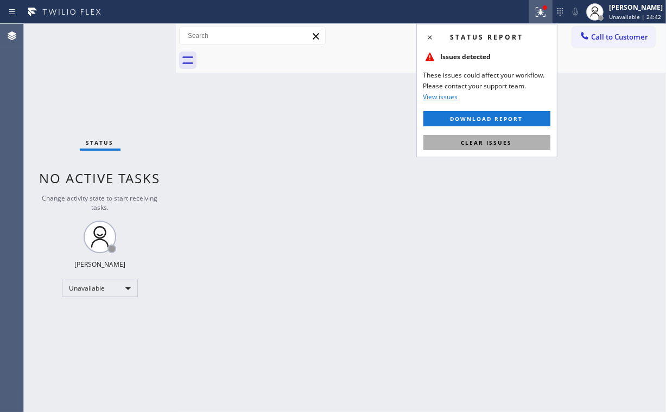
click at [493, 148] on button "Clear issues" at bounding box center [486, 142] width 127 height 15
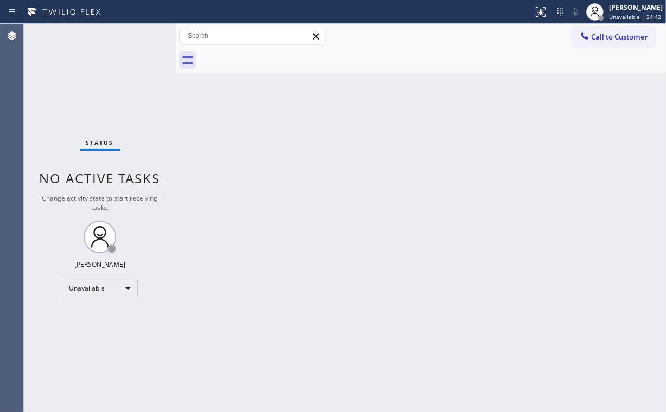
click at [399, 144] on div "Back to Dashboard Change Sender ID Customers Technicians Select a contact Outbo…" at bounding box center [421, 218] width 490 height 389
drag, startPoint x: 602, startPoint y: 40, endPoint x: 325, endPoint y: 137, distance: 294.0
click at [601, 40] on span "Call to Customer" at bounding box center [619, 37] width 57 height 10
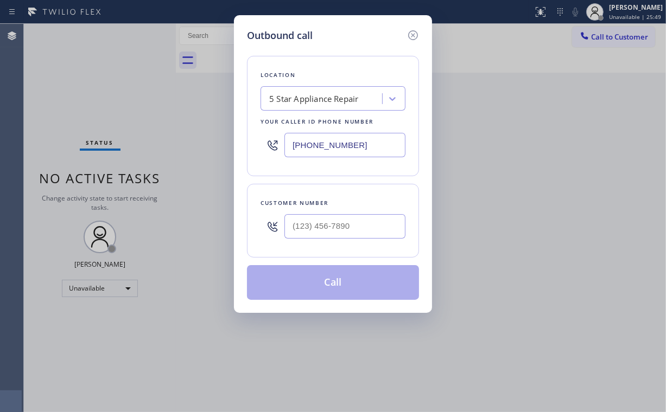
drag, startPoint x: 378, startPoint y: 143, endPoint x: 151, endPoint y: 158, distance: 227.3
click at [208, 156] on div "Outbound call Location 5 Star Appliance Repair Your caller id phone number [PHO…" at bounding box center [333, 206] width 666 height 412
paste input "33) 692-2271"
type input "[PHONE_NUMBER]"
click at [239, 125] on div "Outbound call Location 4C.SMS Campaign AR B2B SMS Your caller id phone number […" at bounding box center [333, 164] width 198 height 298
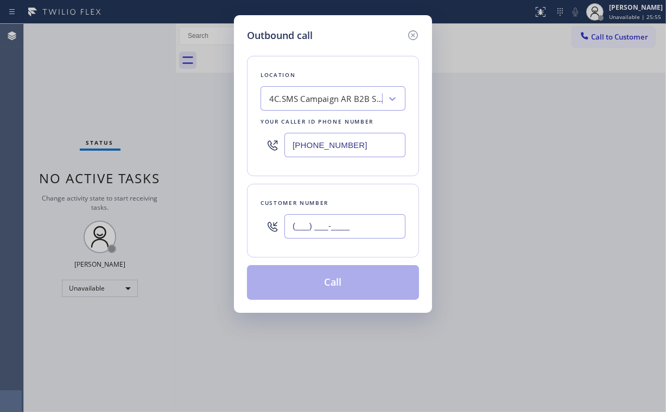
click at [348, 233] on input "(___) ___-____" at bounding box center [344, 226] width 121 height 24
paste input "303) 520-7794"
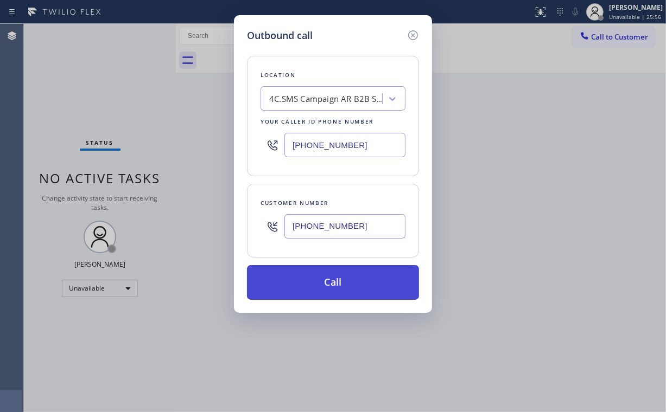
type input "[PHONE_NUMBER]"
click at [308, 295] on button "Call" at bounding box center [333, 282] width 172 height 35
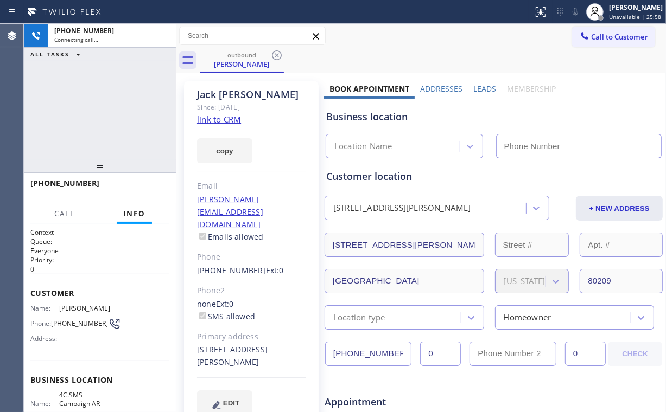
click at [110, 101] on div "[PHONE_NUMBER] Connecting call… ALL TASKS ALL TASKS ACTIVE TASKS TASKS IN WRAP …" at bounding box center [100, 92] width 152 height 136
click at [221, 124] on link "link to CRM" at bounding box center [219, 119] width 44 height 11
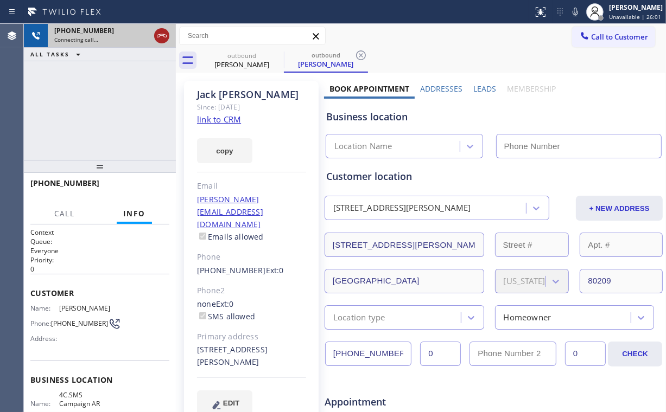
type input "[PHONE_NUMBER]"
click at [163, 36] on icon at bounding box center [162, 35] width 10 height 3
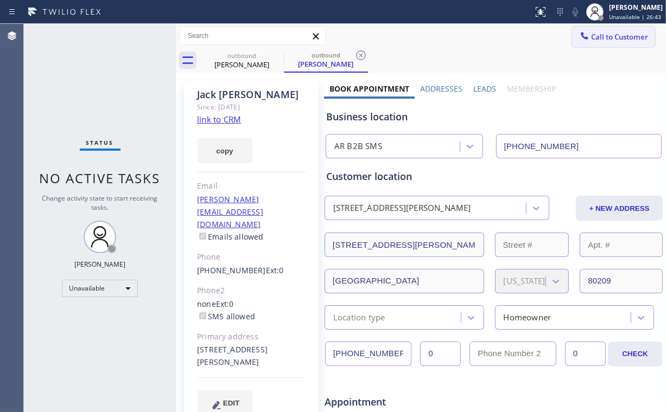
drag, startPoint x: 515, startPoint y: 61, endPoint x: 593, endPoint y: 37, distance: 81.4
click at [517, 61] on div "outbound [PERSON_NAME] outbound [PERSON_NAME]" at bounding box center [433, 60] width 466 height 24
click at [595, 35] on span "Call to Customer" at bounding box center [619, 37] width 57 height 10
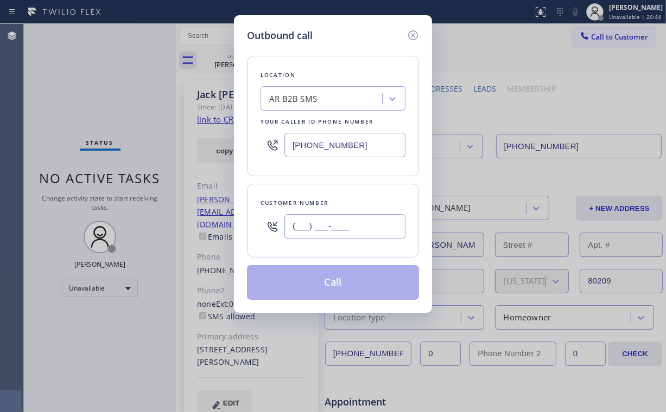
click at [369, 221] on input "(___) ___-____" at bounding box center [344, 226] width 121 height 24
paste input "303) 520-7794"
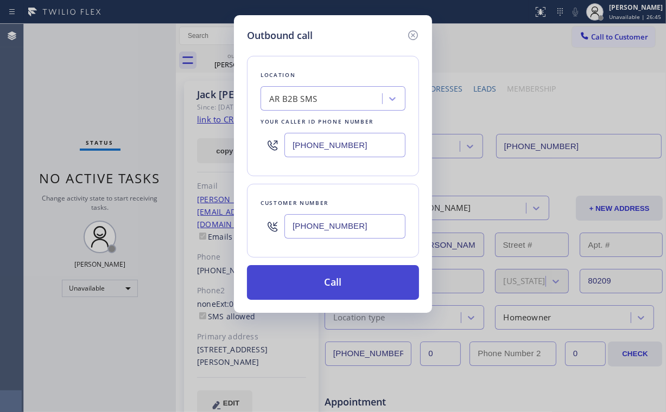
type input "[PHONE_NUMBER]"
click at [315, 283] on button "Call" at bounding box center [333, 282] width 172 height 35
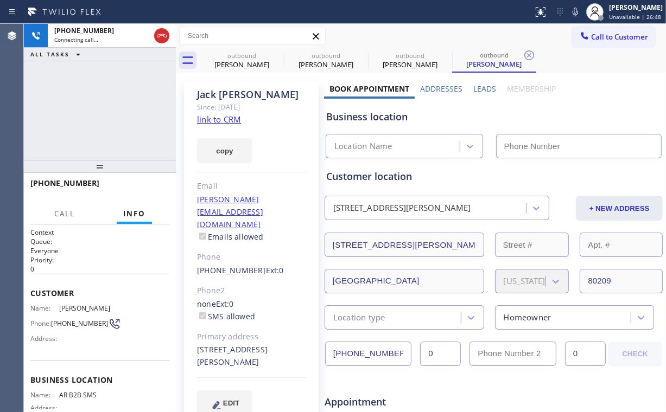
type input "[PHONE_NUMBER]"
drag, startPoint x: 237, startPoint y: 62, endPoint x: 268, endPoint y: 61, distance: 30.4
click at [238, 62] on div "[PERSON_NAME]" at bounding box center [242, 65] width 82 height 10
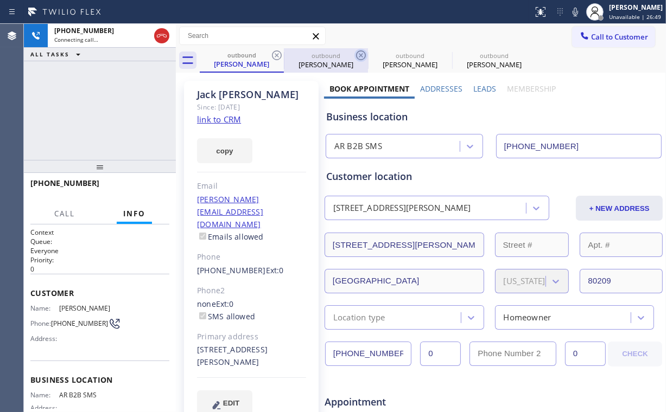
click at [274, 54] on icon at bounding box center [276, 55] width 13 height 13
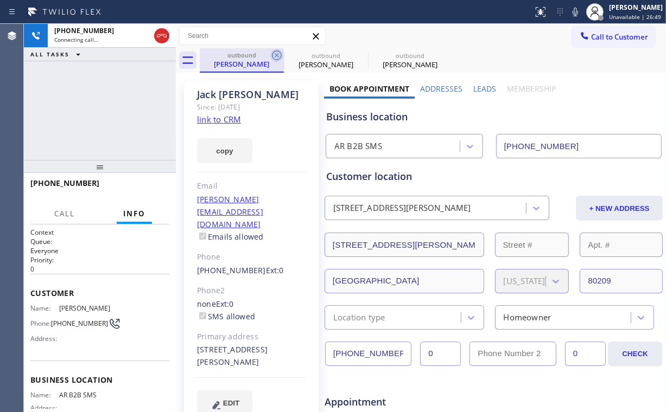
click at [274, 54] on icon at bounding box center [276, 55] width 13 height 13
click at [124, 116] on div "[PHONE_NUMBER] Connecting call… ALL TASKS ALL TASKS ACTIVE TASKS TASKS IN WRAP …" at bounding box center [100, 92] width 152 height 136
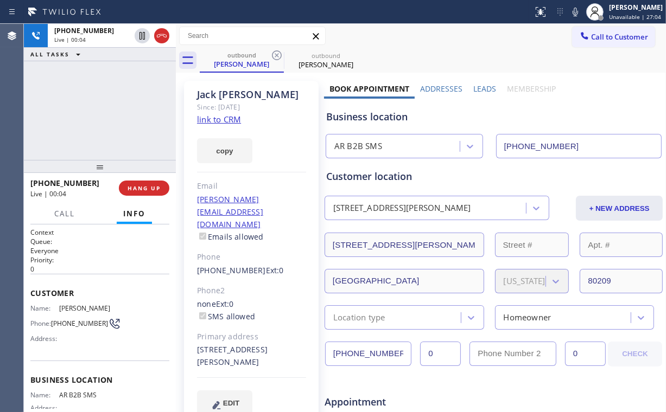
click at [103, 118] on div "[PHONE_NUMBER] Live | 00:04 ALL TASKS ALL TASKS ACTIVE TASKS TASKS IN WRAP UP" at bounding box center [100, 92] width 152 height 136
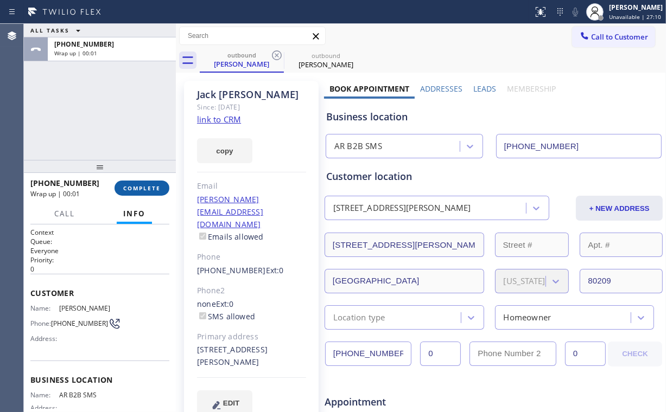
click at [145, 192] on button "COMPLETE" at bounding box center [141, 188] width 55 height 15
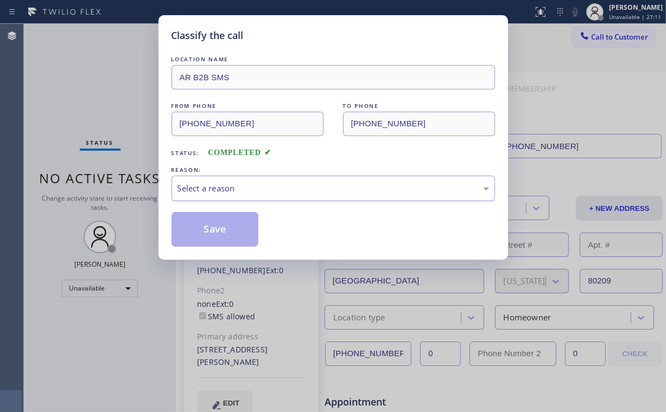
drag, startPoint x: 203, startPoint y: 182, endPoint x: 210, endPoint y: 195, distance: 14.3
click at [203, 182] on div "Select a reason" at bounding box center [332, 188] width 311 height 12
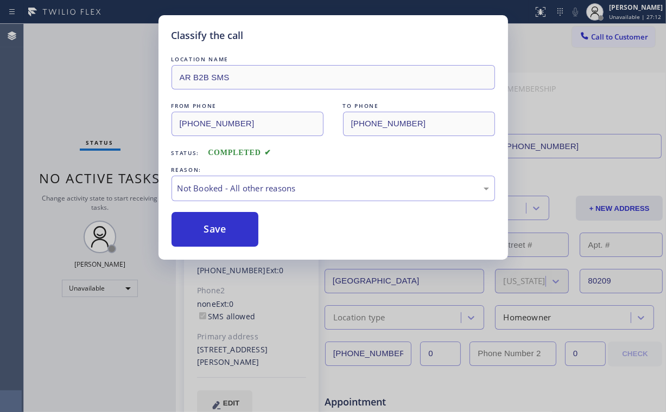
drag, startPoint x: 211, startPoint y: 233, endPoint x: 120, endPoint y: 117, distance: 147.0
click at [211, 233] on button "Save" at bounding box center [214, 229] width 87 height 35
click at [99, 83] on div "Classify the call LOCATION NAME AR B2B SMS FROM PHONE [PHONE_NUMBER] TO PHONE […" at bounding box center [333, 206] width 666 height 412
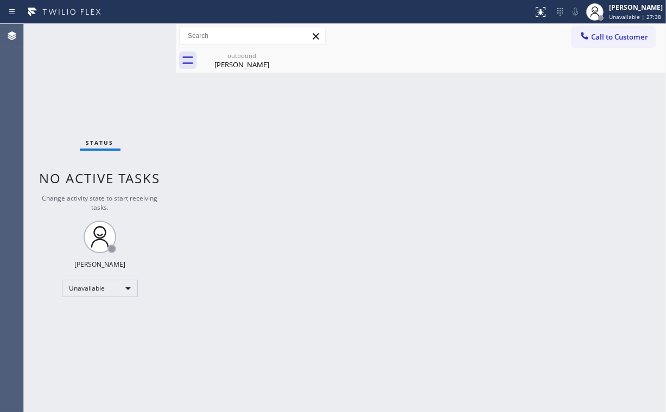
drag, startPoint x: 599, startPoint y: 37, endPoint x: 523, endPoint y: 74, distance: 84.9
click at [599, 38] on span "Call to Customer" at bounding box center [619, 37] width 57 height 10
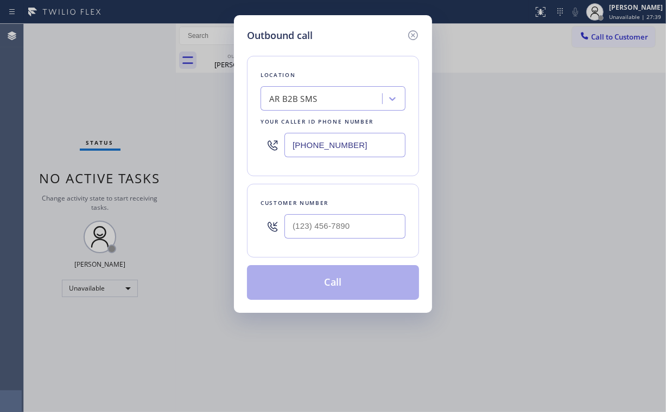
drag, startPoint x: 359, startPoint y: 138, endPoint x: 160, endPoint y: 147, distance: 199.3
click at [165, 147] on div "Outbound call Location AR B2B SMS Your caller id phone number [PHONE_NUMBER] Cu…" at bounding box center [333, 206] width 666 height 412
paste input "305) 928-8632"
type input "[PHONE_NUMBER]"
click at [370, 218] on input "(___) ___-____" at bounding box center [344, 226] width 121 height 24
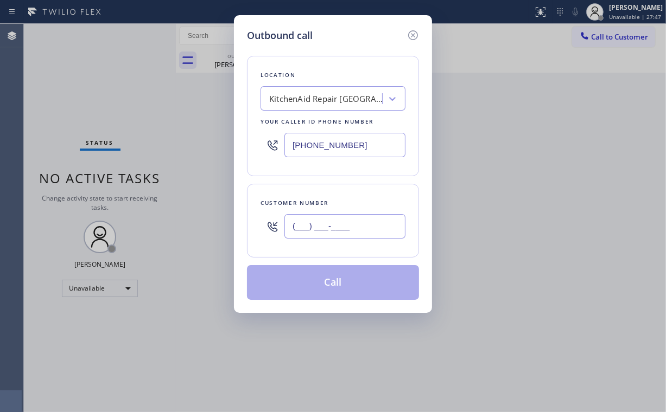
paste input "305) 331-2643"
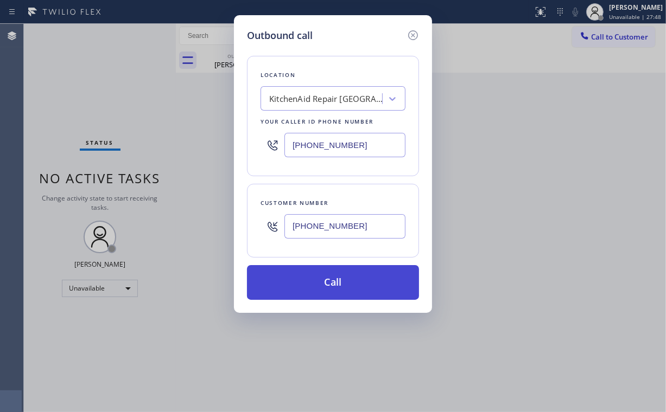
type input "[PHONE_NUMBER]"
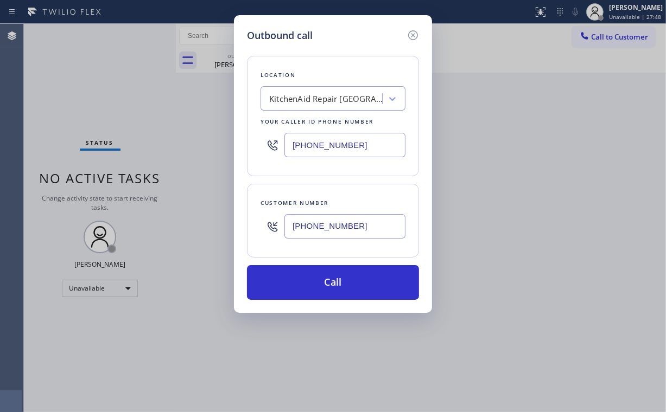
drag, startPoint x: 313, startPoint y: 284, endPoint x: 262, endPoint y: 408, distance: 133.8
click at [313, 286] on button "Call" at bounding box center [333, 282] width 172 height 35
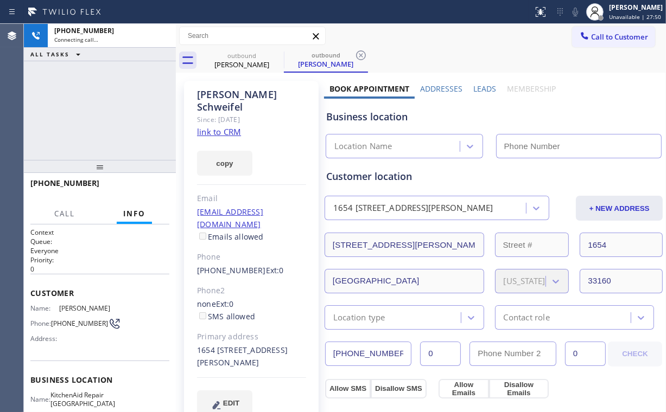
drag, startPoint x: 70, startPoint y: 82, endPoint x: 226, endPoint y: 61, distance: 157.7
click at [78, 82] on div "[PHONE_NUMBER] Connecting call… ALL TASKS ALL TASKS ACTIVE TASKS TASKS IN WRAP …" at bounding box center [100, 92] width 152 height 136
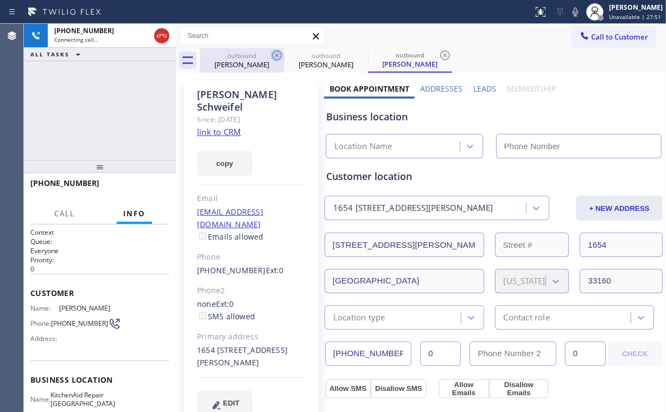
click at [253, 61] on div "[PERSON_NAME]" at bounding box center [242, 65] width 82 height 10
type input "[PHONE_NUMBER]"
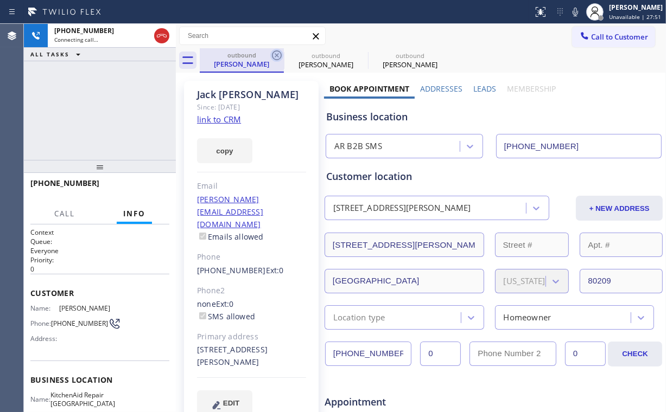
click at [275, 52] on icon at bounding box center [276, 55] width 13 height 13
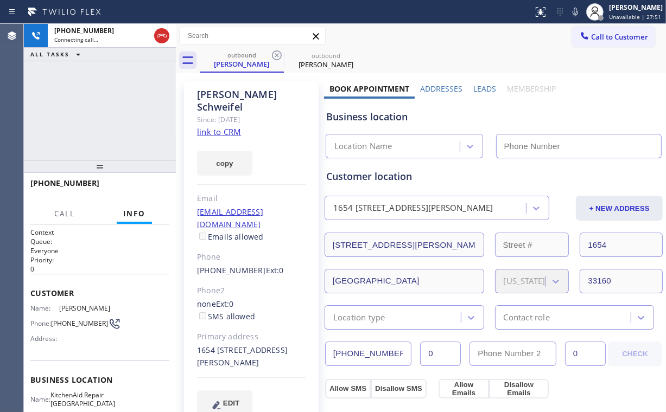
type input "[PHONE_NUMBER]"
click at [60, 90] on div "[PHONE_NUMBER] Connecting call… ALL TASKS ALL TASKS ACTIVE TASKS TASKS IN WRAP …" at bounding box center [100, 92] width 152 height 136
click at [117, 136] on div "[PHONE_NUMBER] Connecting call… ALL TASKS ALL TASKS ACTIVE TASKS TASKS IN WRAP …" at bounding box center [100, 92] width 152 height 136
click at [360, 149] on div "KitchenAid Repair [GEOGRAPHIC_DATA]" at bounding box center [397, 147] width 126 height 12
click at [88, 104] on div "[PHONE_NUMBER] Connecting call… ALL TASKS ALL TASKS ACTIVE TASKS TASKS IN WRAP …" at bounding box center [100, 92] width 152 height 136
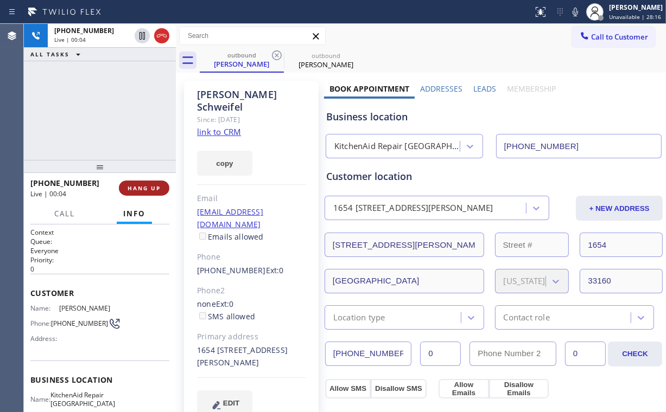
click at [148, 186] on span "HANG UP" at bounding box center [144, 189] width 33 height 8
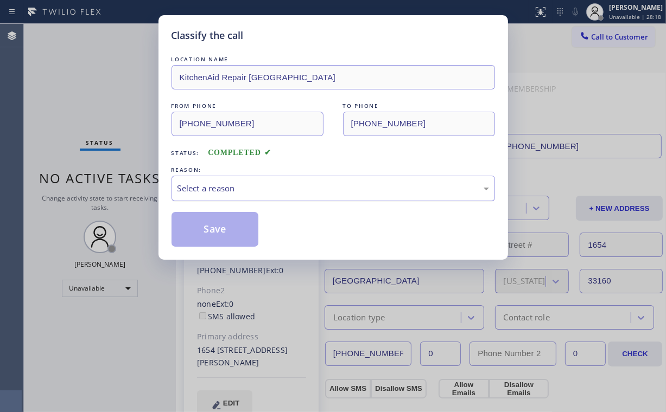
drag, startPoint x: 226, startPoint y: 180, endPoint x: 227, endPoint y: 186, distance: 6.7
click at [226, 182] on div "Select a reason" at bounding box center [332, 189] width 323 height 26
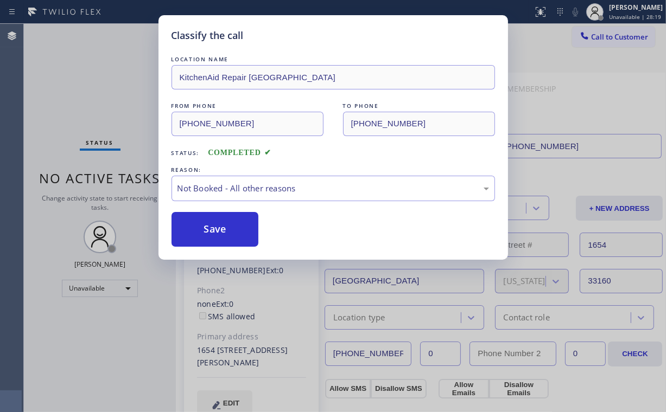
drag, startPoint x: 215, startPoint y: 233, endPoint x: 104, endPoint y: 81, distance: 187.6
click at [215, 228] on button "Save" at bounding box center [214, 229] width 87 height 35
click at [103, 77] on div "Classify the call LOCATION NAME KitchenAid Repair [GEOGRAPHIC_DATA] FROM PHONE …" at bounding box center [333, 206] width 666 height 412
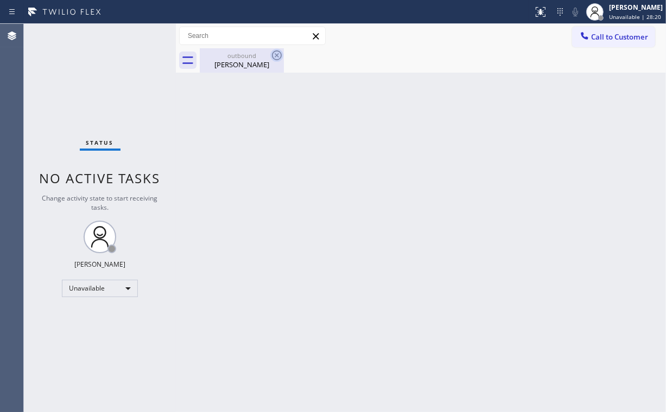
click at [243, 61] on div "outbound [PERSON_NAME]" at bounding box center [242, 60] width 82 height 24
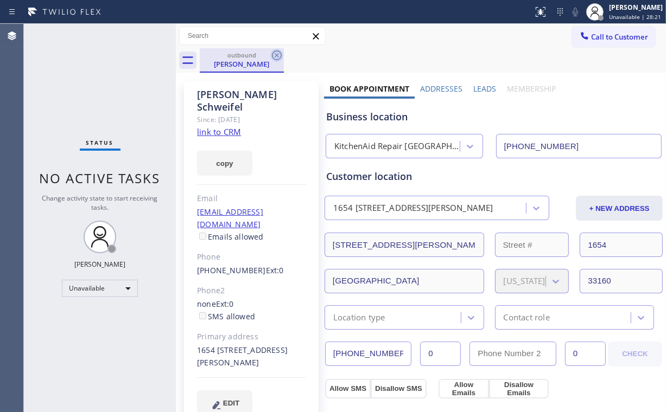
click at [276, 54] on icon at bounding box center [277, 55] width 10 height 10
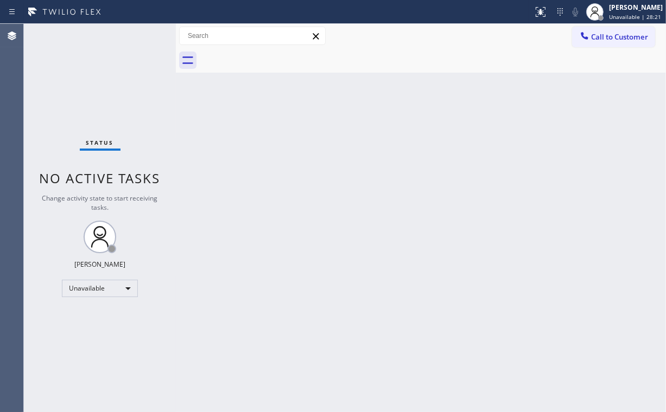
click at [107, 91] on div "Status No active tasks Change activity state to start receiving tasks. [PERSON_…" at bounding box center [100, 218] width 152 height 389
drag, startPoint x: 614, startPoint y: 37, endPoint x: 449, endPoint y: 133, distance: 191.4
click at [613, 37] on span "Call to Customer" at bounding box center [619, 37] width 57 height 10
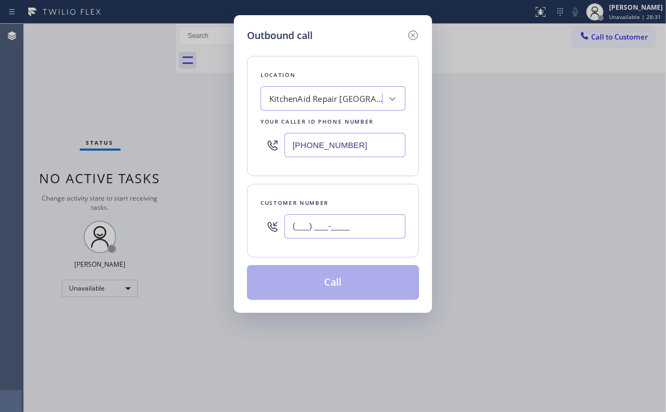
click at [346, 237] on input "(___) ___-____" at bounding box center [344, 226] width 121 height 24
paste input "714) 493-9638"
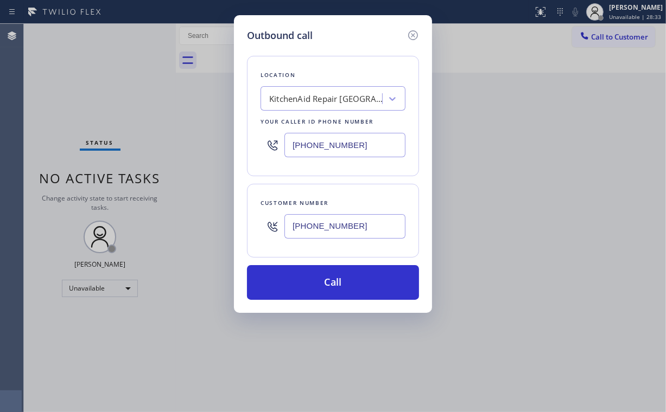
type input "[PHONE_NUMBER]"
drag, startPoint x: 355, startPoint y: 62, endPoint x: 361, endPoint y: 110, distance: 47.7
click at [355, 63] on div "Location [GEOGRAPHIC_DATA] Repair [GEOGRAPHIC_DATA] Your caller id phone number…" at bounding box center [333, 116] width 172 height 120
drag, startPoint x: 265, startPoint y: 158, endPoint x: 285, endPoint y: 161, distance: 19.7
click at [227, 164] on div "Outbound call Location KitchenAid Repair [GEOGRAPHIC_DATA] Your caller id phone…" at bounding box center [333, 206] width 666 height 412
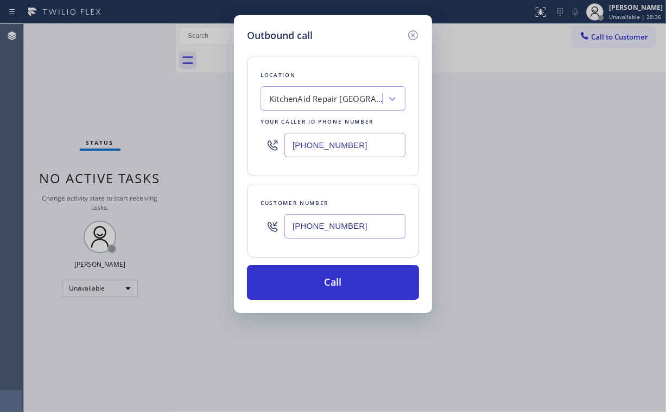
paste input "855) 731-495"
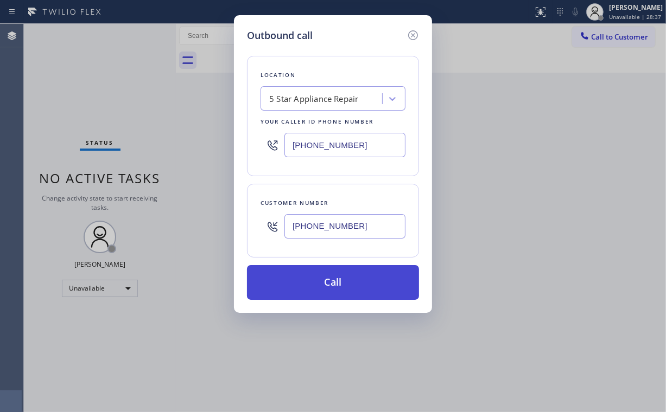
type input "[PHONE_NUMBER]"
click at [330, 278] on button "Call" at bounding box center [333, 282] width 172 height 35
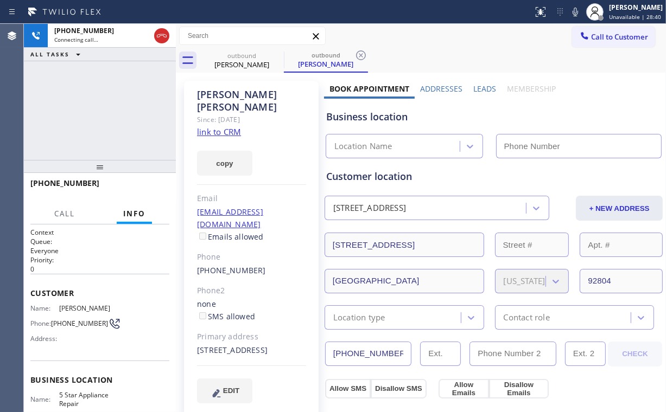
click at [115, 125] on div "[PHONE_NUMBER] Connecting call… ALL TASKS ALL TASKS ACTIVE TASKS TASKS IN WRAP …" at bounding box center [100, 92] width 152 height 136
type input "[PHONE_NUMBER]"
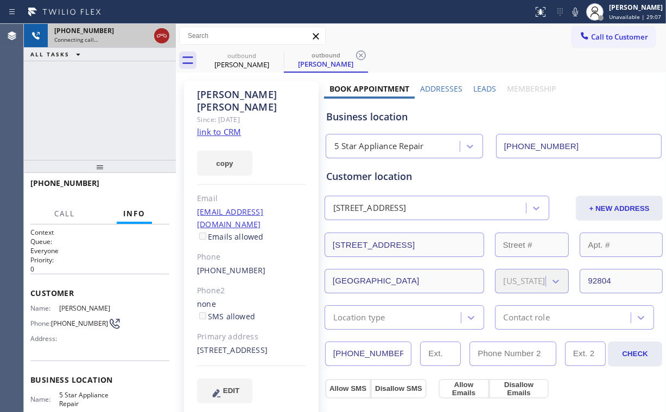
click at [163, 34] on icon at bounding box center [162, 35] width 10 height 3
click at [253, 65] on div "[PERSON_NAME]" at bounding box center [242, 65] width 82 height 10
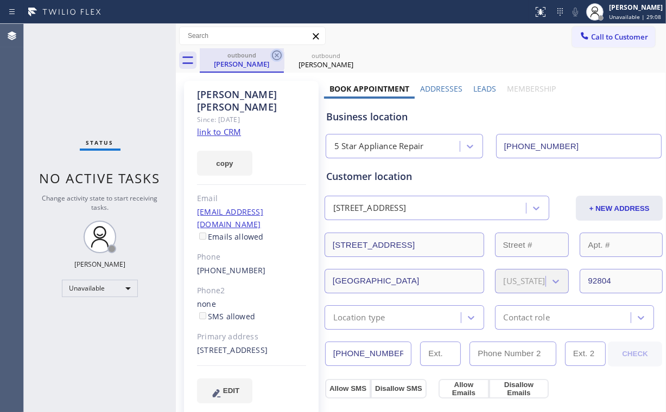
click at [276, 55] on icon at bounding box center [276, 55] width 13 height 13
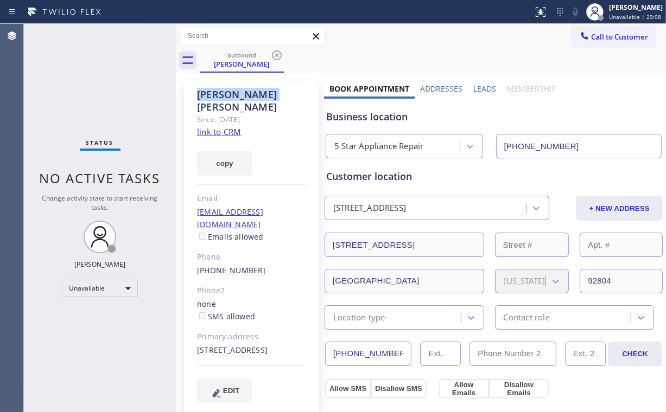
drag, startPoint x: 276, startPoint y: 55, endPoint x: 200, endPoint y: 81, distance: 79.8
click at [276, 55] on icon at bounding box center [276, 55] width 13 height 13
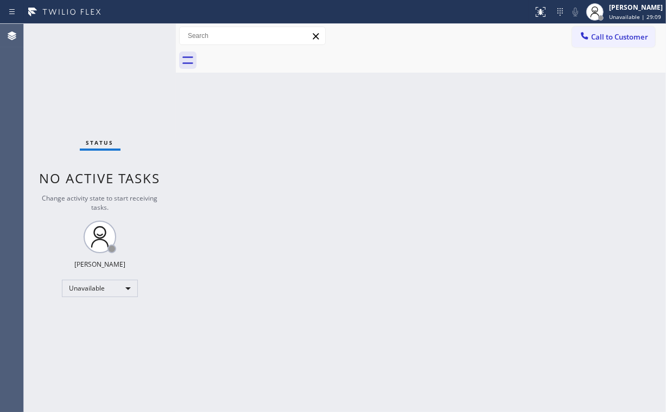
click at [91, 87] on div "Status No active tasks Change activity state to start receiving tasks. [PERSON_…" at bounding box center [100, 218] width 152 height 389
drag, startPoint x: 603, startPoint y: 41, endPoint x: 391, endPoint y: 173, distance: 249.8
click at [603, 41] on span "Call to Customer" at bounding box center [619, 37] width 57 height 10
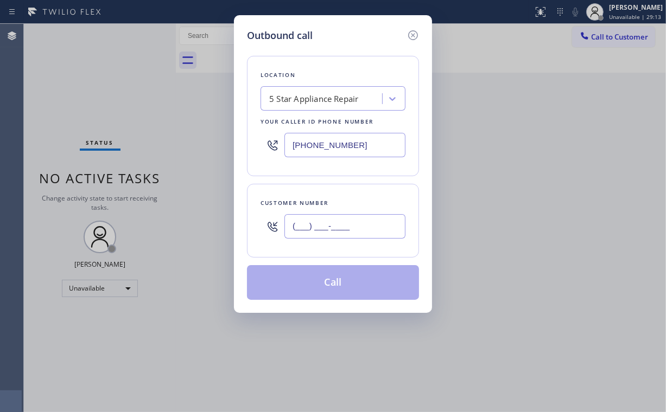
click at [353, 226] on input "(___) ___-____" at bounding box center [344, 226] width 121 height 24
paste input "323) 620-2652"
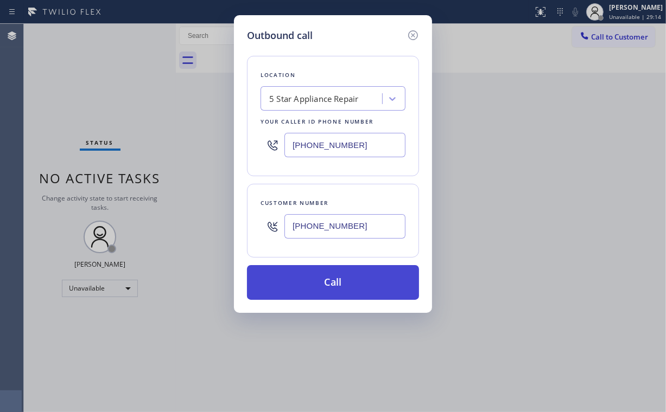
type input "[PHONE_NUMBER]"
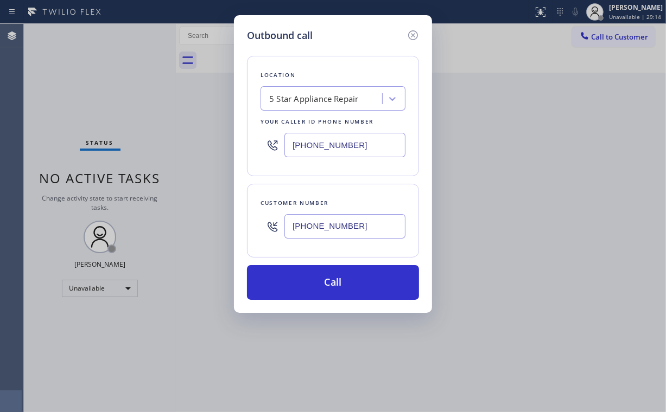
drag, startPoint x: 310, startPoint y: 282, endPoint x: 277, endPoint y: 393, distance: 115.4
click at [310, 282] on button "Call" at bounding box center [333, 282] width 172 height 35
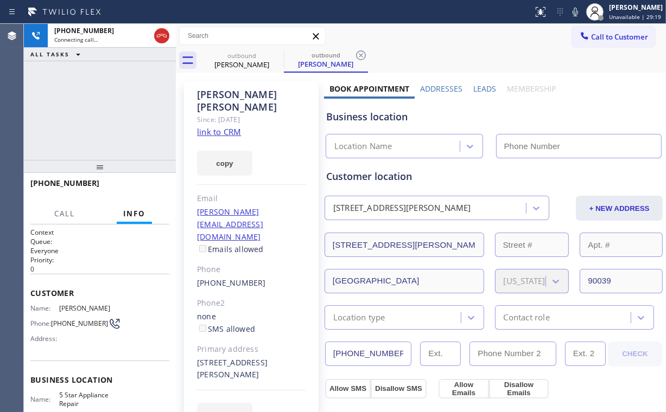
type input "[PHONE_NUMBER]"
click at [107, 116] on div "[PHONE_NUMBER] Connecting call… ALL TASKS ALL TASKS ACTIVE TASKS TASKS IN WRAP …" at bounding box center [100, 92] width 152 height 136
click at [161, 33] on icon at bounding box center [161, 35] width 13 height 13
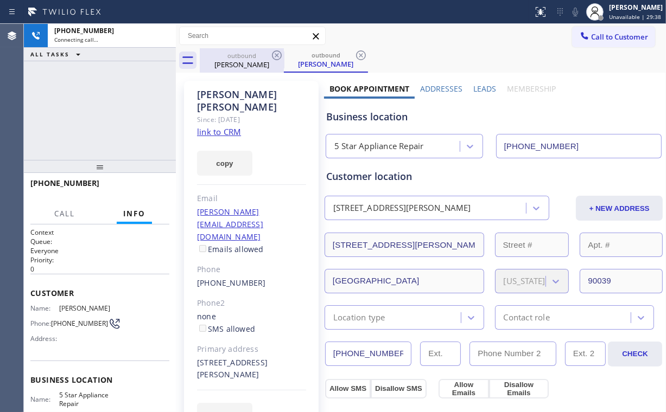
click at [243, 60] on div "outbound [PERSON_NAME]" at bounding box center [242, 60] width 82 height 24
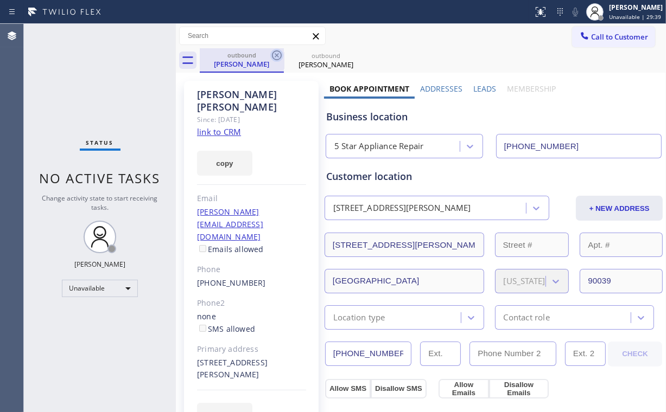
click at [276, 53] on icon at bounding box center [276, 55] width 13 height 13
click at [276, 54] on icon at bounding box center [276, 55] width 13 height 13
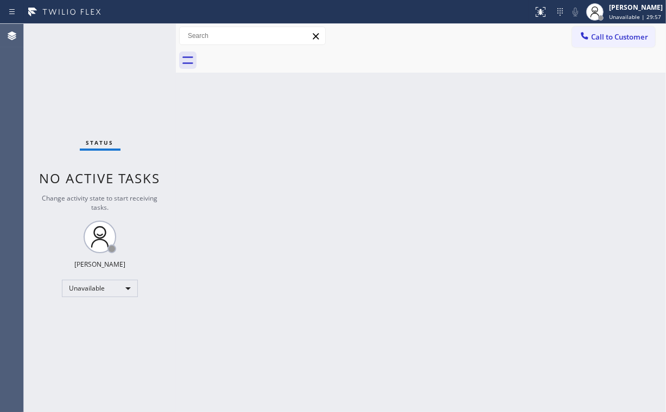
click at [149, 101] on div "Status No active tasks Change activity state to start receiving tasks. [PERSON_…" at bounding box center [100, 218] width 152 height 389
